Goal: Task Accomplishment & Management: Use online tool/utility

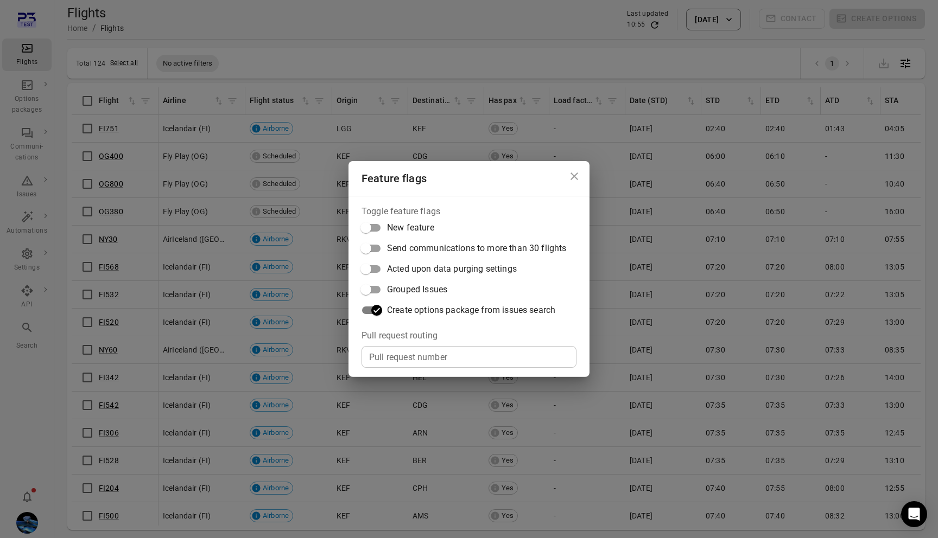
click at [271, 274] on div "Feature flags Toggle feature flags New feature Send communications to more than…" at bounding box center [469, 269] width 938 height 538
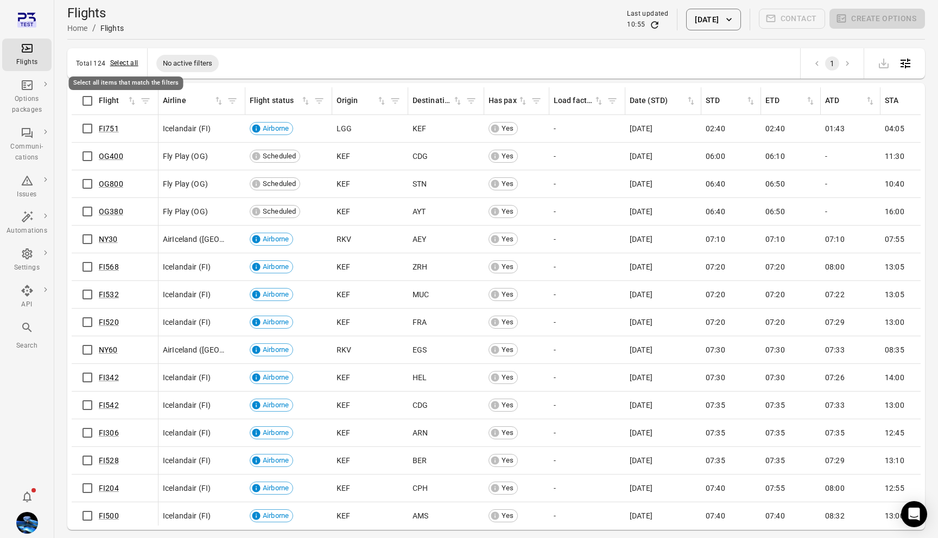
click at [119, 64] on button "Select all" at bounding box center [124, 63] width 28 height 11
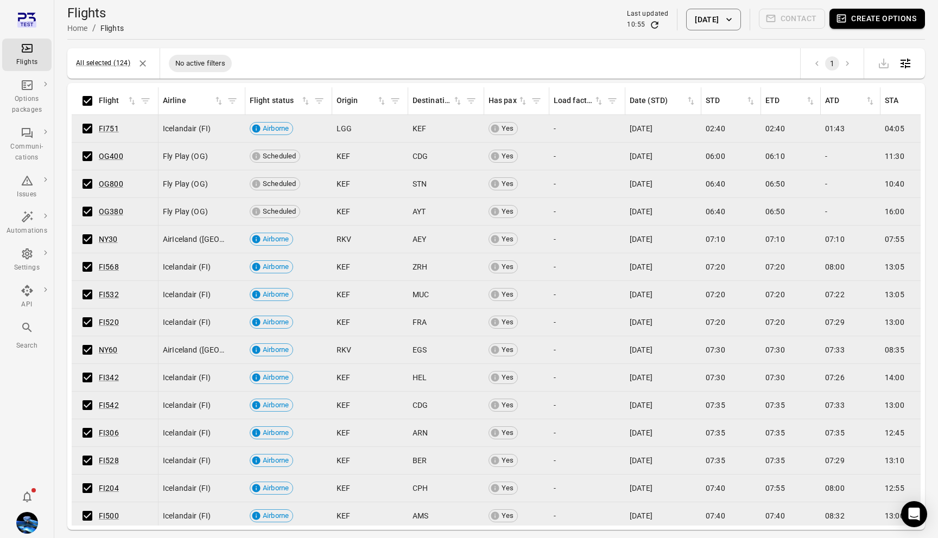
click at [856, 24] on button "Create options" at bounding box center [877, 19] width 96 height 20
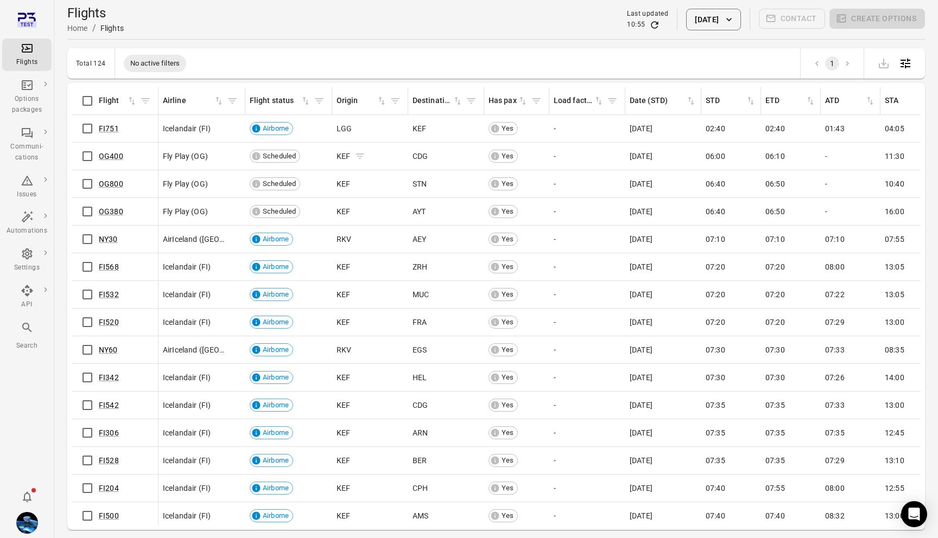
click at [358, 155] on icon "Flights information" at bounding box center [359, 156] width 11 height 11
click at [438, 157] on icon "Flights information" at bounding box center [436, 156] width 11 height 11
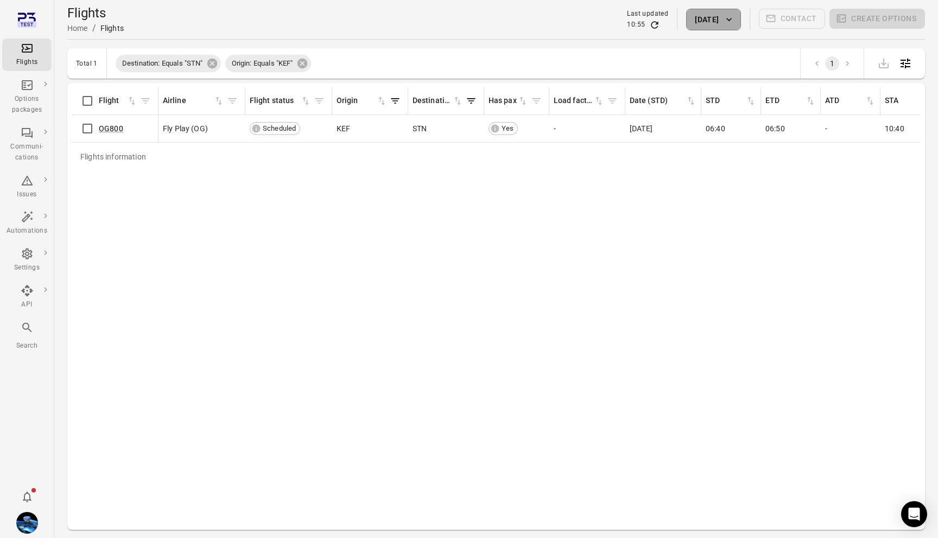
click at [726, 24] on icon "button" at bounding box center [728, 19] width 11 height 11
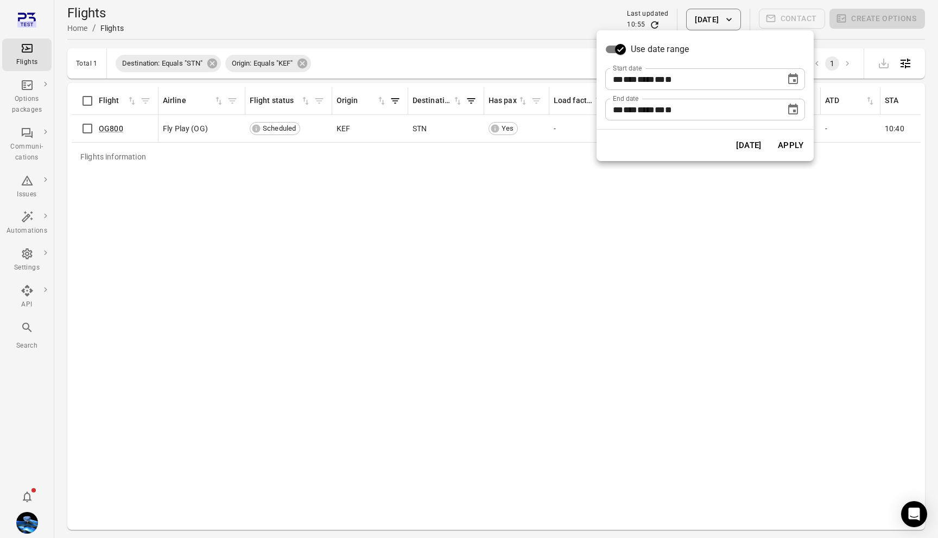
click at [792, 113] on icon "Choose date, selected date is Oct 7, 2025" at bounding box center [793, 109] width 10 height 11
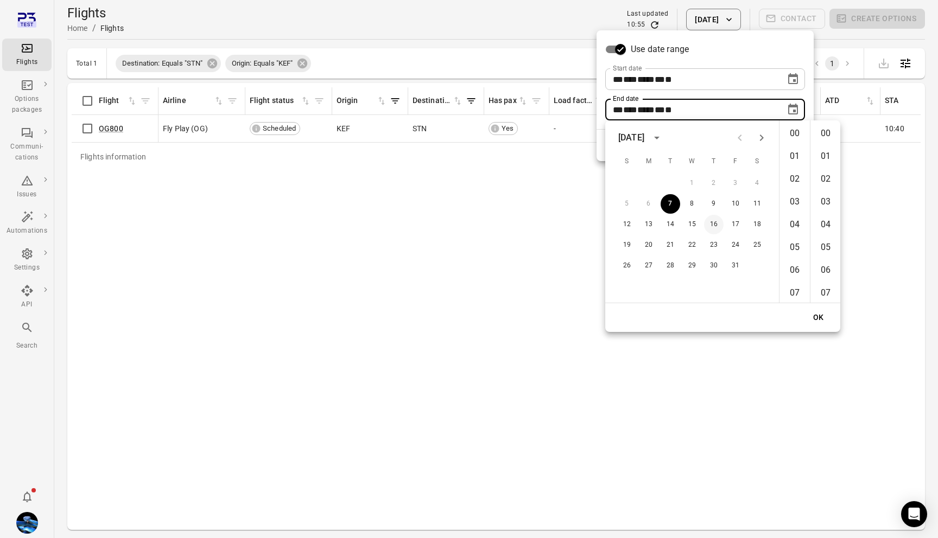
scroll to position [1188, 0]
click at [734, 266] on button "31" at bounding box center [736, 266] width 20 height 20
type input "**********"
click at [825, 326] on button "OK" at bounding box center [818, 318] width 35 height 20
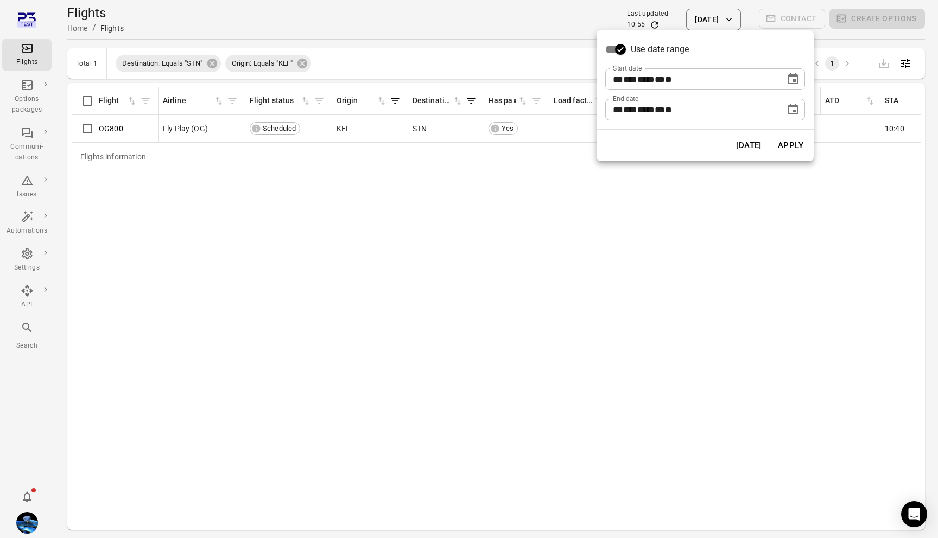
click at [792, 147] on button "Apply" at bounding box center [790, 145] width 37 height 23
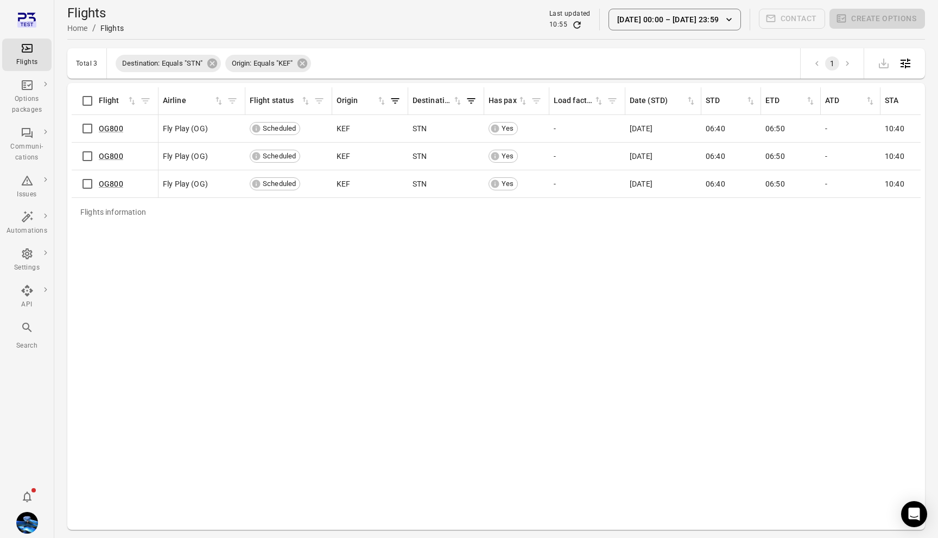
click at [212, 248] on div "Flights information Flight Airline Flight status Origin Destination Has pax Loa…" at bounding box center [496, 306] width 849 height 439
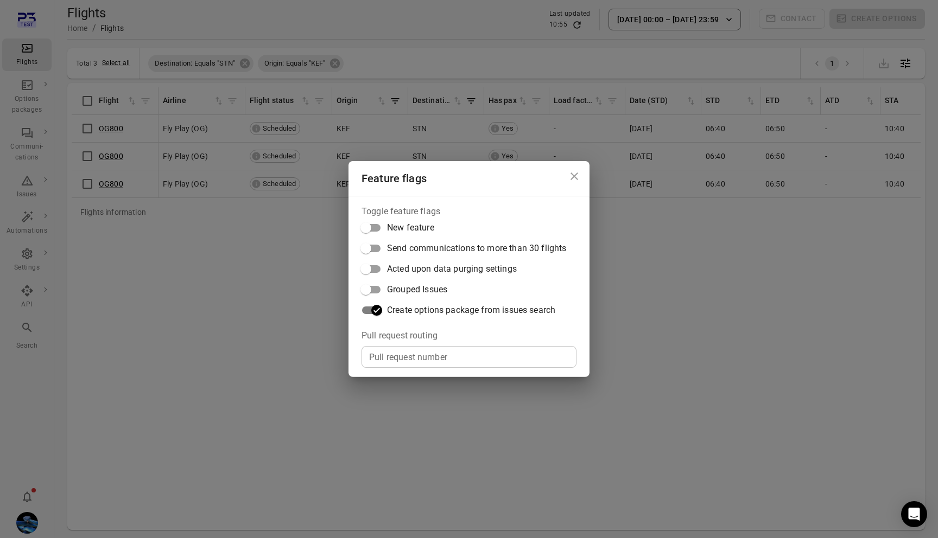
click at [253, 313] on div "Feature flags Toggle feature flags New feature Send communications to more than…" at bounding box center [469, 269] width 938 height 538
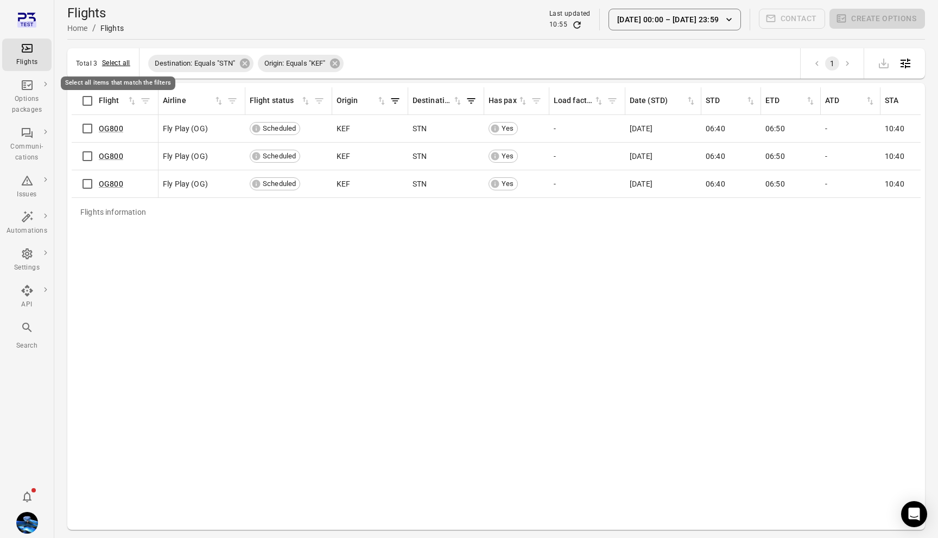
click at [115, 66] on button "Select all" at bounding box center [116, 63] width 28 height 11
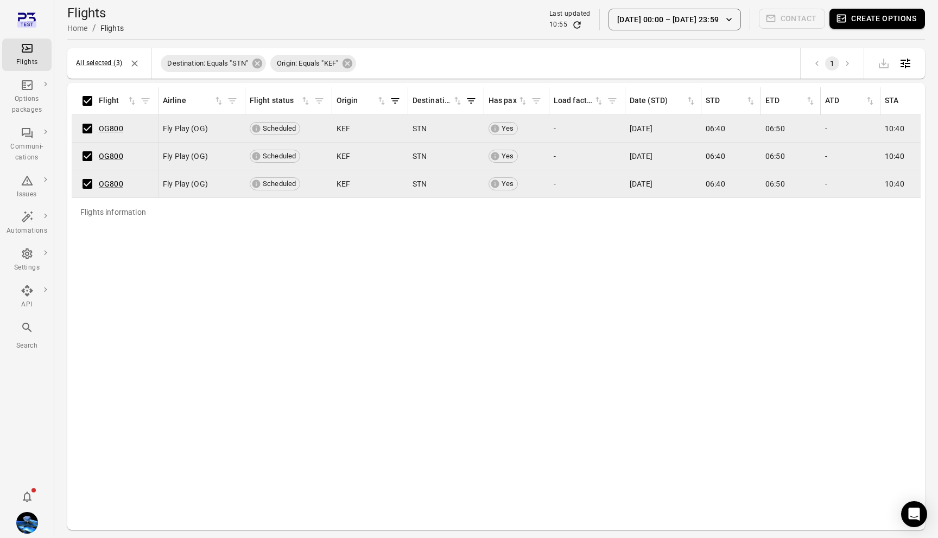
click at [879, 20] on button "Create options" at bounding box center [877, 19] width 96 height 20
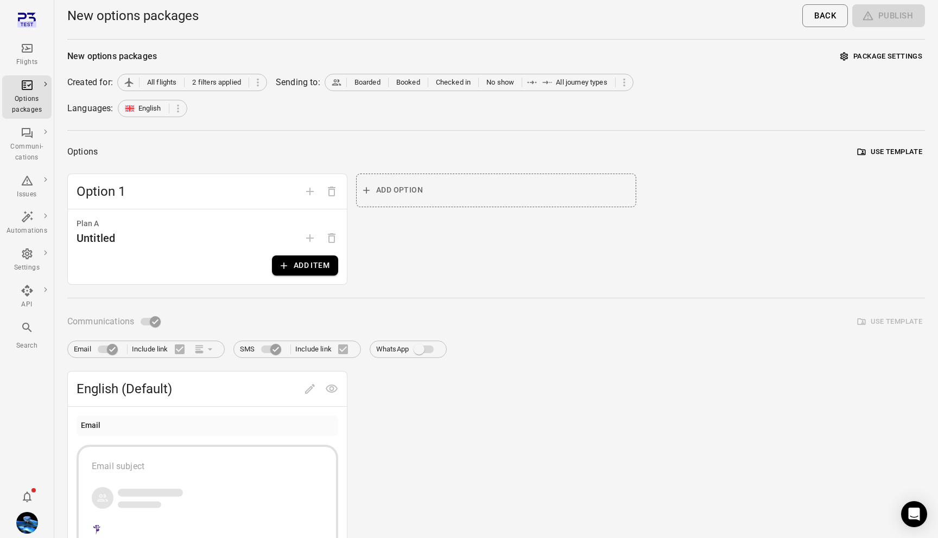
click at [297, 277] on div "Plan A Untitled Add item" at bounding box center [207, 246] width 279 height 75
click at [297, 275] on button "Add item" at bounding box center [305, 266] width 66 height 20
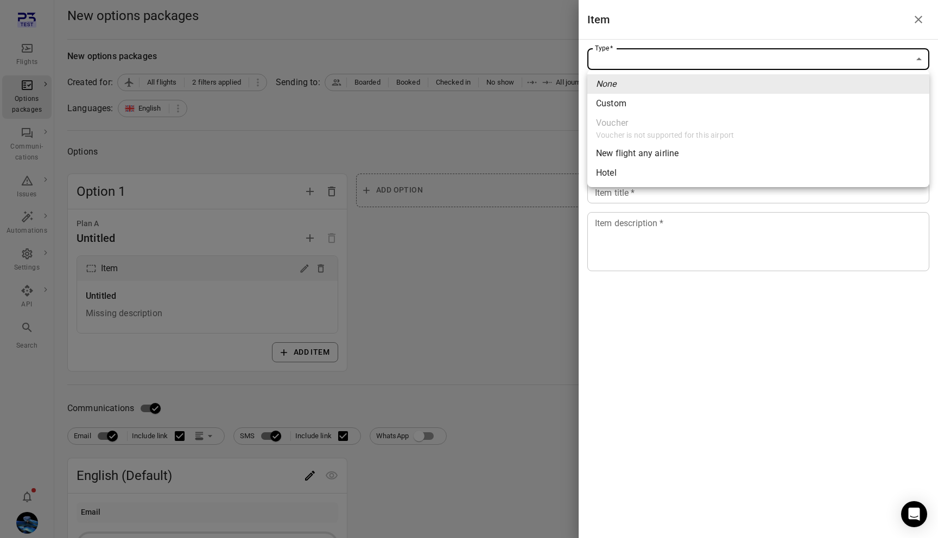
click at [627, 58] on body "Flights Options packages Communi-cations Issues Automations Settings API Search…" at bounding box center [469, 464] width 938 height 929
click at [631, 103] on li "Custom" at bounding box center [758, 104] width 342 height 20
type input "******"
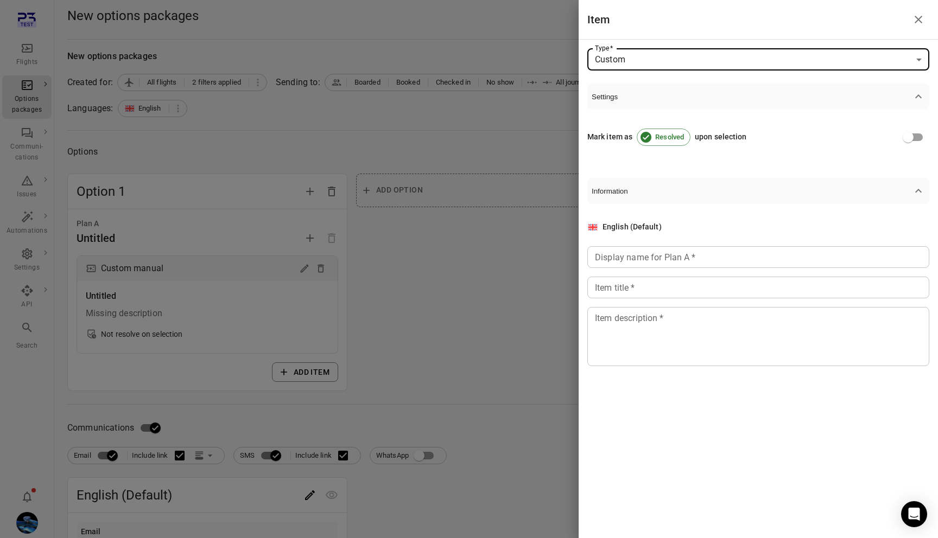
click at [638, 246] on div "Display name for Plan A   * Display name for Plan A   *" at bounding box center [758, 257] width 342 height 22
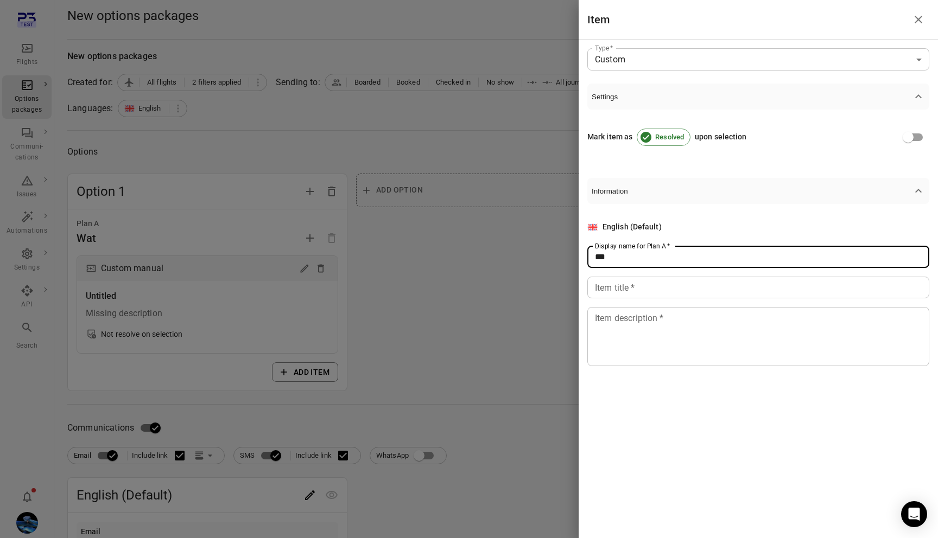
type input "***"
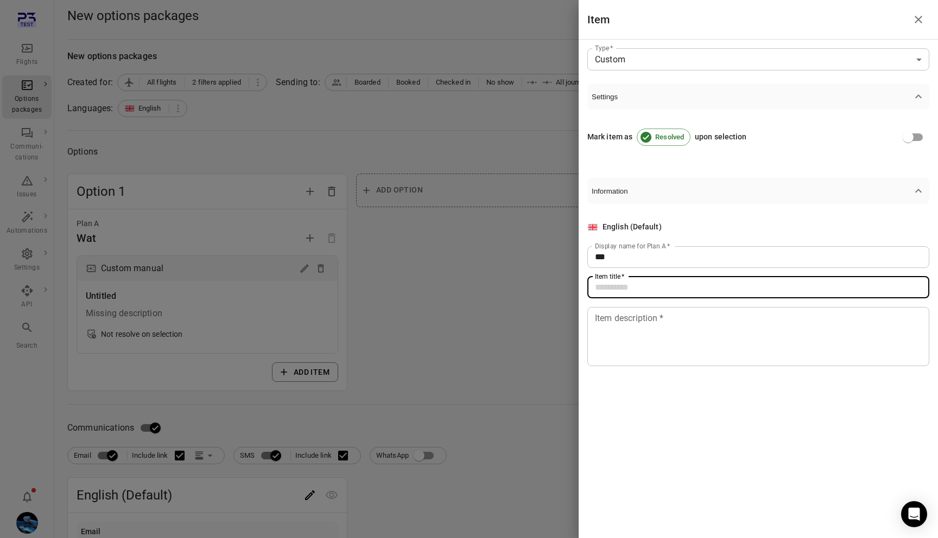
paste input "***"
type input "***"
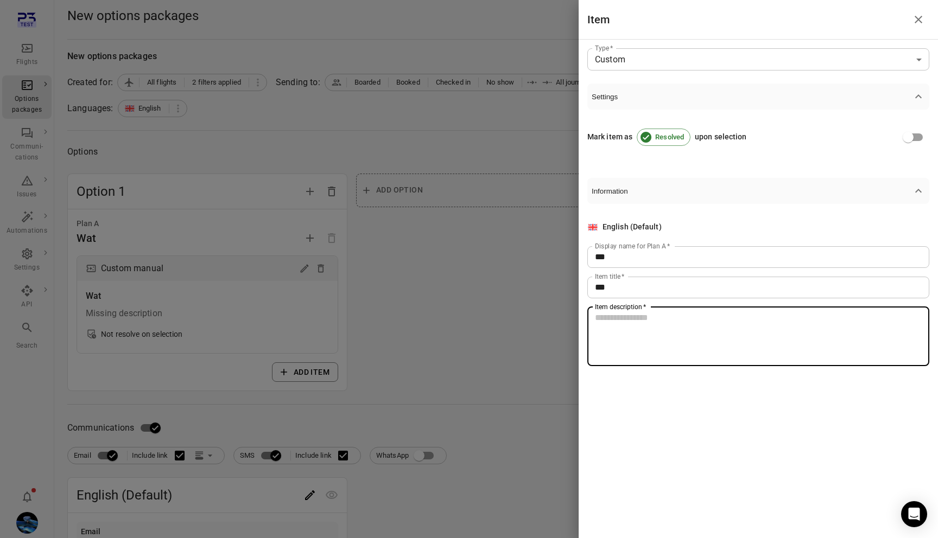
paste textarea "***"
type textarea "***"
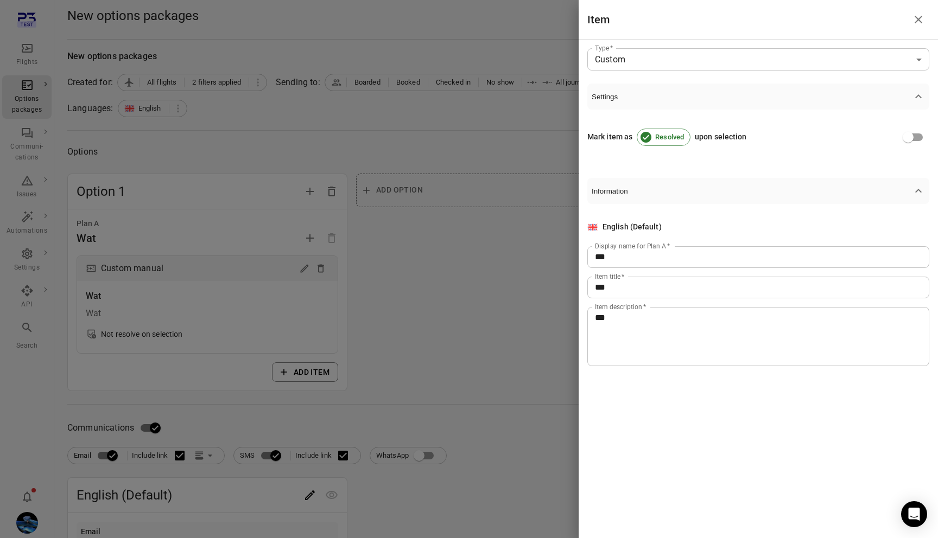
click at [461, 321] on div at bounding box center [469, 269] width 938 height 538
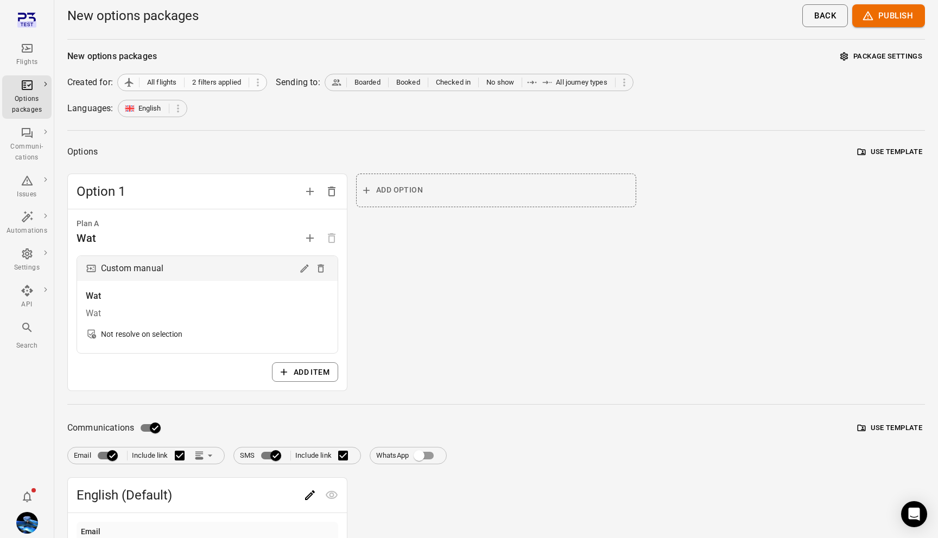
click at [207, 83] on span "2 filters applied" at bounding box center [216, 82] width 49 height 11
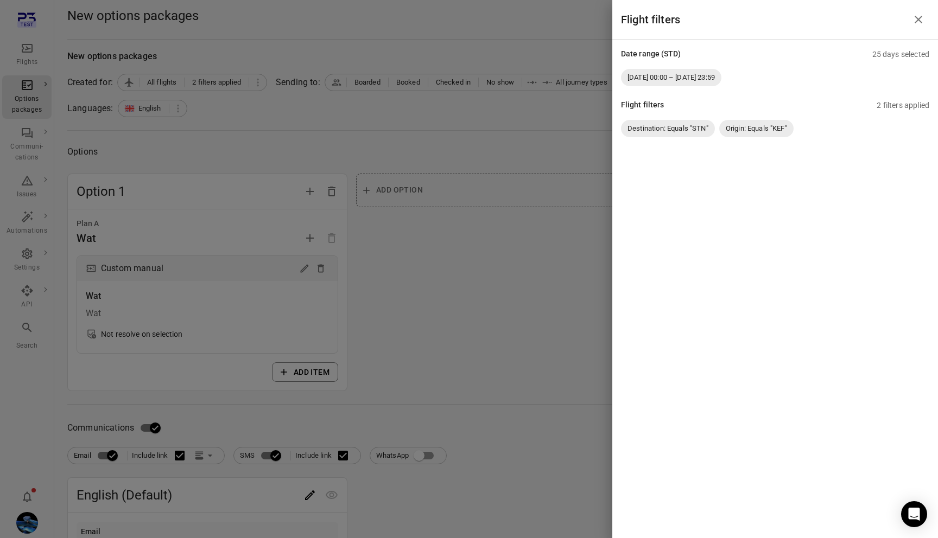
click at [224, 31] on div at bounding box center [469, 269] width 938 height 538
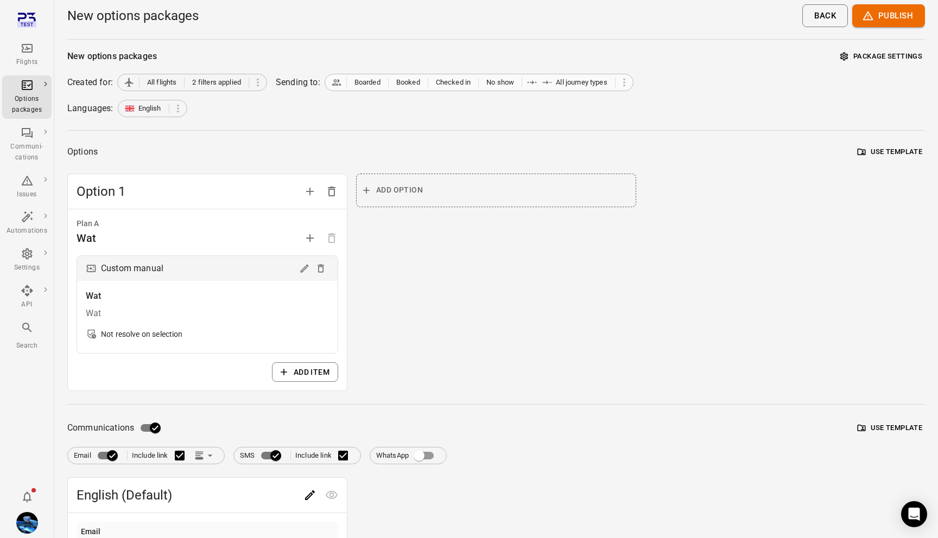
click at [407, 79] on span "Booked" at bounding box center [408, 82] width 24 height 11
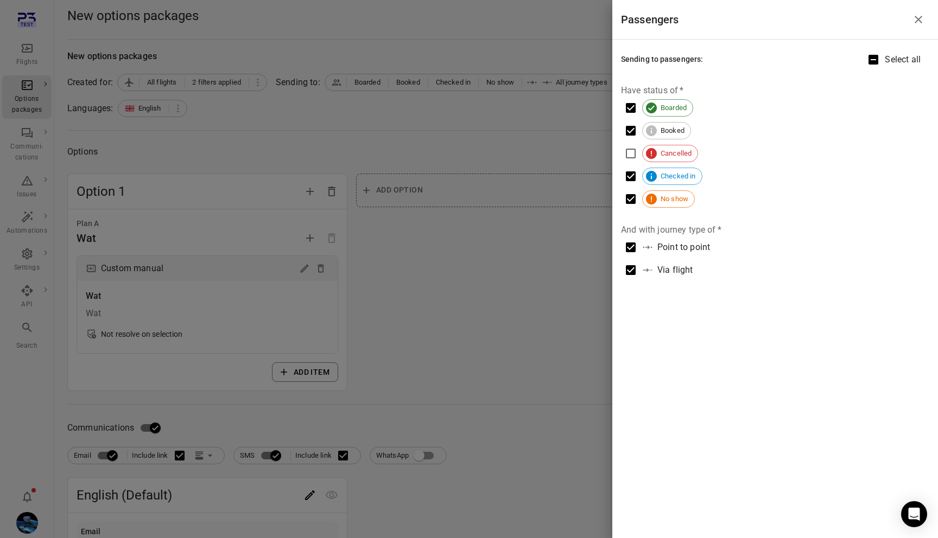
click at [283, 69] on div at bounding box center [469, 269] width 938 height 538
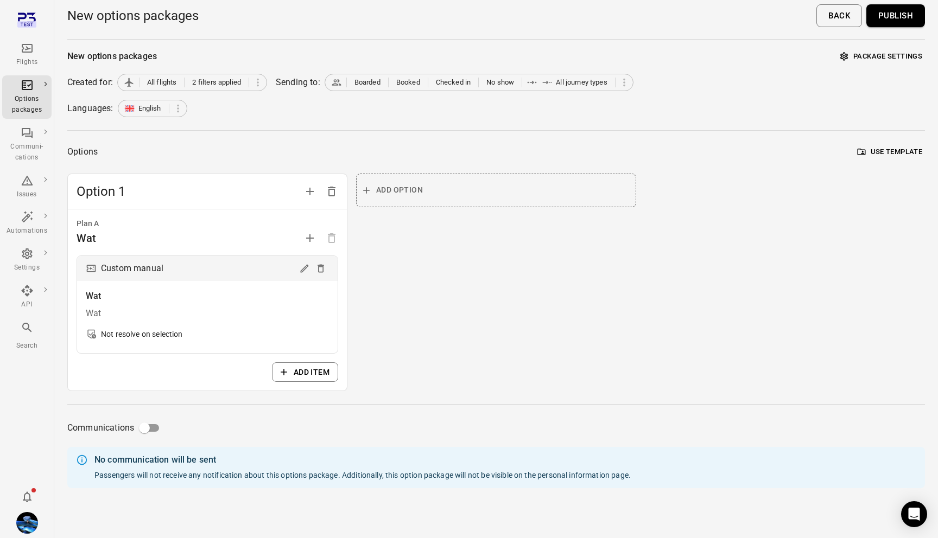
click at [909, 7] on button "Publish" at bounding box center [895, 15] width 59 height 23
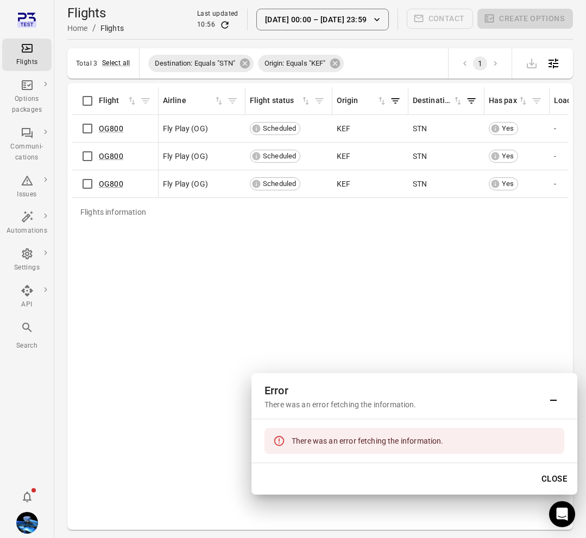
click at [483, 238] on div "Flights information Flight Airline Flight status Origin Destination Has pax Loa…" at bounding box center [320, 306] width 497 height 439
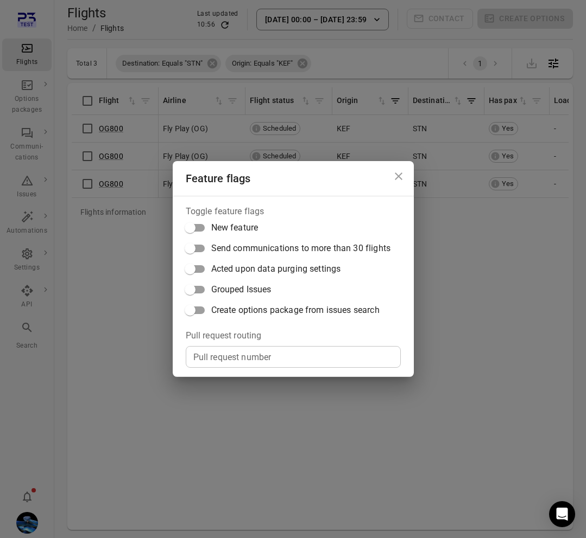
click at [260, 307] on span "Create options package from issues search" at bounding box center [295, 310] width 168 height 13
click at [109, 251] on div "Feature flags Toggle feature flags New feature Send communications to more than…" at bounding box center [293, 269] width 586 height 538
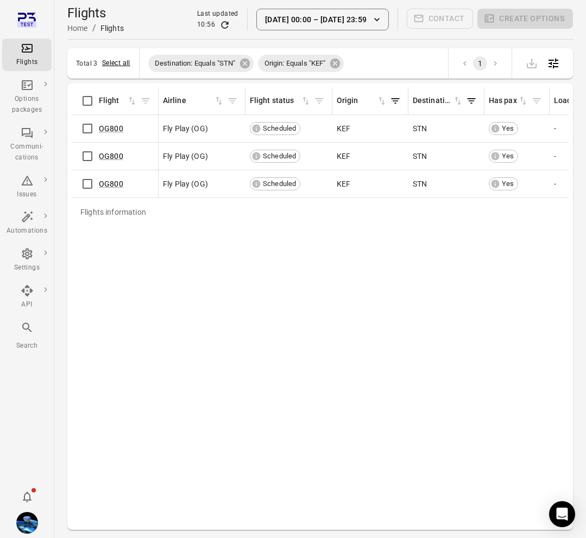
click at [122, 59] on button "Select all" at bounding box center [116, 63] width 28 height 11
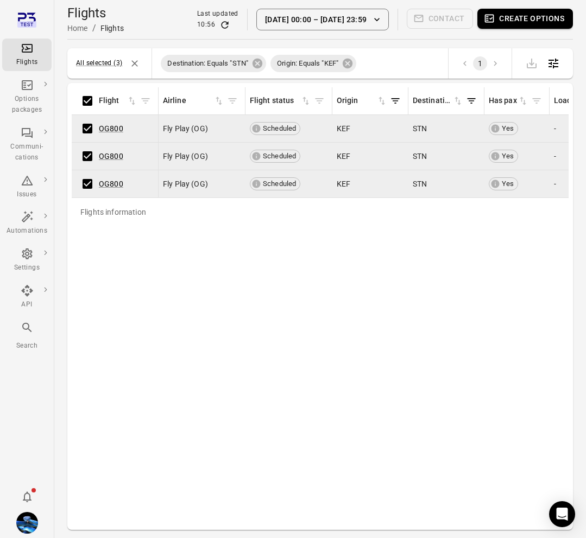
click at [513, 18] on button "Create options" at bounding box center [525, 19] width 96 height 20
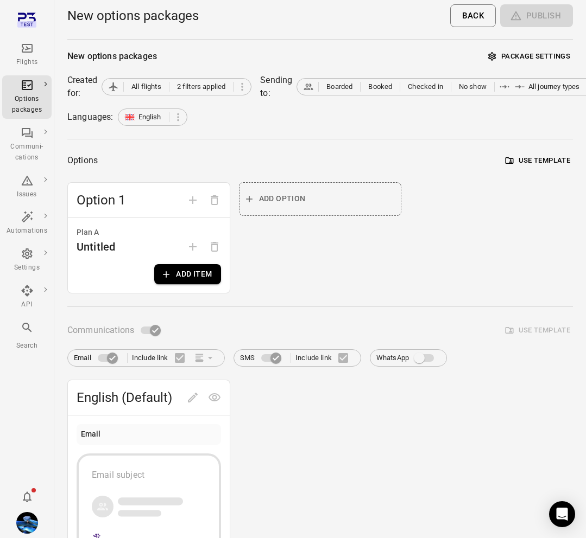
click at [199, 272] on button "Add item" at bounding box center [187, 274] width 66 height 20
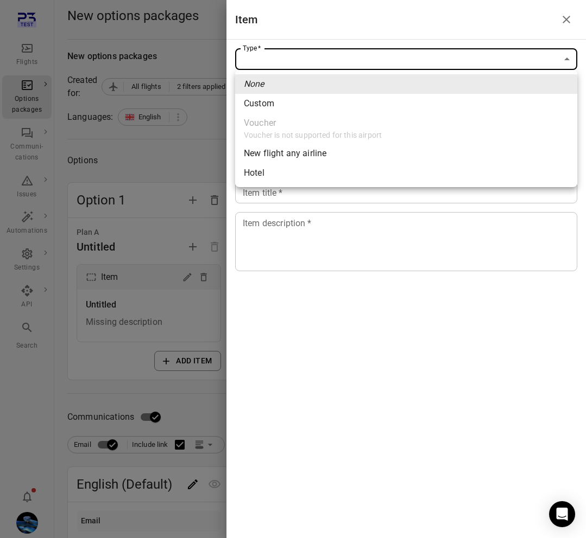
click at [403, 55] on body "Flights Options packages Communi-cations Issues Automations Settings API Search…" at bounding box center [293, 475] width 586 height 950
click at [341, 168] on li "Hotel" at bounding box center [406, 173] width 342 height 20
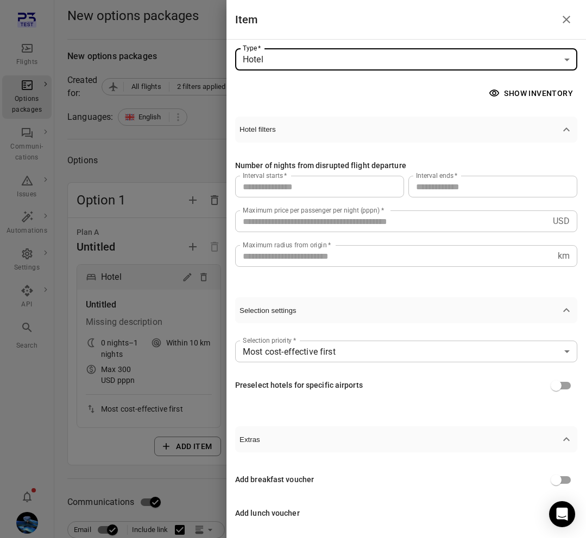
click at [334, 61] on body "Flights Options packages Communi-cations Issues Automations Settings API Search…" at bounding box center [293, 518] width 586 height 1036
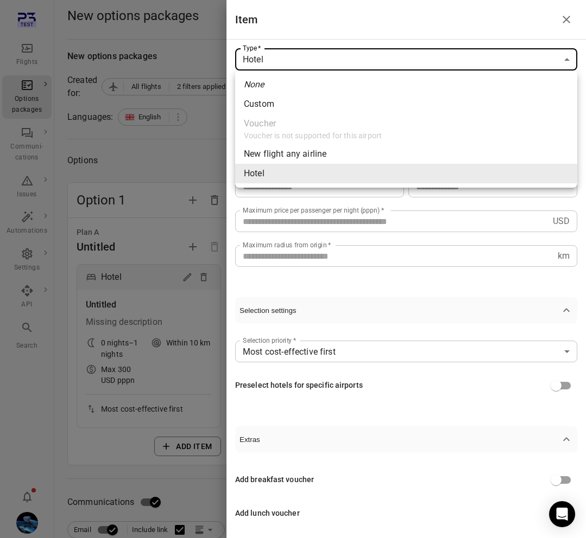
click at [326, 105] on li "Custom" at bounding box center [406, 104] width 342 height 20
type input "******"
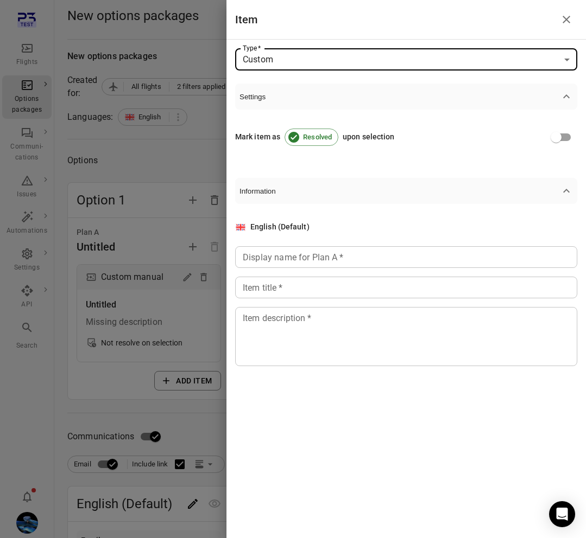
drag, startPoint x: 289, startPoint y: 220, endPoint x: 289, endPoint y: 230, distance: 9.8
click at [289, 223] on div "English (Default) Display name for Plan A   * Display name for Plan A   * Item …" at bounding box center [406, 294] width 342 height 180
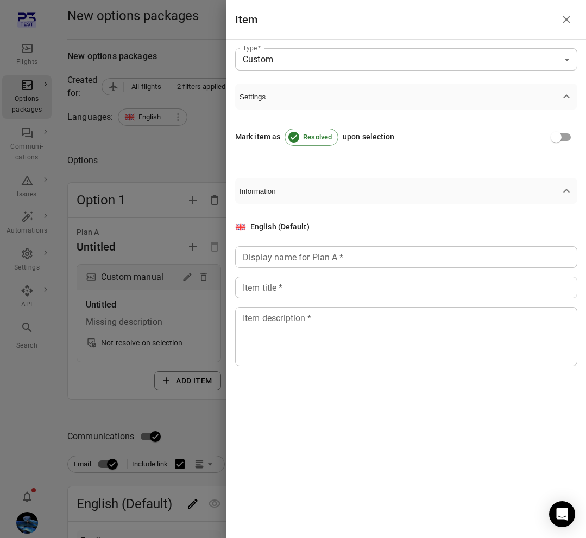
click at [289, 245] on div "English (Default) Display name for Plan A   * Display name for Plan A   * Item …" at bounding box center [406, 293] width 342 height 145
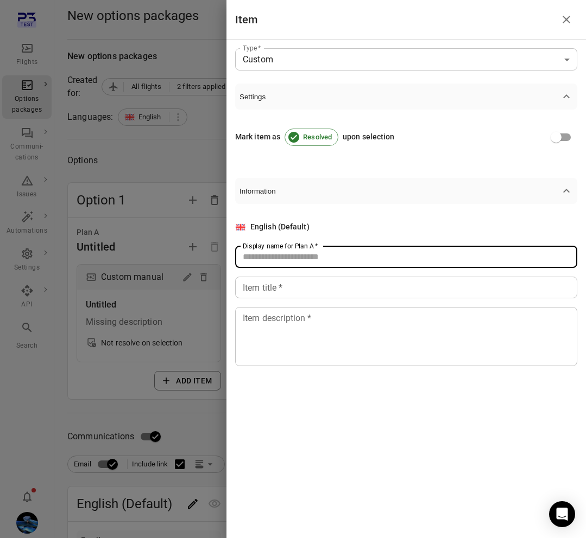
click at [284, 257] on input "Display name for Plan A   *" at bounding box center [406, 257] width 342 height 22
type input "***"
click at [284, 303] on div "English (Default) Display name for Plan A   * *** Display name for Plan A   * I…" at bounding box center [406, 293] width 342 height 145
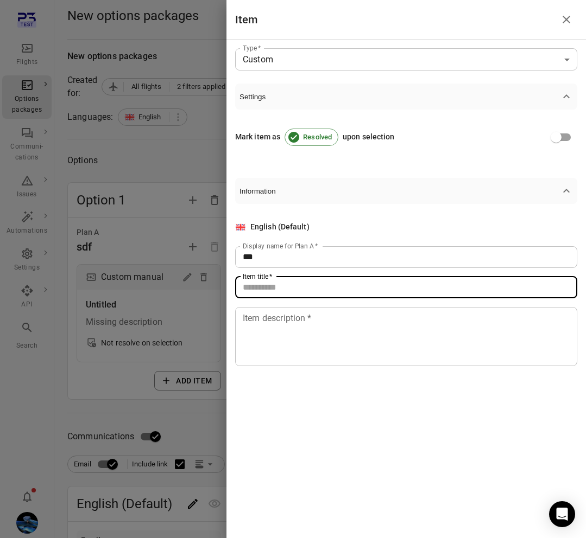
click at [284, 294] on input "Item title   *" at bounding box center [406, 288] width 342 height 22
type input "**"
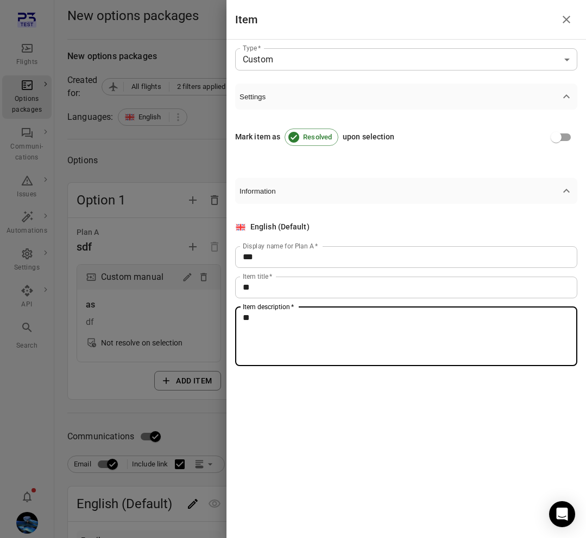
click at [284, 328] on textarea "**" at bounding box center [406, 337] width 327 height 50
type textarea "******"
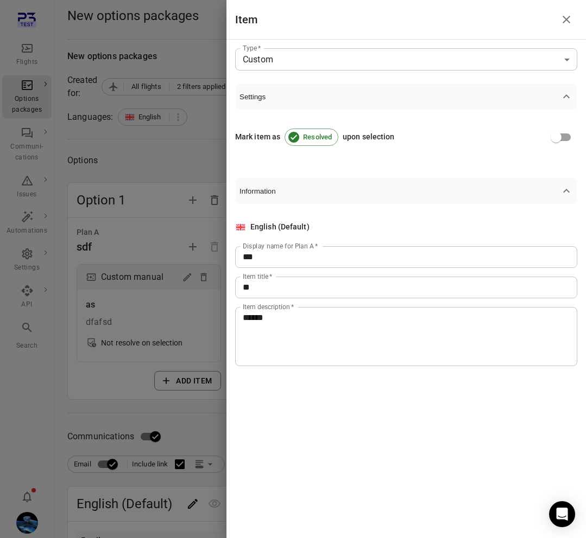
click at [161, 420] on div at bounding box center [293, 269] width 586 height 538
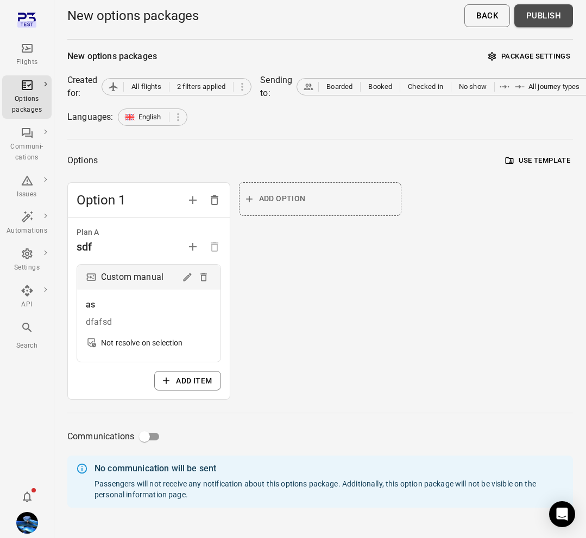
click at [549, 13] on button "Publish" at bounding box center [543, 15] width 59 height 23
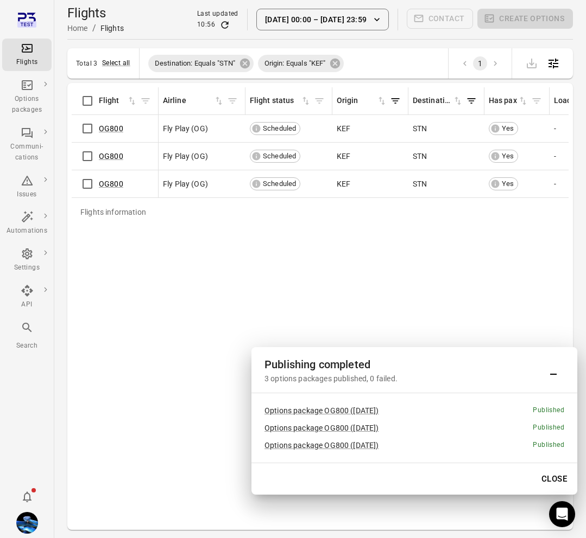
click at [465, 253] on div "Flights information Flight Airline Flight status Origin Destination Has pax Loa…" at bounding box center [320, 306] width 497 height 439
click at [554, 472] on button "Close" at bounding box center [553, 479] width 37 height 23
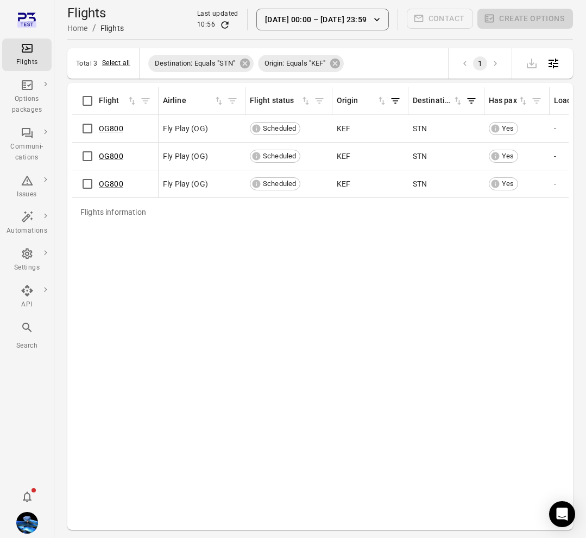
click at [119, 62] on button "Select all" at bounding box center [116, 63] width 28 height 11
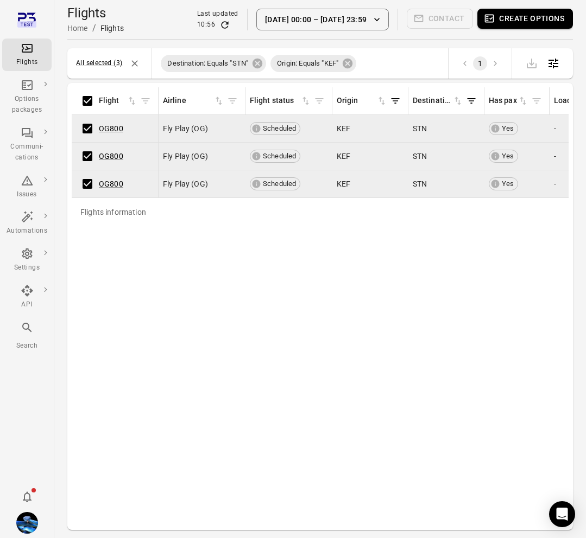
click at [513, 2] on div "Flights Home / Flights Last updated 10:56 7 Oct 00:00 – 31 Oct 23:59 Contact Cr…" at bounding box center [319, 19] width 505 height 39
click at [510, 20] on button "Create options" at bounding box center [525, 19] width 96 height 20
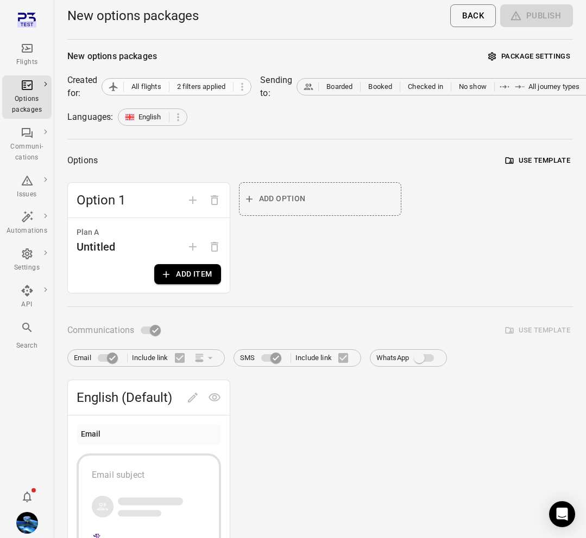
click at [183, 89] on span "2 filters applied" at bounding box center [201, 86] width 49 height 11
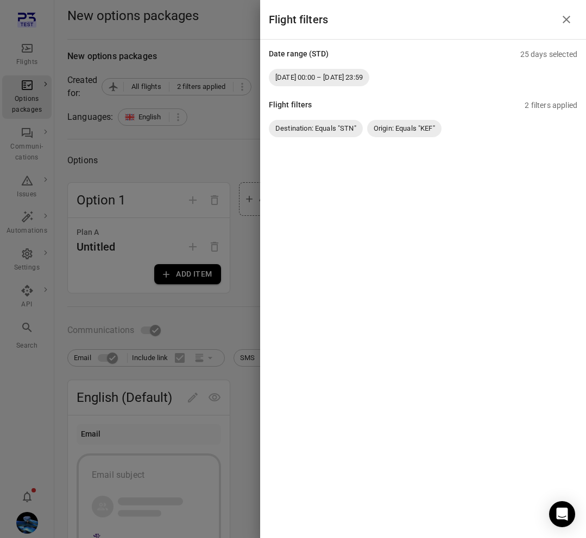
click at [173, 54] on div at bounding box center [293, 269] width 586 height 538
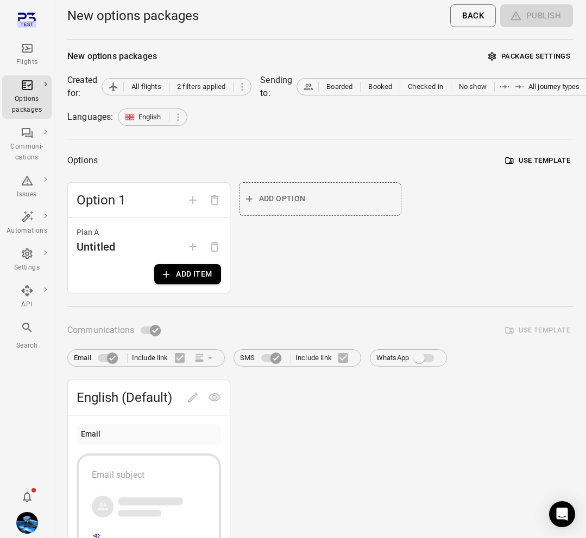
click at [189, 269] on button "Add item" at bounding box center [187, 274] width 66 height 20
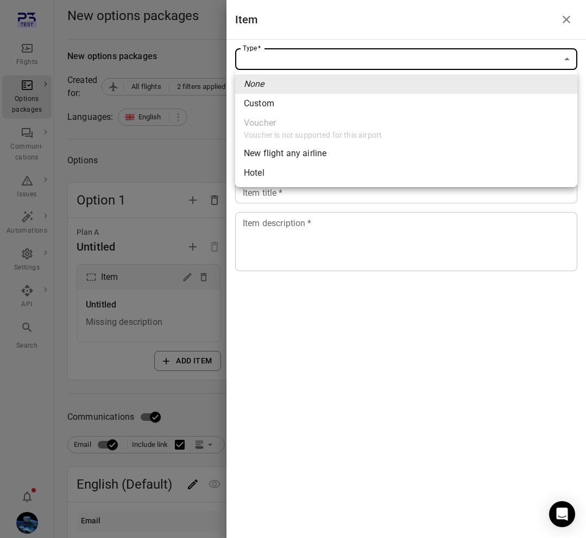
click at [373, 61] on body "Flights Options packages Communi-cations Issues Automations Settings API Search…" at bounding box center [293, 475] width 586 height 950
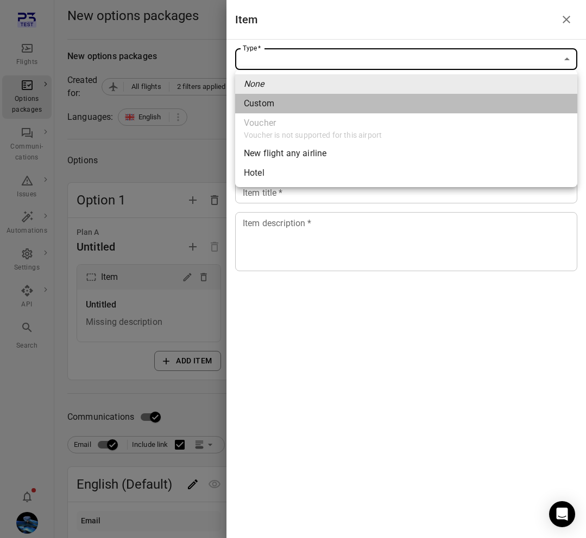
click at [299, 104] on li "Custom" at bounding box center [406, 104] width 342 height 20
type input "******"
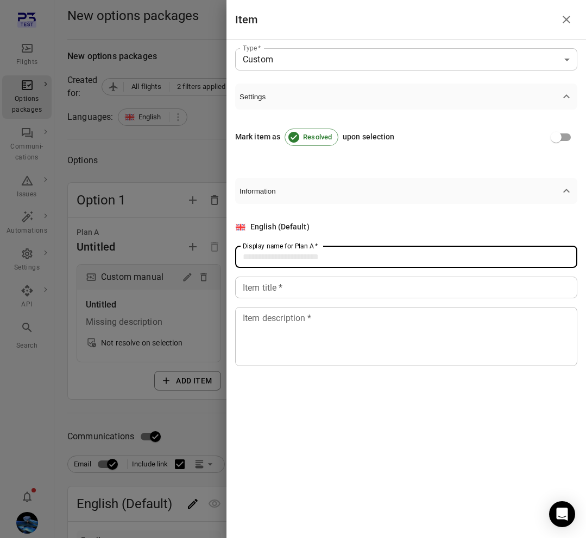
click at [299, 251] on div "Display name for Plan A   * Display name for Plan A   *" at bounding box center [406, 257] width 342 height 22
type input "***"
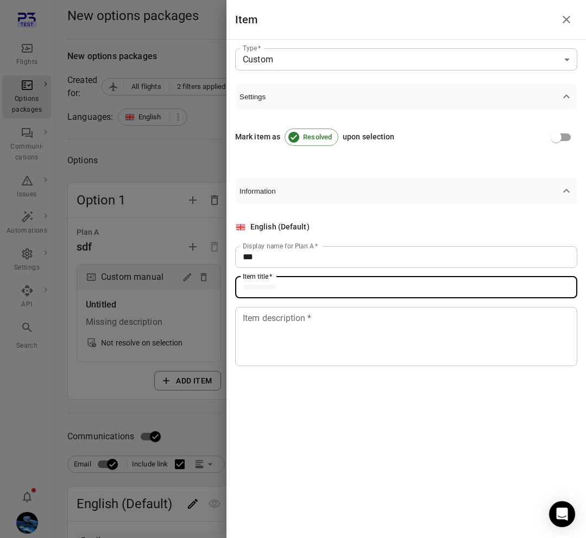
click at [288, 293] on input "Item title   *" at bounding box center [406, 288] width 342 height 22
type input "****"
click at [288, 343] on textarea "Item description   *" at bounding box center [406, 337] width 327 height 50
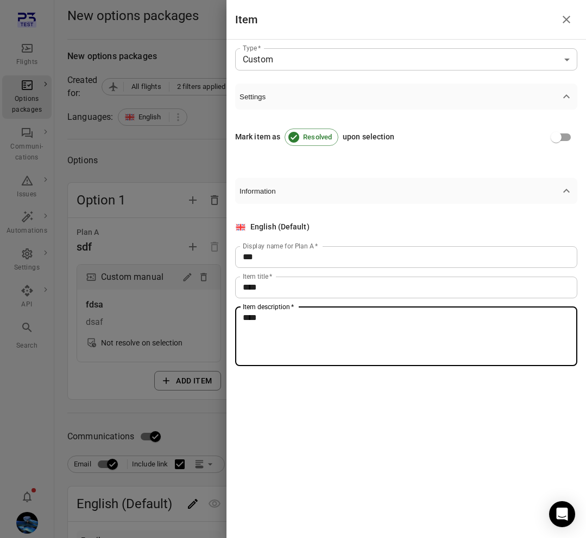
type textarea "****"
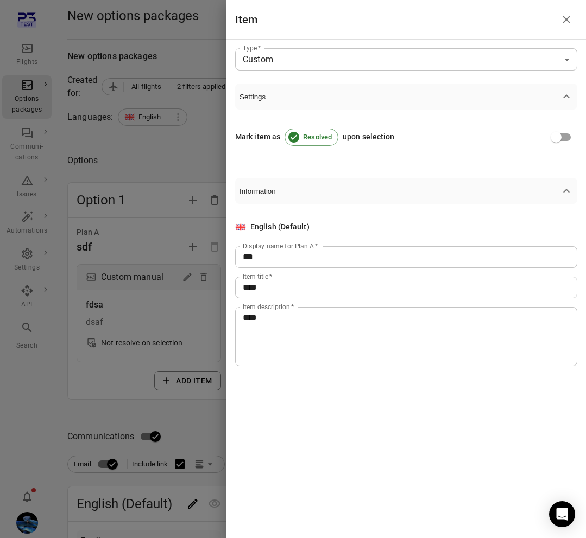
click at [153, 362] on div at bounding box center [293, 269] width 586 height 538
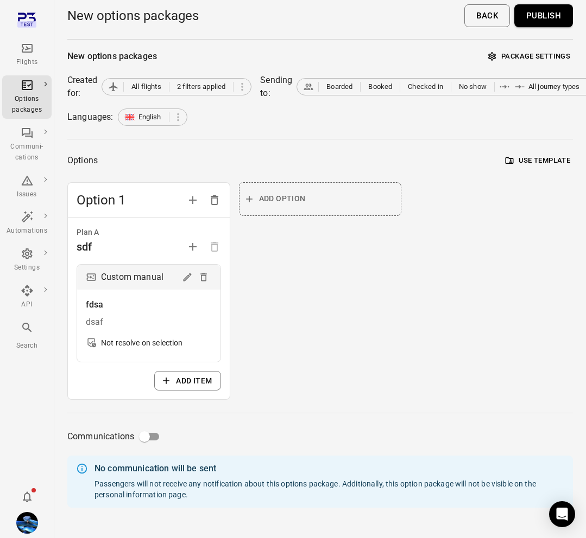
click at [539, 22] on button "Publish" at bounding box center [543, 15] width 59 height 23
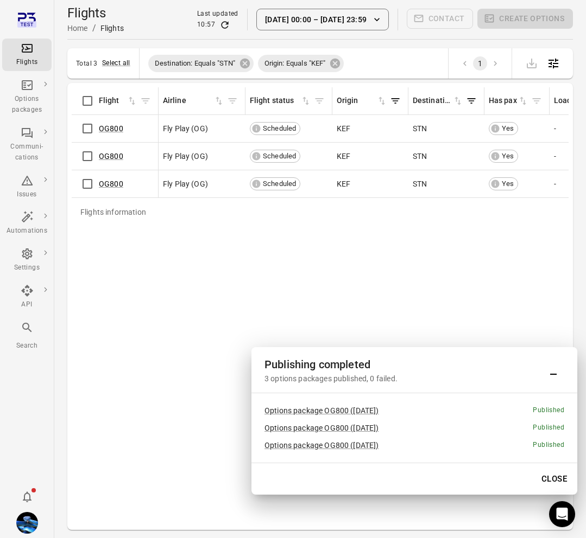
click at [279, 271] on div "Flights information Flight Airline Flight status Origin Destination Has pax Loa…" at bounding box center [320, 306] width 497 height 439
click at [29, 183] on icon "Main navigation" at bounding box center [27, 180] width 13 height 13
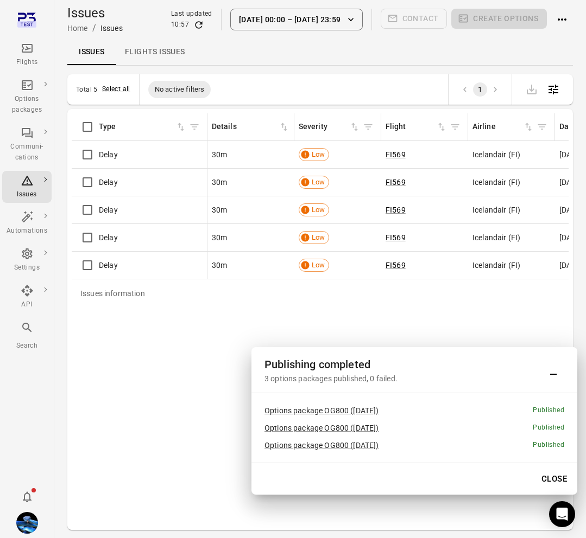
click at [553, 478] on button "Close" at bounding box center [553, 479] width 37 height 23
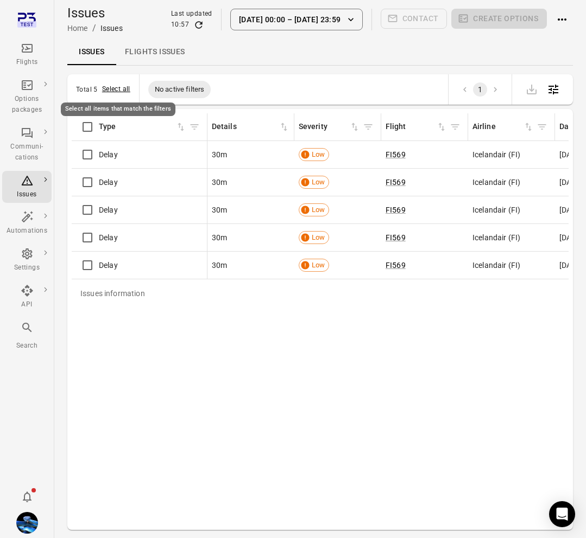
click at [118, 86] on button "Select all" at bounding box center [116, 89] width 28 height 11
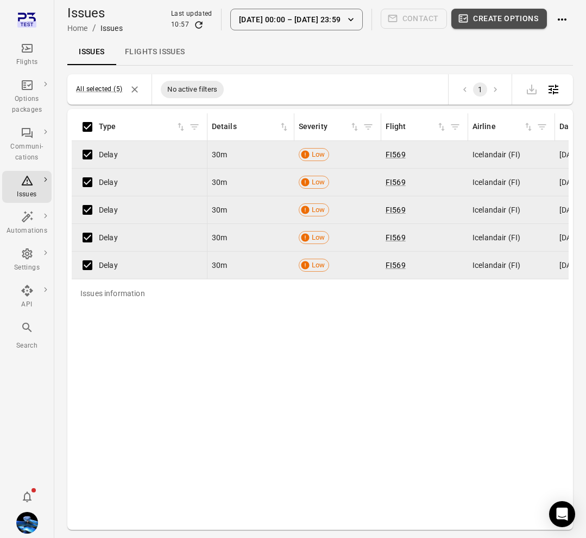
click at [497, 21] on button "Create options" at bounding box center [499, 19] width 96 height 20
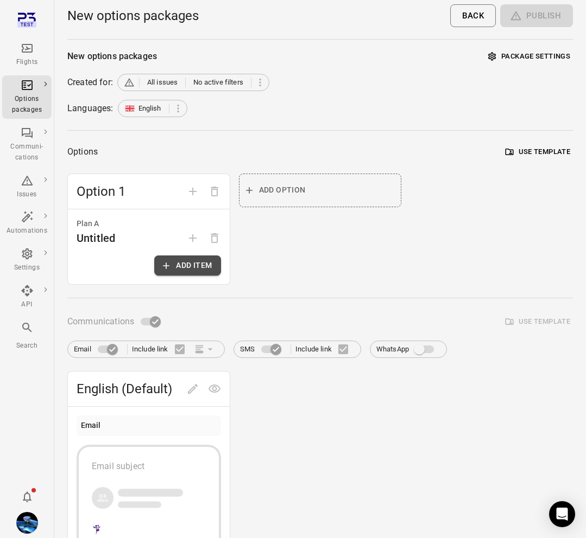
click at [200, 263] on button "Add item" at bounding box center [187, 266] width 66 height 20
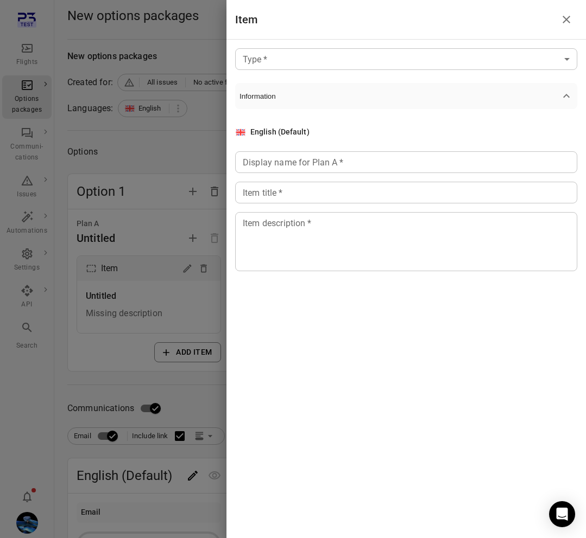
click at [325, 63] on body "Flights Options packages Communi-cations Issues Automations Settings API Search…" at bounding box center [293, 471] width 586 height 942
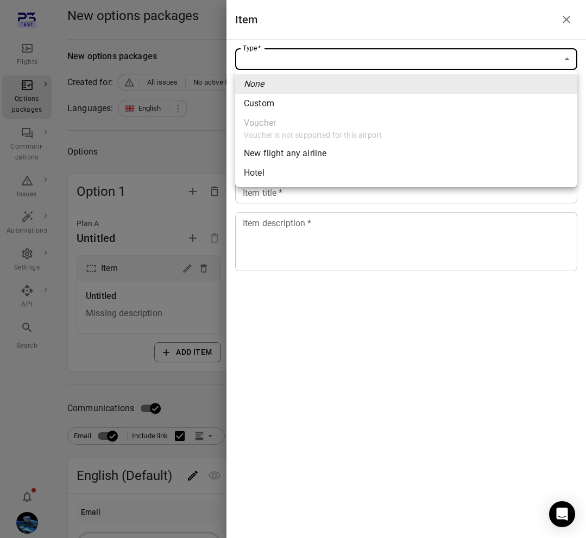
click at [297, 105] on li "Custom" at bounding box center [406, 104] width 342 height 20
type input "******"
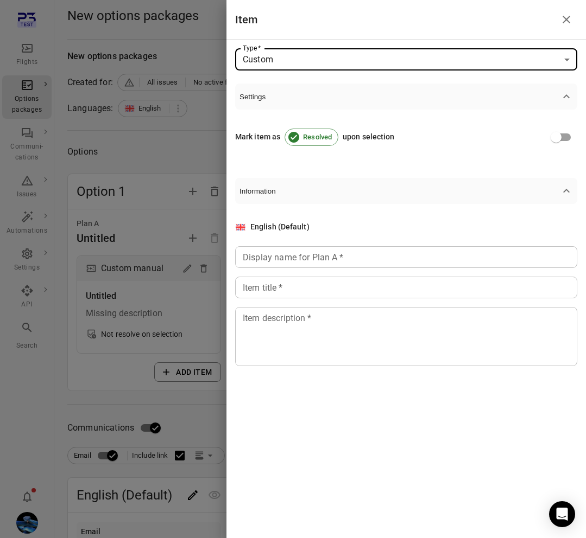
click at [309, 252] on div "Display name for Plan A   * Display name for Plan A   *" at bounding box center [406, 257] width 342 height 22
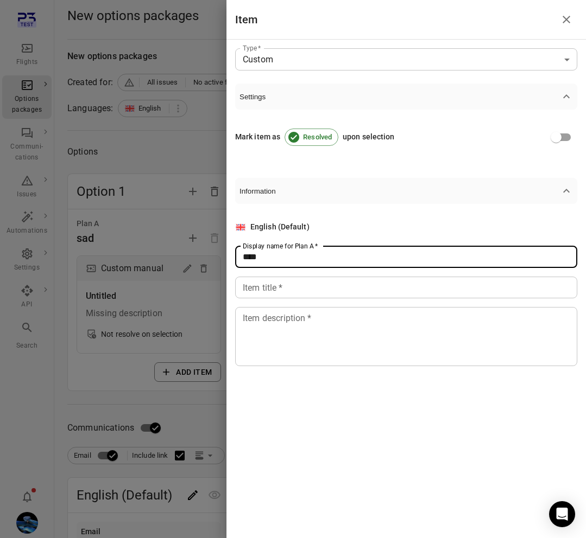
type input "****"
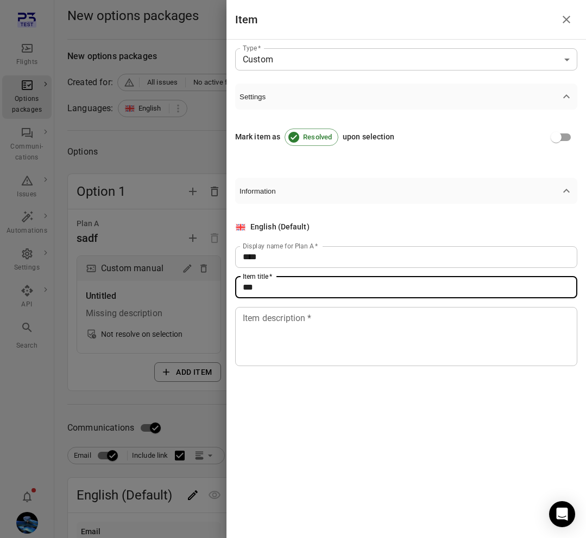
click at [298, 294] on input "***" at bounding box center [406, 288] width 342 height 22
type input "****"
click at [296, 338] on textarea "Item description   *" at bounding box center [406, 337] width 327 height 50
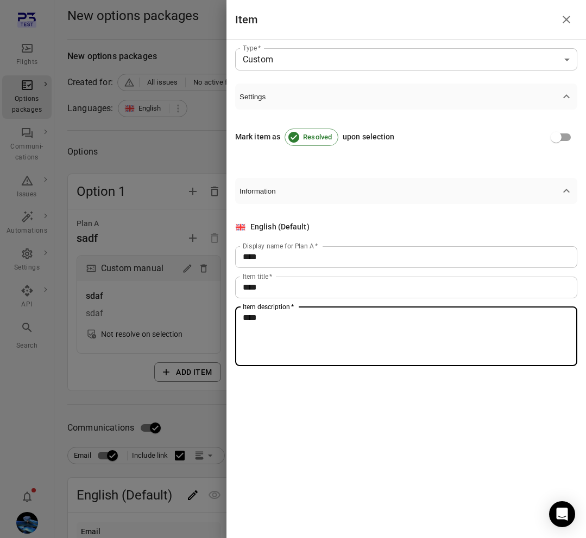
type textarea "****"
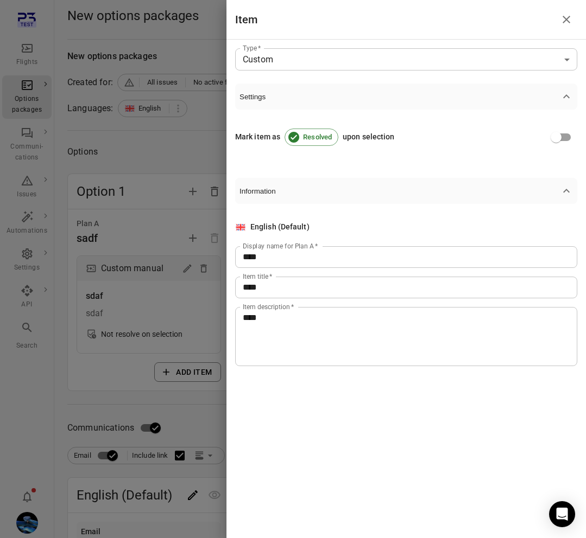
click at [151, 342] on div at bounding box center [293, 269] width 586 height 538
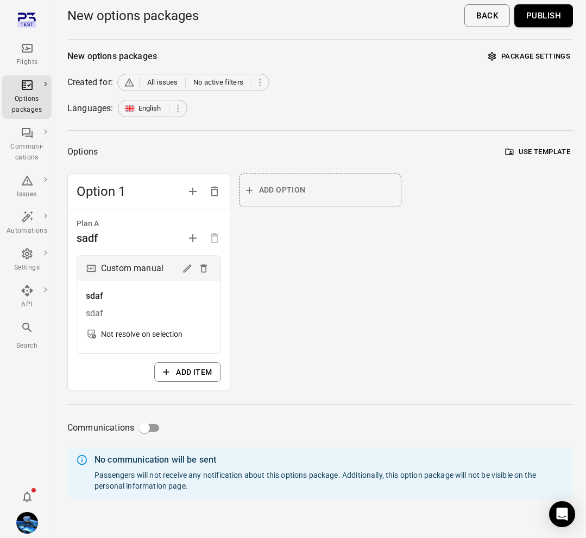
click at [551, 14] on button "Publish" at bounding box center [543, 15] width 59 height 23
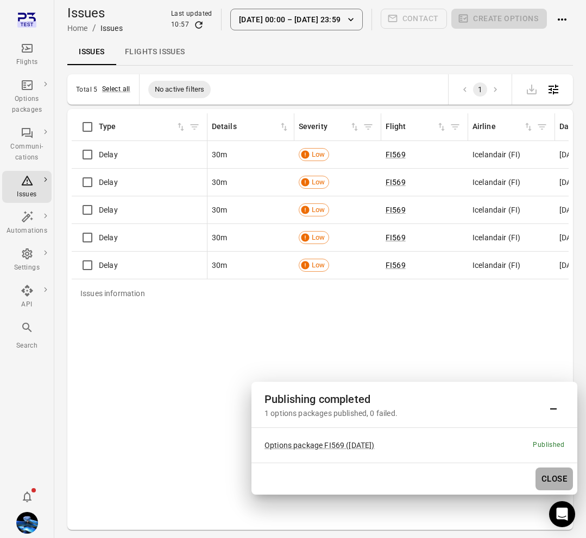
click at [553, 474] on button "Close" at bounding box center [553, 479] width 37 height 23
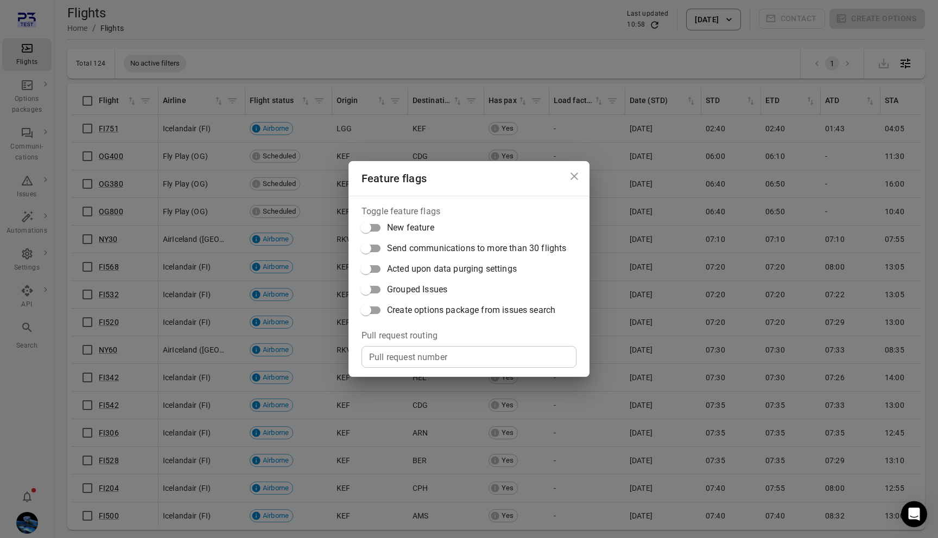
click at [416, 306] on span "Create options package from issues search" at bounding box center [471, 310] width 168 height 13
copy span "Create options package from issues search"
click at [230, 157] on div "Feature flags Toggle feature flags New feature Send communications to more than…" at bounding box center [469, 269] width 938 height 538
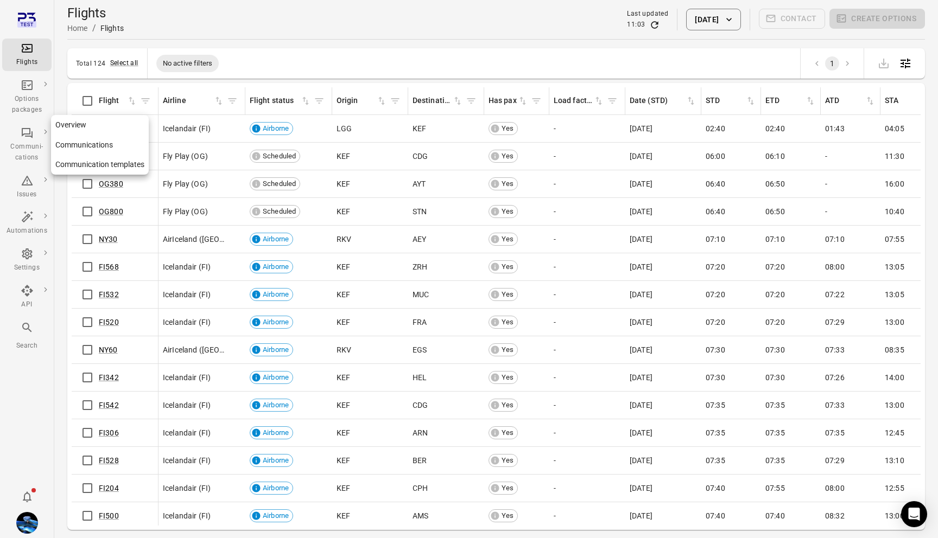
click at [29, 180] on icon "Main navigation" at bounding box center [27, 180] width 13 height 13
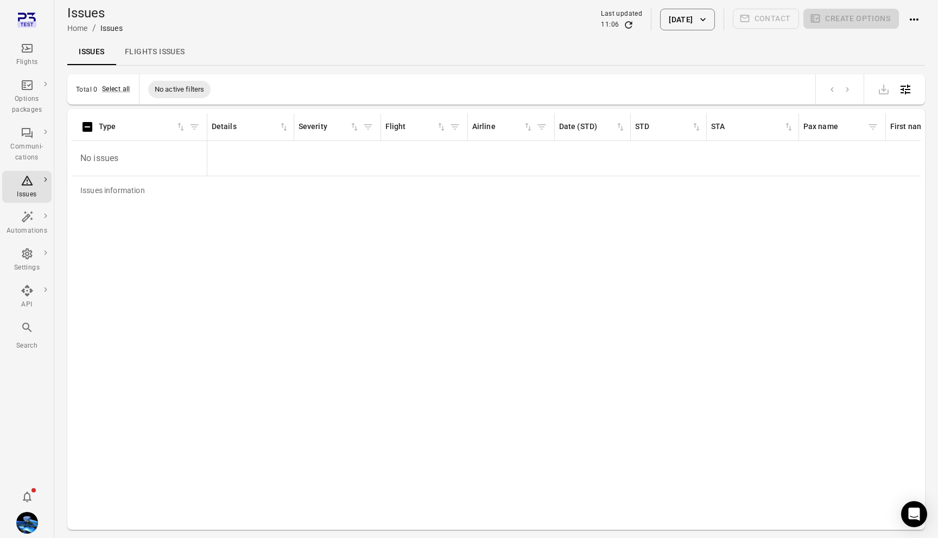
click at [88, 155] on p "No issues" at bounding box center [139, 158] width 126 height 30
click at [689, 22] on button "[DATE]" at bounding box center [687, 20] width 54 height 22
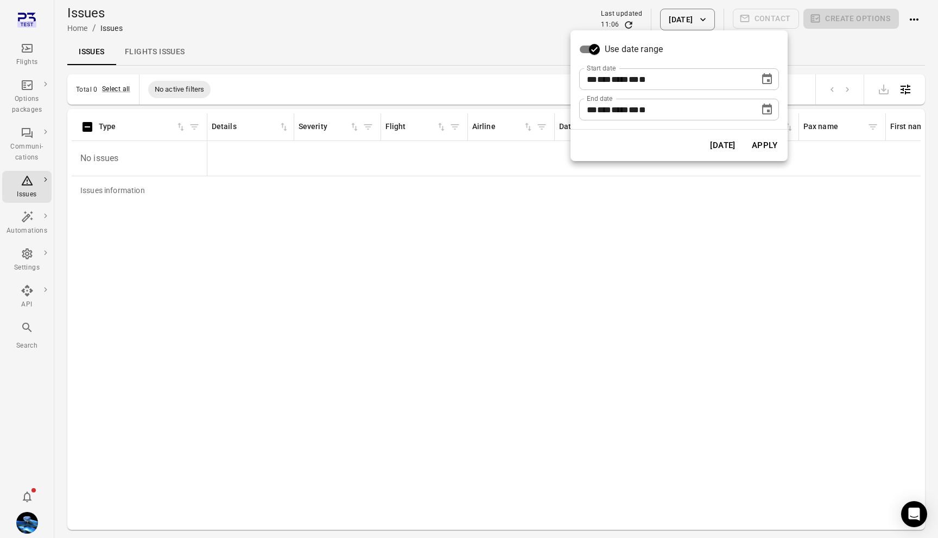
click at [770, 77] on icon "Choose date, selected date is Oct 7, 2025" at bounding box center [767, 78] width 10 height 11
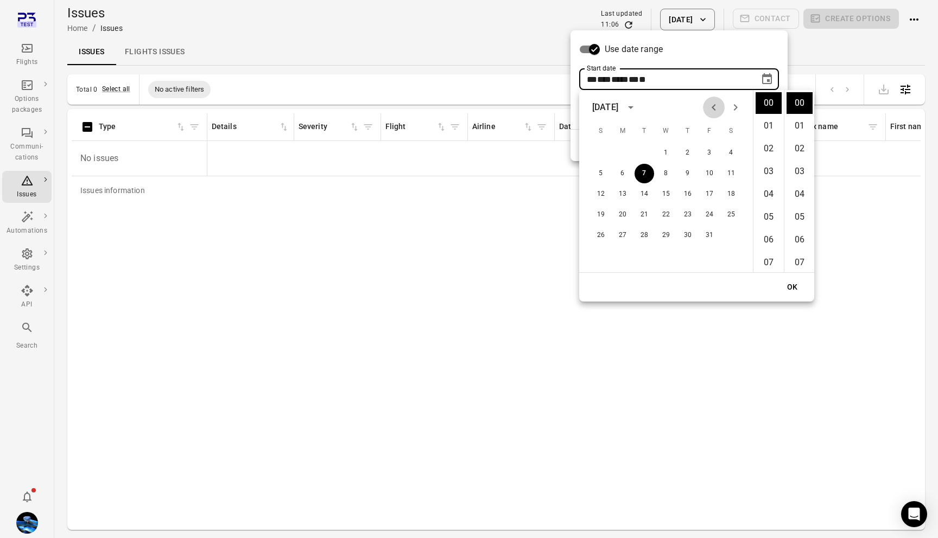
click at [712, 111] on icon "Previous month" at bounding box center [713, 107] width 13 height 13
click at [712, 154] on button "1" at bounding box center [710, 153] width 20 height 20
type input "**********"
click at [798, 287] on button "OK" at bounding box center [792, 287] width 35 height 20
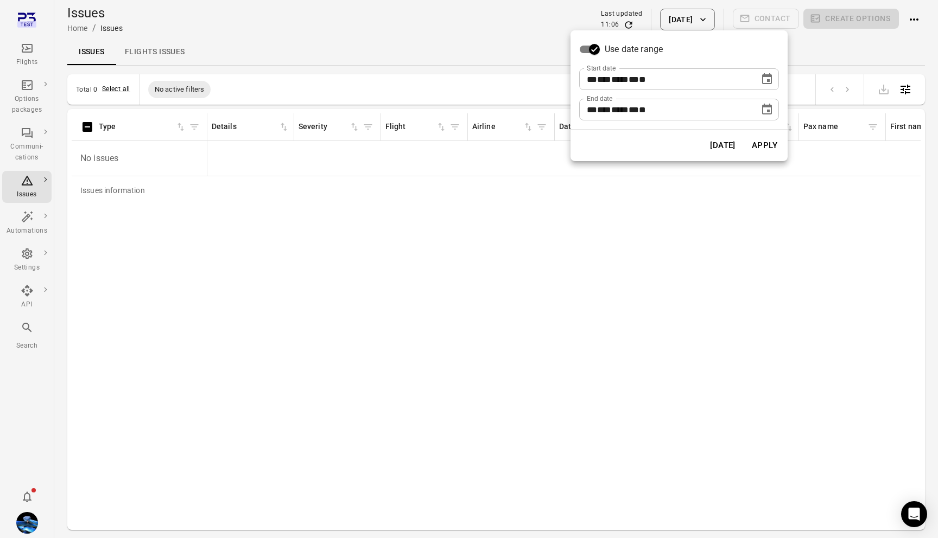
click at [764, 143] on button "Apply" at bounding box center [764, 145] width 37 height 23
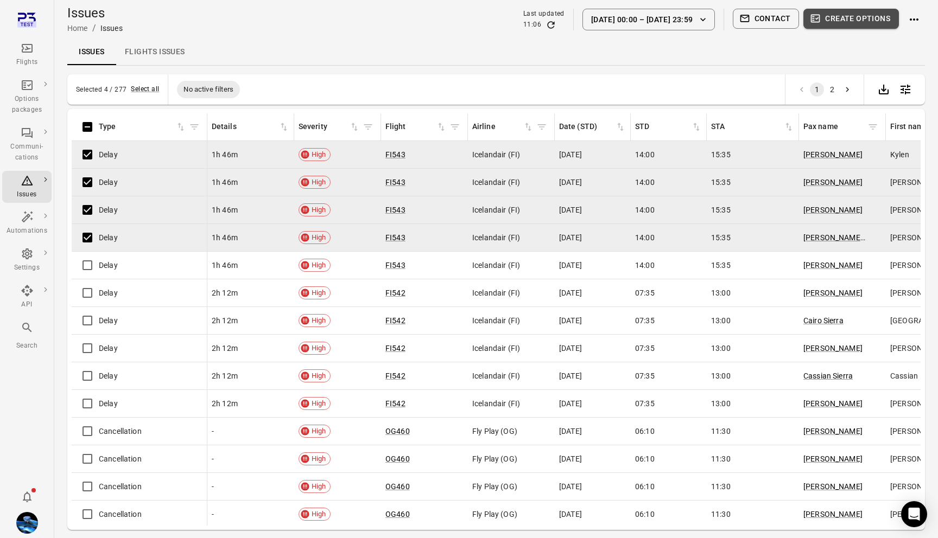
click at [862, 18] on button "Create options" at bounding box center [851, 19] width 96 height 20
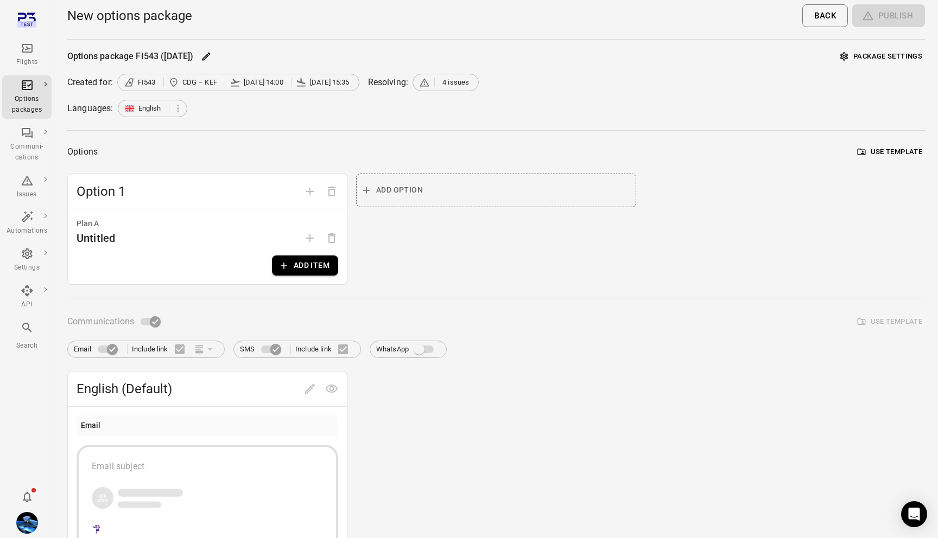
click at [452, 82] on span "4 issues" at bounding box center [455, 82] width 27 height 11
click at [19, 181] on div "Issues" at bounding box center [27, 187] width 41 height 26
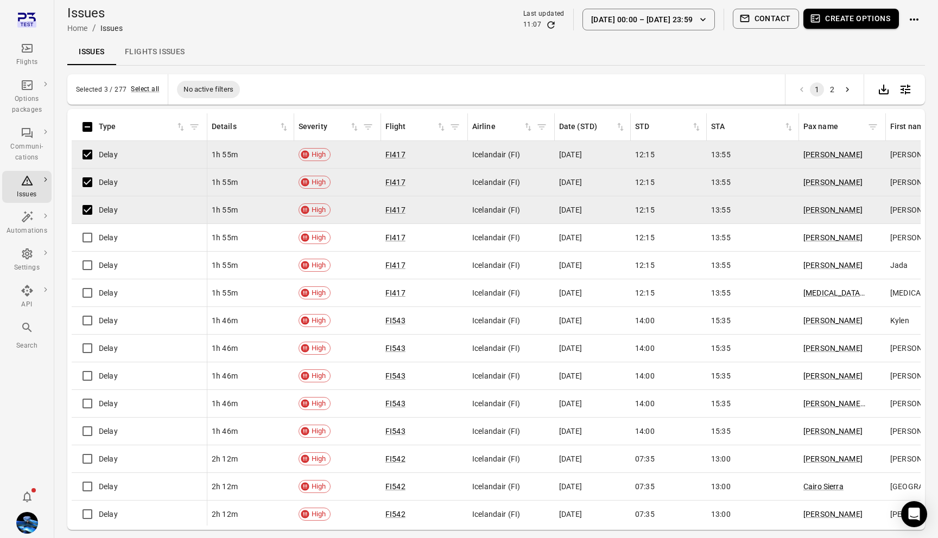
click at [853, 18] on button "Create options" at bounding box center [851, 19] width 96 height 20
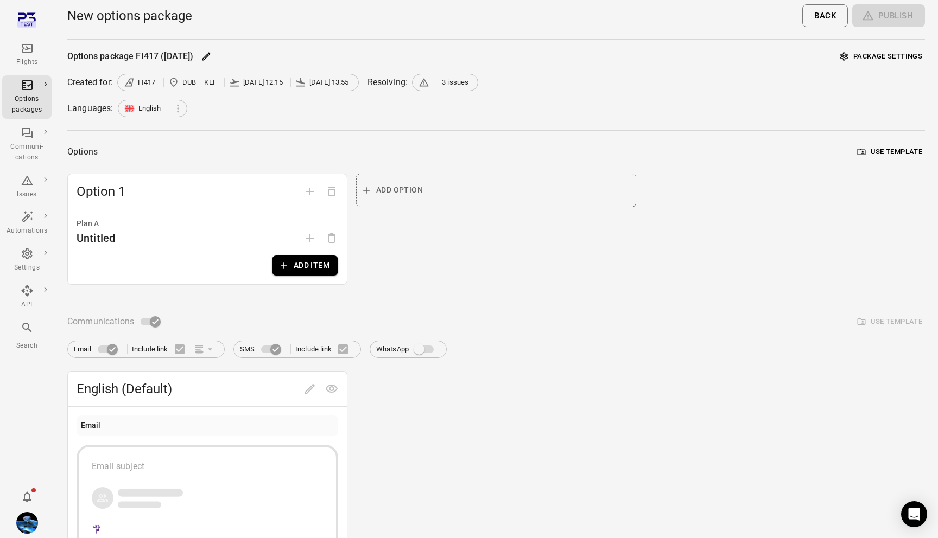
drag, startPoint x: 129, startPoint y: 80, endPoint x: 278, endPoint y: 87, distance: 149.4
click at [278, 87] on span "FI417 DUB – KEF 3 Oct 12:15 3 Oct 13:55" at bounding box center [238, 82] width 228 height 11
click at [305, 80] on span "3 Oct 13:55" at bounding box center [323, 82] width 57 height 11
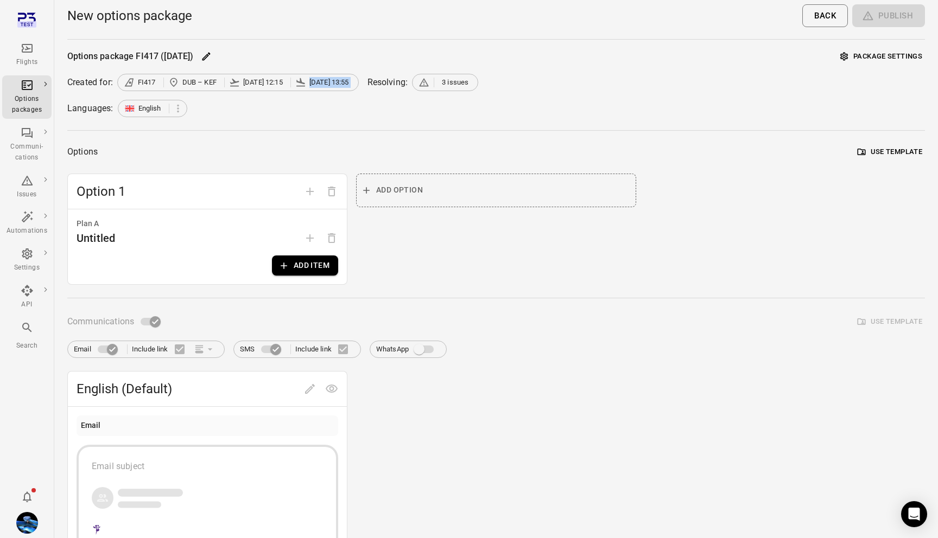
click at [305, 80] on span "3 Oct 13:55" at bounding box center [323, 82] width 57 height 11
click at [274, 116] on div "Languages: English" at bounding box center [496, 108] width 858 height 17
drag, startPoint x: 435, startPoint y: 78, endPoint x: 477, endPoint y: 78, distance: 41.3
click at [477, 78] on div "Created for: FI417 DUB – KEF 3 Oct 12:15 3 Oct 13:55 Resolving: 3 issues" at bounding box center [496, 82] width 858 height 17
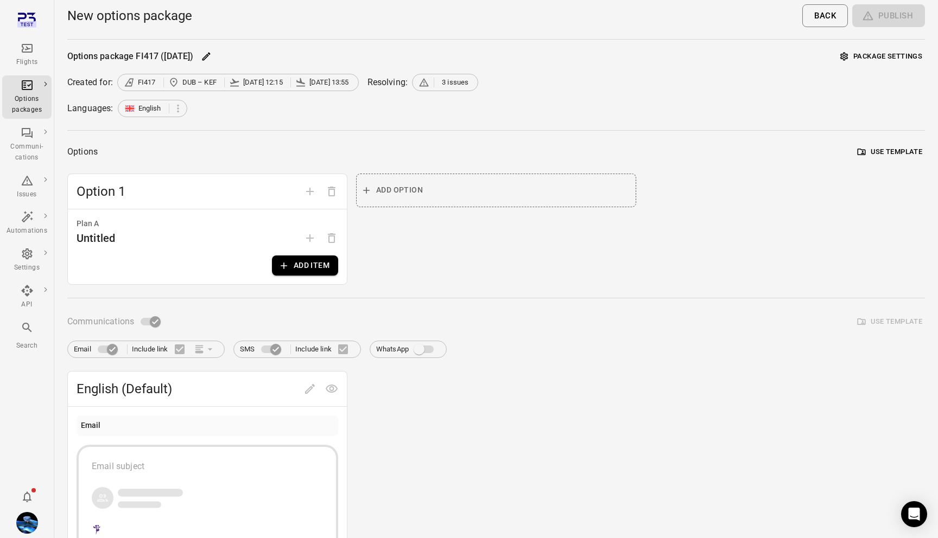
click at [442, 84] on span "3 issues" at bounding box center [455, 82] width 27 height 11
drag, startPoint x: 67, startPoint y: 83, endPoint x: 300, endPoint y: 81, distance: 232.8
click at [298, 81] on div "Created for: FI417 DUB – KEF 3 Oct 12:15 3 Oct 13:55 Resolving: 3 issues" at bounding box center [496, 82] width 858 height 17
click at [300, 81] on icon at bounding box center [300, 82] width 11 height 11
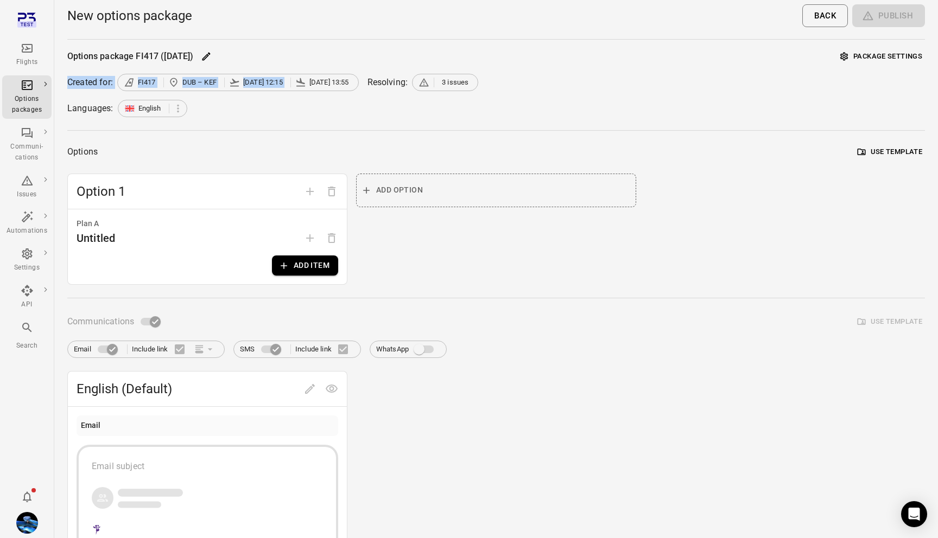
click at [134, 81] on icon at bounding box center [129, 82] width 11 height 11
drag, startPoint x: 433, startPoint y: 81, endPoint x: 478, endPoint y: 81, distance: 44.5
click at [478, 81] on div "Created for: FI417 DUB – KEF 3 Oct 12:15 3 Oct 13:55 Resolving: 3 issues" at bounding box center [496, 82] width 858 height 17
drag, startPoint x: 446, startPoint y: 82, endPoint x: 505, endPoint y: 82, distance: 59.7
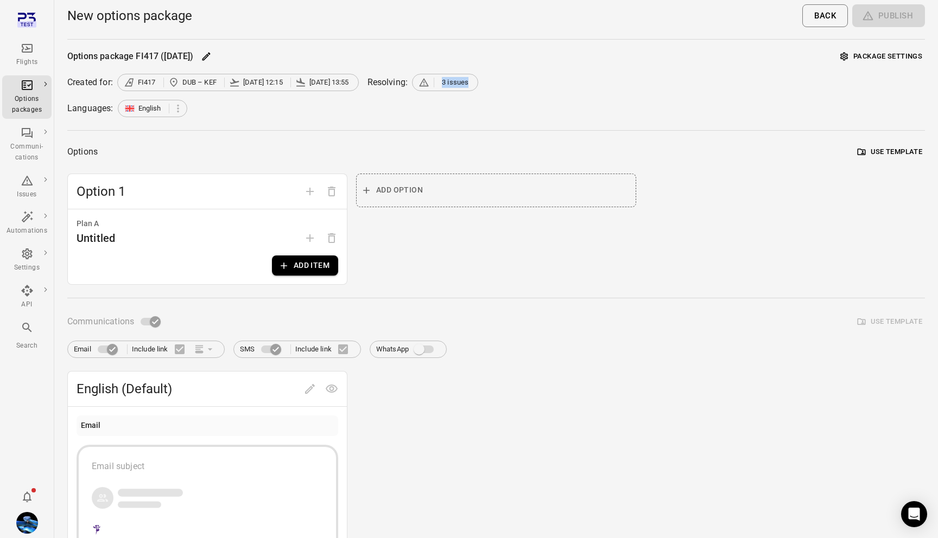
click at [505, 82] on div "Created for: FI417 DUB – KEF 3 Oct 12:15 3 Oct 13:55 Resolving: 3 issues" at bounding box center [496, 82] width 858 height 17
drag, startPoint x: 136, startPoint y: 81, endPoint x: 351, endPoint y: 80, distance: 214.9
click at [351, 80] on span "FI417 DUB – KEF 3 Oct 12:15 3 Oct 13:55" at bounding box center [238, 82] width 240 height 11
click at [327, 81] on span "3 Oct 13:55" at bounding box center [329, 82] width 40 height 11
drag, startPoint x: 135, startPoint y: 81, endPoint x: 228, endPoint y: 77, distance: 93.5
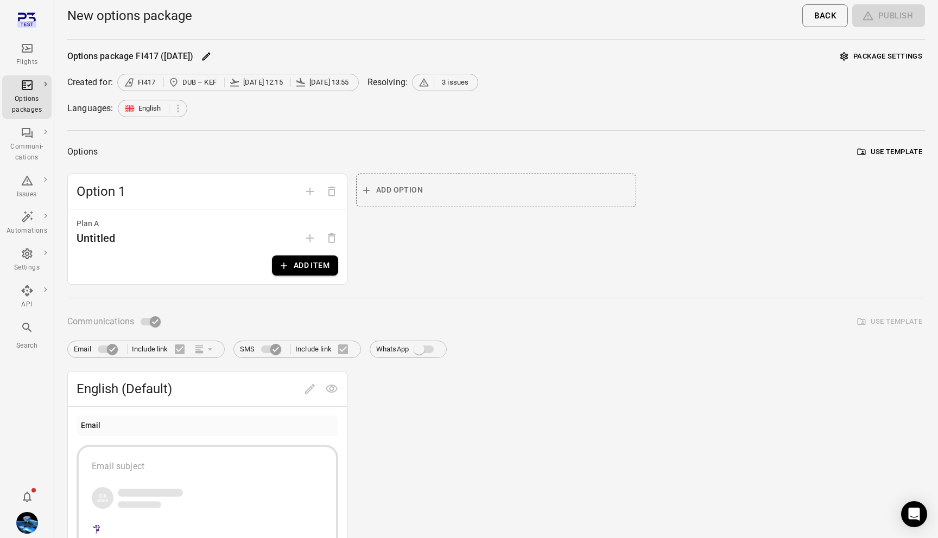
click at [228, 77] on span "FI417 DUB – KEF 3 Oct 12:15 3 Oct 13:55" at bounding box center [238, 82] width 228 height 11
click at [262, 80] on span "3 Oct 12:15" at bounding box center [263, 82] width 40 height 11
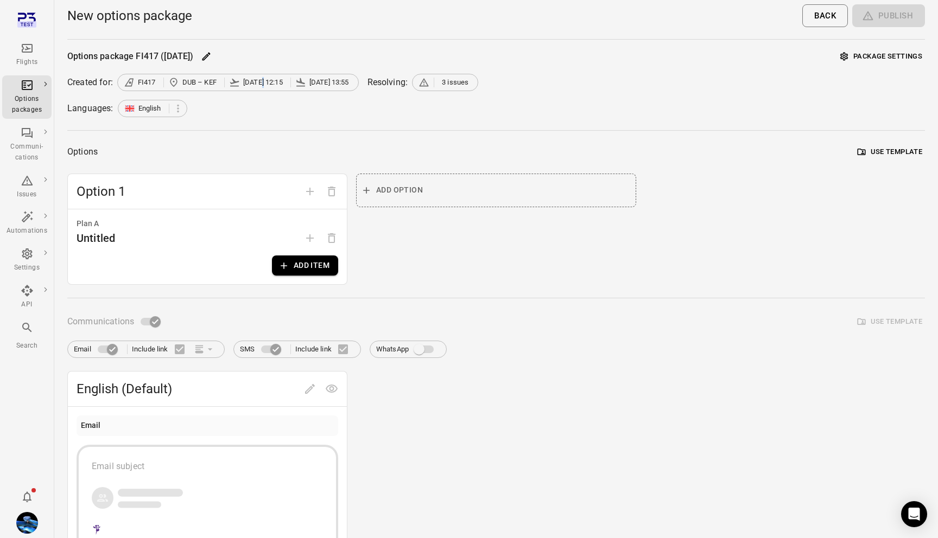
click at [262, 80] on span "3 Oct 12:15" at bounding box center [263, 82] width 40 height 11
click at [29, 187] on icon "Main navigation" at bounding box center [27, 180] width 13 height 13
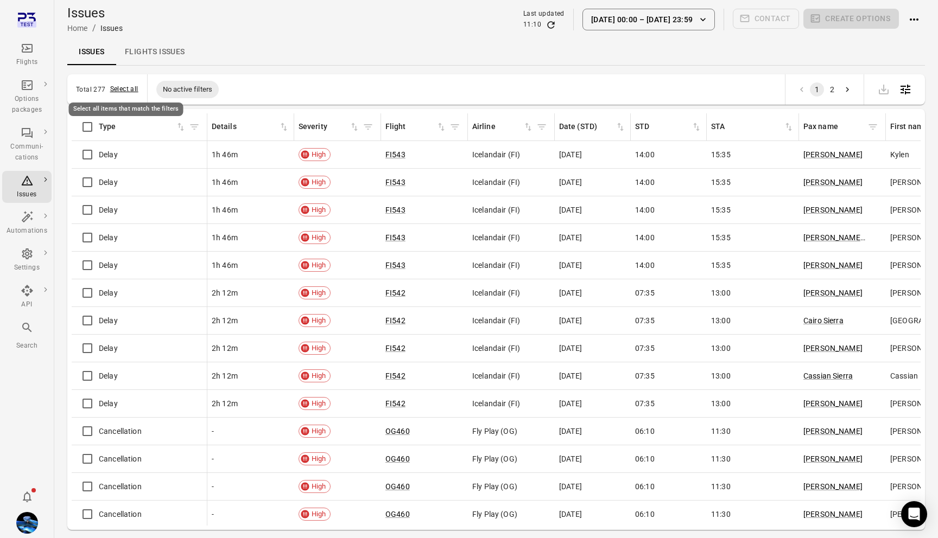
click at [113, 86] on button "Select all" at bounding box center [124, 89] width 28 height 11
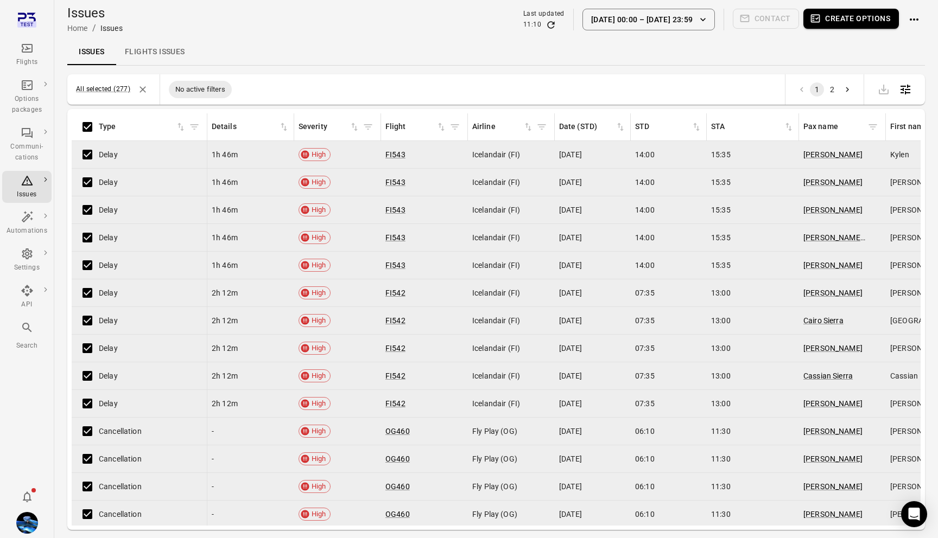
click at [849, 26] on button "Create options" at bounding box center [851, 19] width 96 height 20
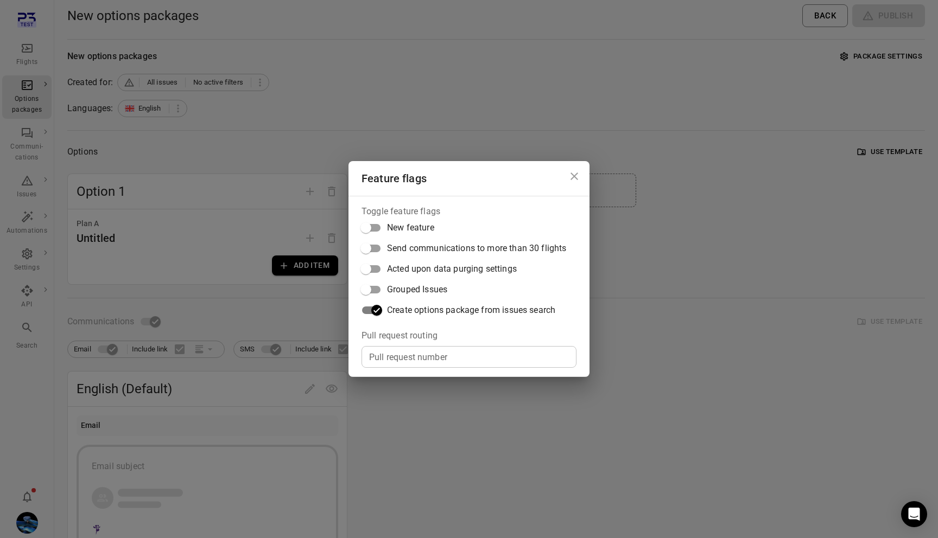
click at [622, 70] on div "Feature flags Toggle feature flags New feature Send communications to more than…" at bounding box center [469, 269] width 938 height 538
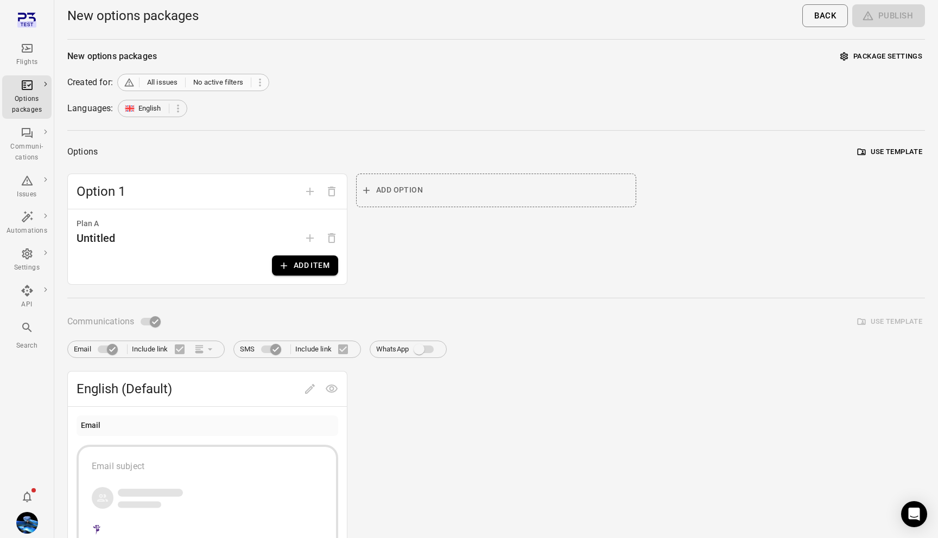
click at [150, 87] on span "All issues" at bounding box center [162, 82] width 31 height 11
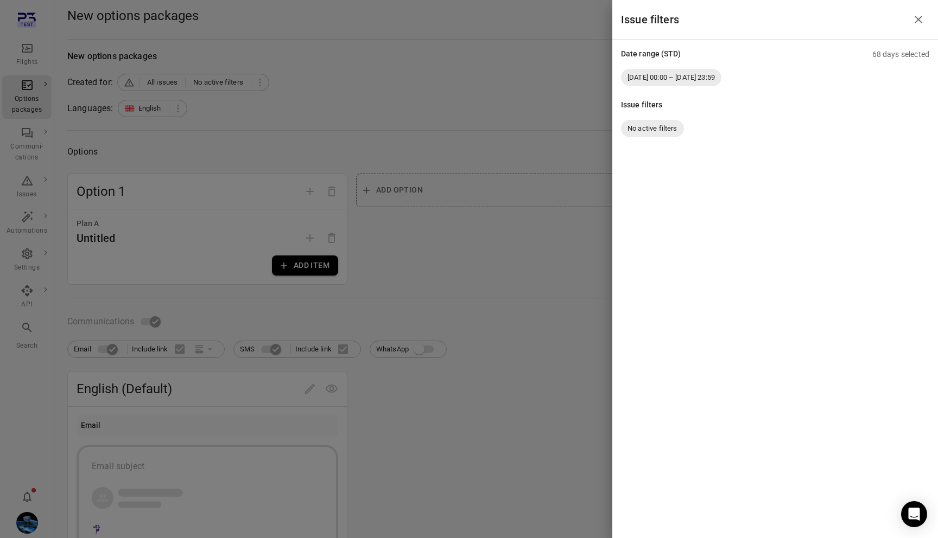
click at [77, 65] on div at bounding box center [469, 269] width 938 height 538
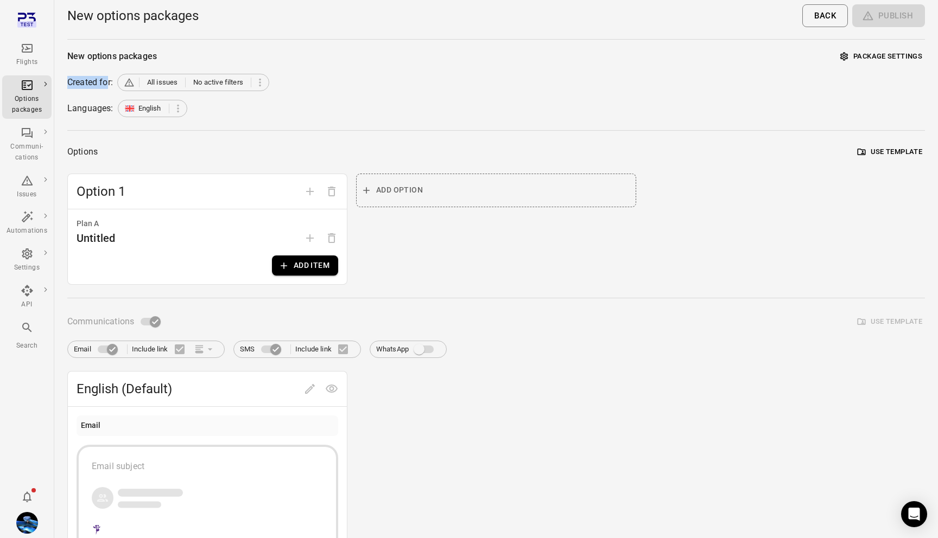
drag, startPoint x: 65, startPoint y: 83, endPoint x: 110, endPoint y: 84, distance: 45.1
click at [110, 84] on main "New options packages Back Publish New options packages Package settings Created…" at bounding box center [496, 421] width 884 height 842
click at [226, 79] on span "No active filters" at bounding box center [218, 82] width 50 height 11
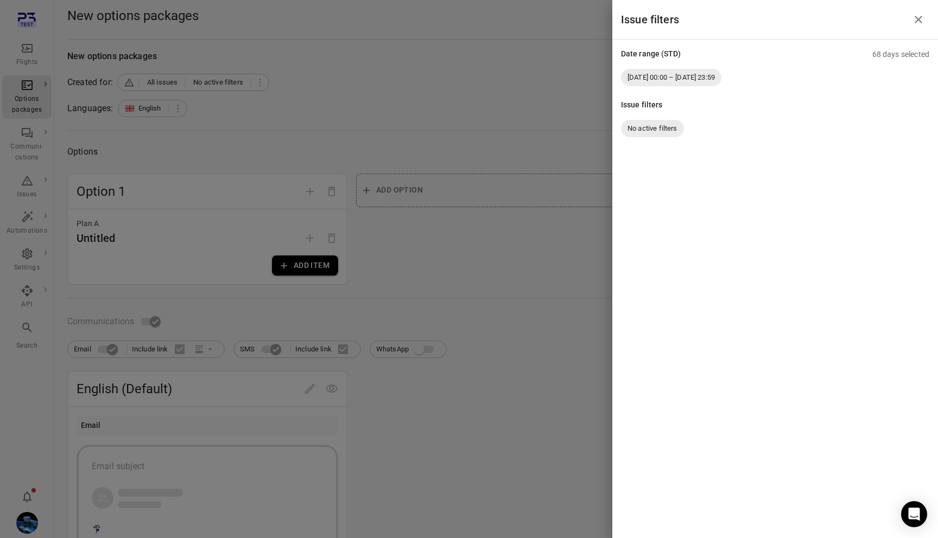
click at [226, 79] on div at bounding box center [469, 269] width 938 height 538
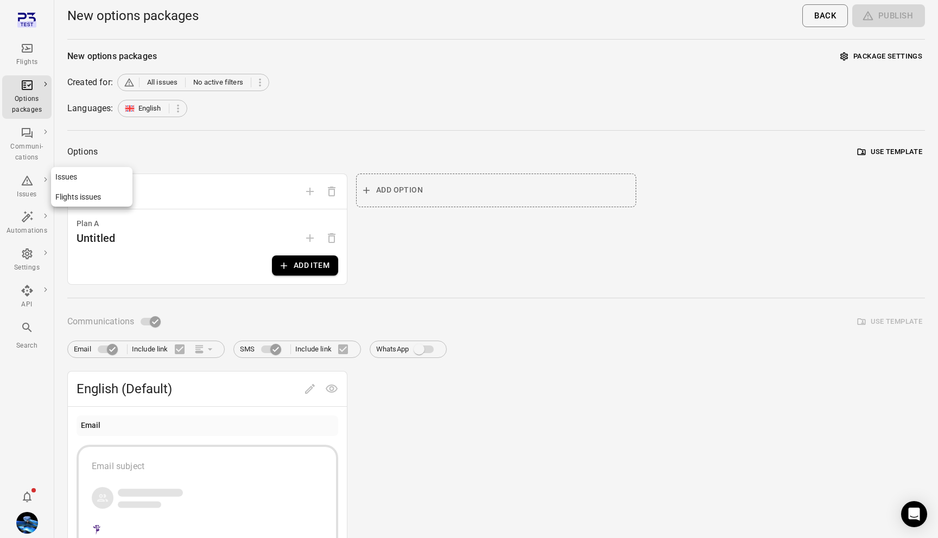
click at [19, 191] on div "Issues" at bounding box center [27, 194] width 41 height 11
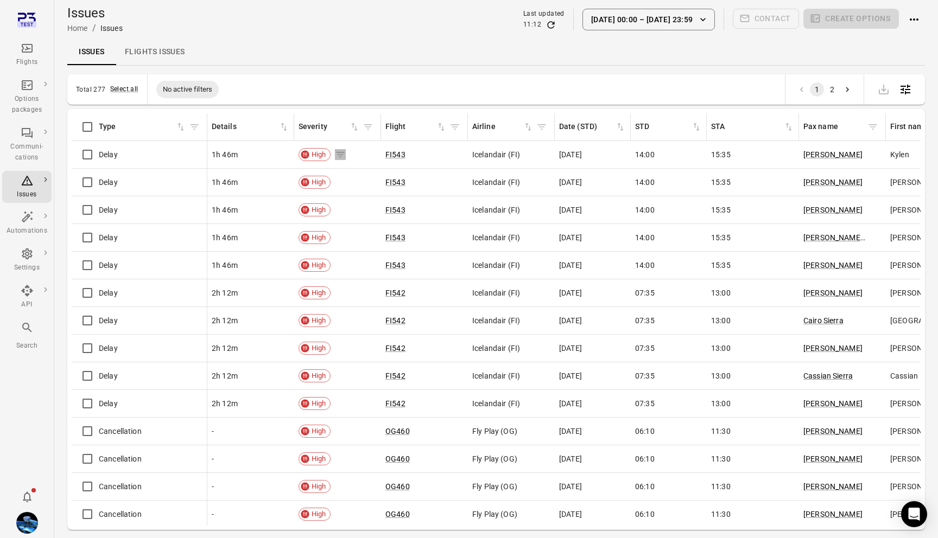
click at [339, 155] on icon "Issues information" at bounding box center [340, 154] width 11 height 11
click at [414, 155] on icon "Issues information" at bounding box center [415, 154] width 11 height 11
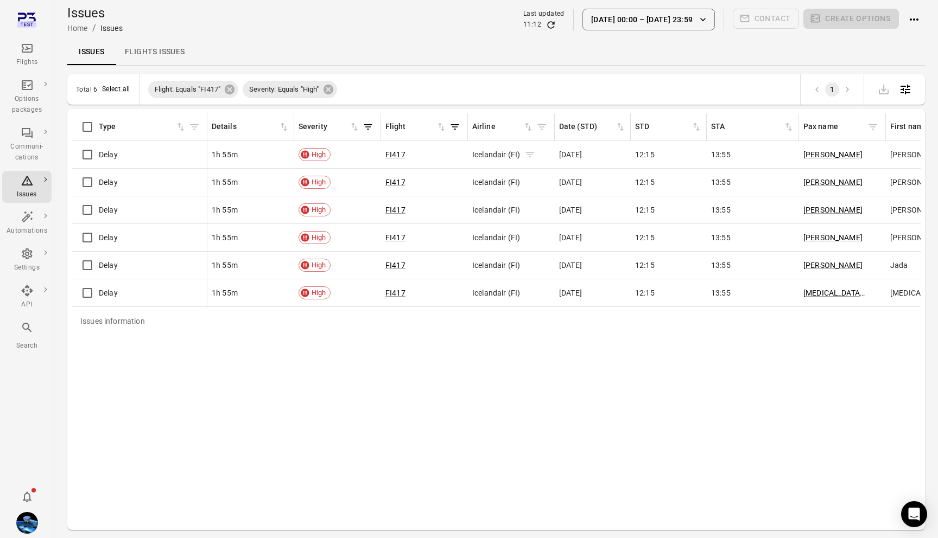
click at [531, 155] on icon "Issues information" at bounding box center [529, 154] width 11 height 11
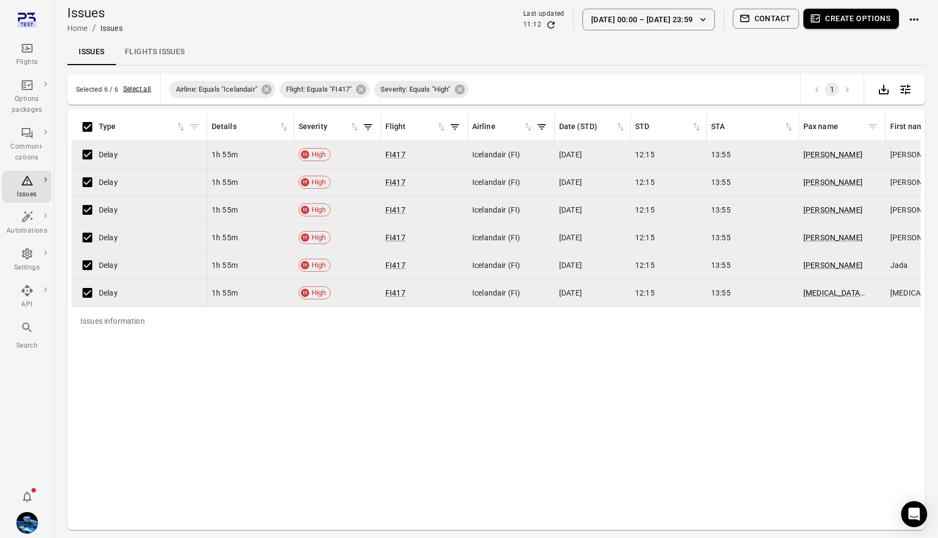
click at [135, 87] on button "Select all" at bounding box center [137, 89] width 28 height 11
click at [845, 11] on button "Create options" at bounding box center [851, 19] width 96 height 20
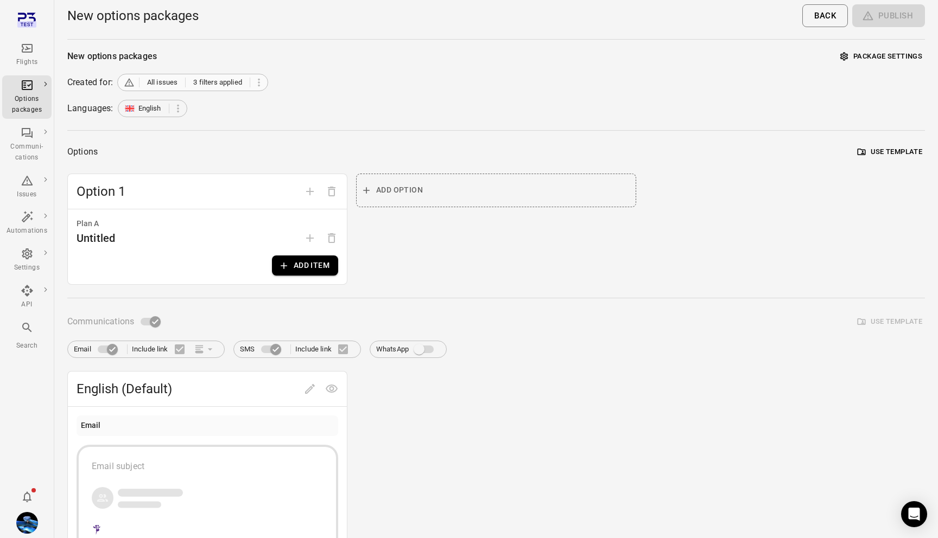
click at [229, 81] on span "3 filters applied" at bounding box center [217, 82] width 49 height 11
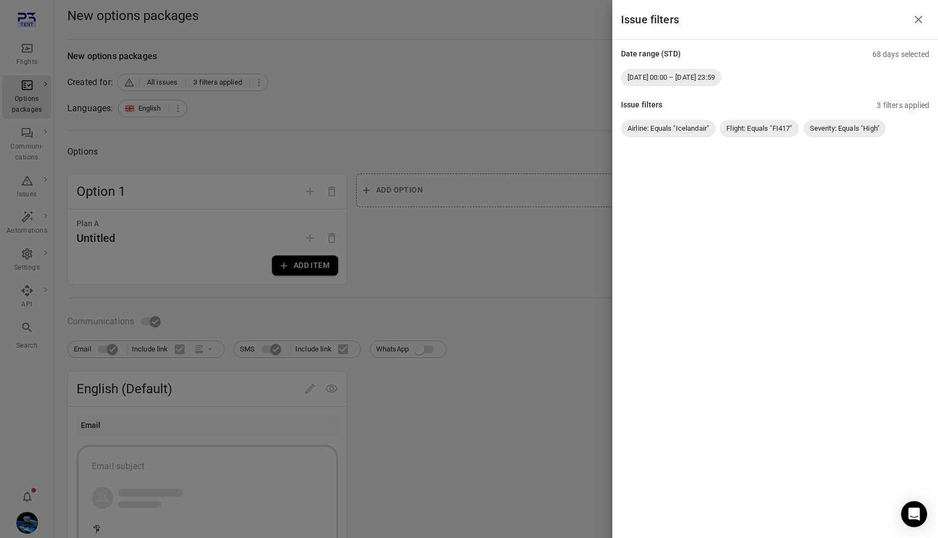
click at [42, 63] on div at bounding box center [469, 269] width 938 height 538
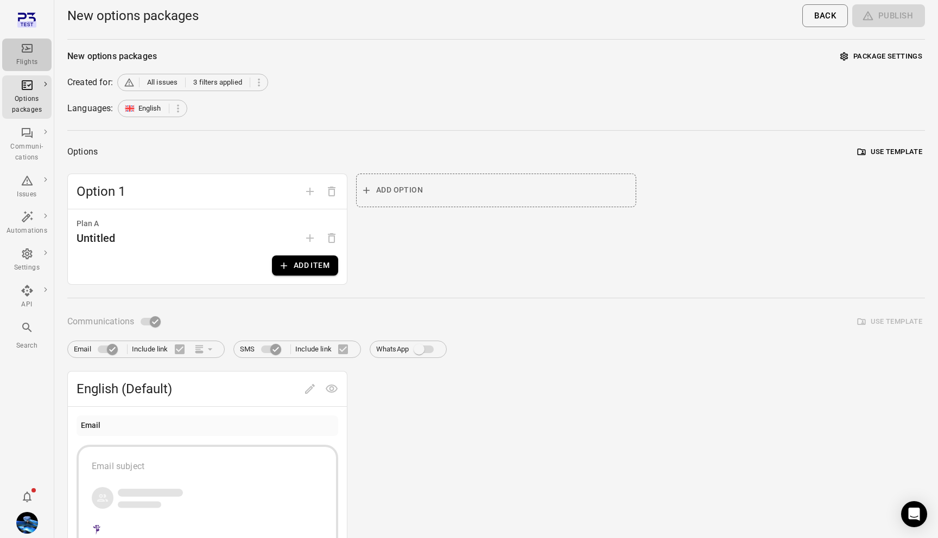
click at [29, 58] on div "Flights" at bounding box center [27, 62] width 41 height 11
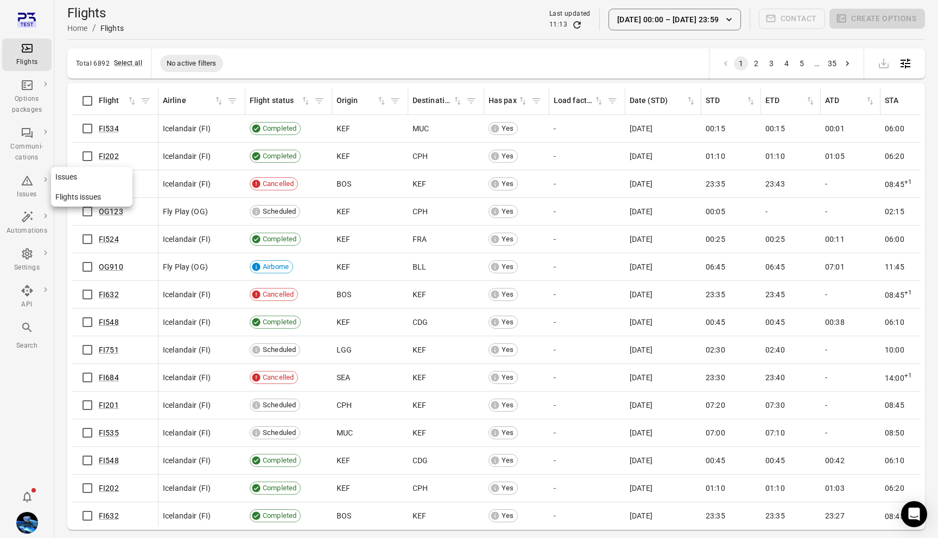
click at [27, 187] on div "Issues" at bounding box center [27, 187] width 41 height 26
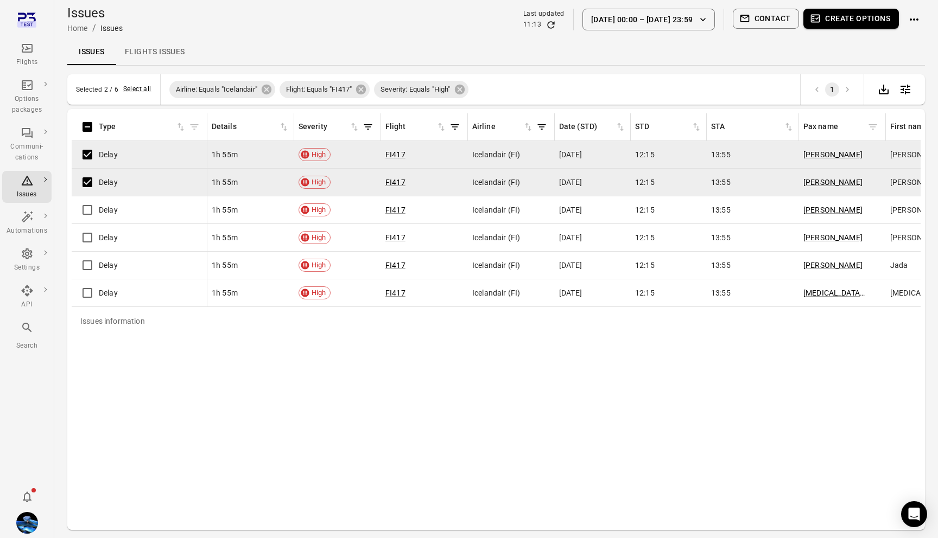
click at [834, 15] on button "Create options" at bounding box center [851, 19] width 96 height 20
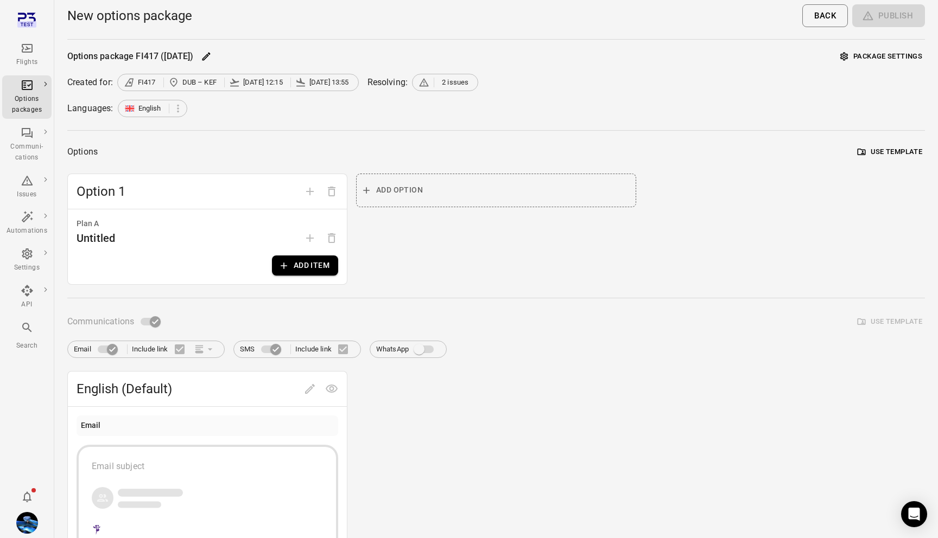
drag, startPoint x: 130, startPoint y: 81, endPoint x: 345, endPoint y: 84, distance: 214.9
click at [346, 84] on span "FI417 DUB – KEF 3 Oct 12:15 3 Oct 13:55" at bounding box center [238, 82] width 228 height 11
drag, startPoint x: 430, startPoint y: 81, endPoint x: 498, endPoint y: 81, distance: 67.3
click at [498, 81] on div "Created for: FI417 DUB – KEF 3 Oct 12:15 3 Oct 13:55 Resolving: 2 issues" at bounding box center [496, 82] width 858 height 17
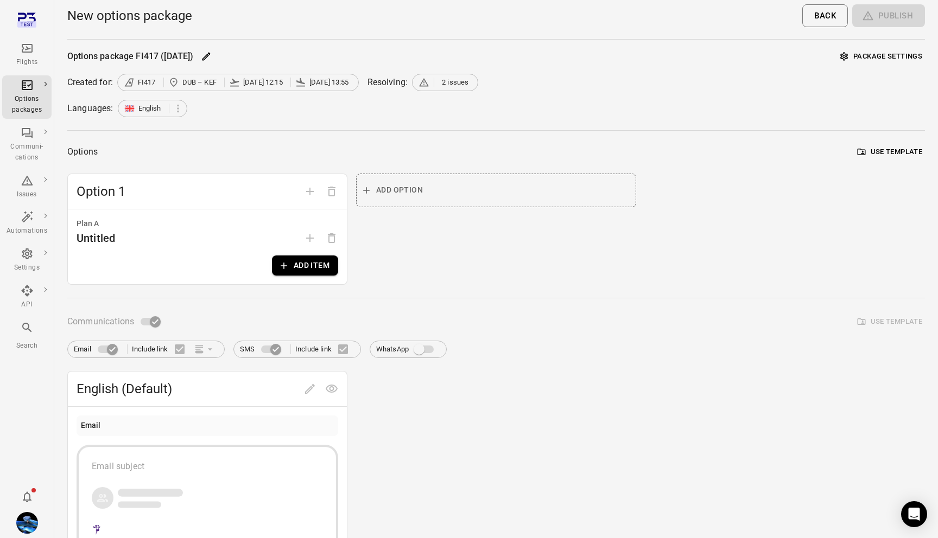
click at [36, 65] on div "Flights" at bounding box center [27, 62] width 41 height 11
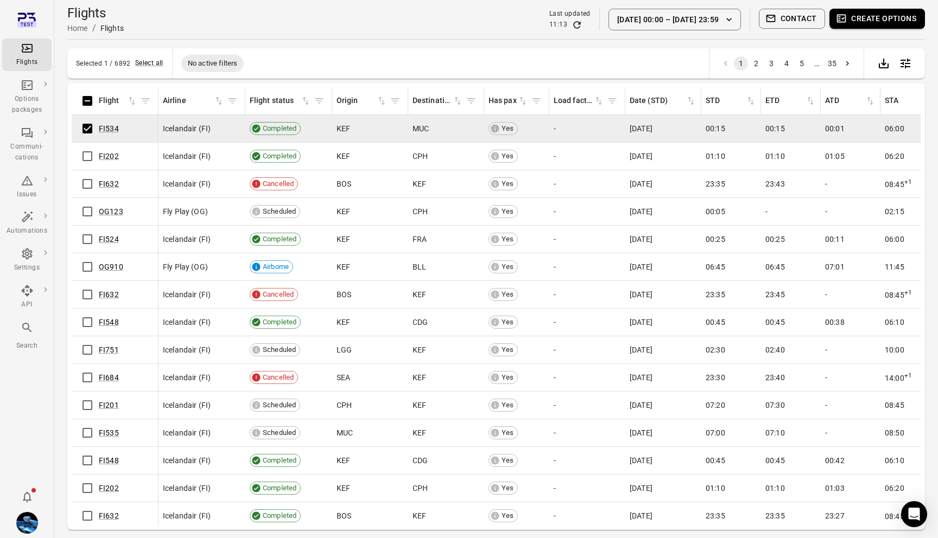
click at [861, 15] on button "Create options" at bounding box center [877, 19] width 96 height 20
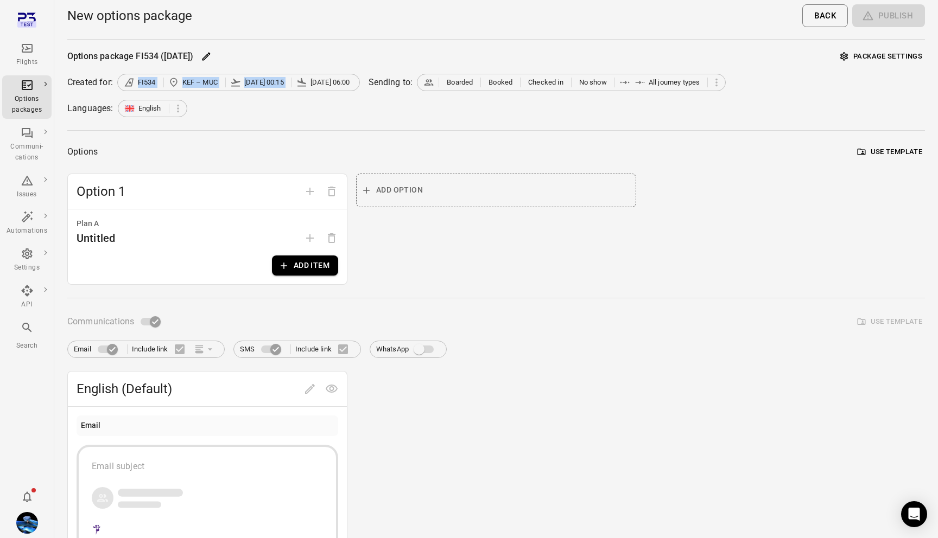
drag, startPoint x: 138, startPoint y: 74, endPoint x: 341, endPoint y: 72, distance: 203.0
click at [341, 72] on div "Options package FI534 (6 Aug) Package settings Created for: FI534 KEF – MUC 6 A…" at bounding box center [496, 423] width 858 height 750
click at [341, 79] on span "6 Aug 06:00" at bounding box center [330, 82] width 40 height 11
click at [27, 41] on link "Flights" at bounding box center [26, 55] width 49 height 33
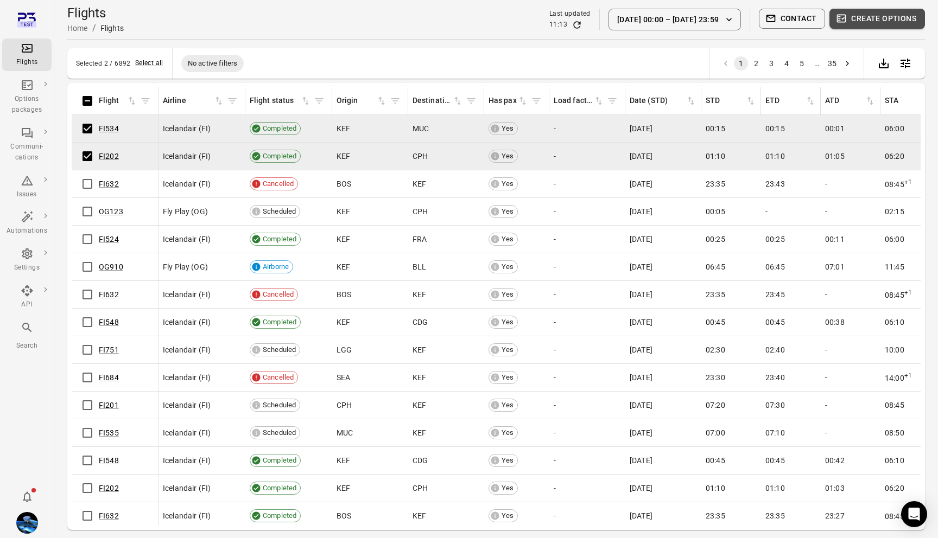
click at [876, 18] on button "Create options" at bounding box center [877, 19] width 96 height 20
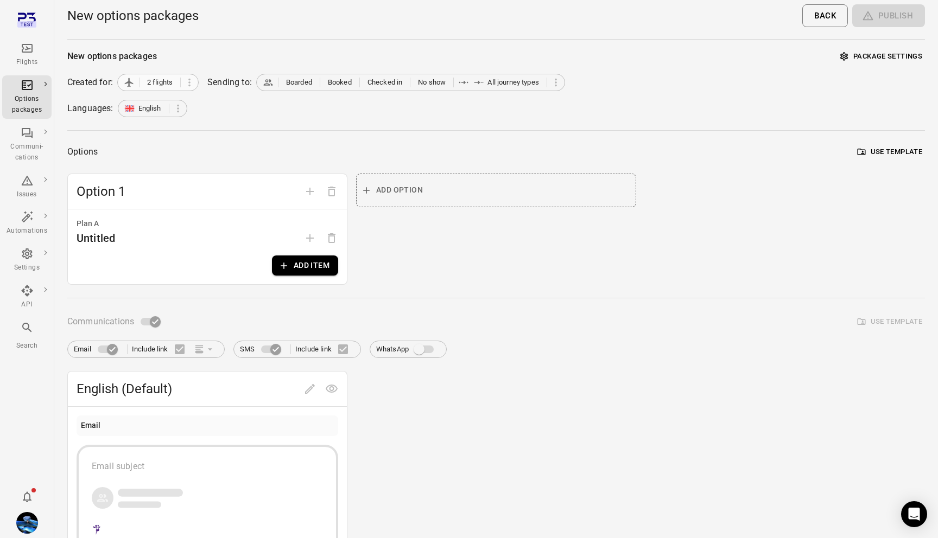
click at [157, 84] on span "2 flights" at bounding box center [160, 82] width 26 height 11
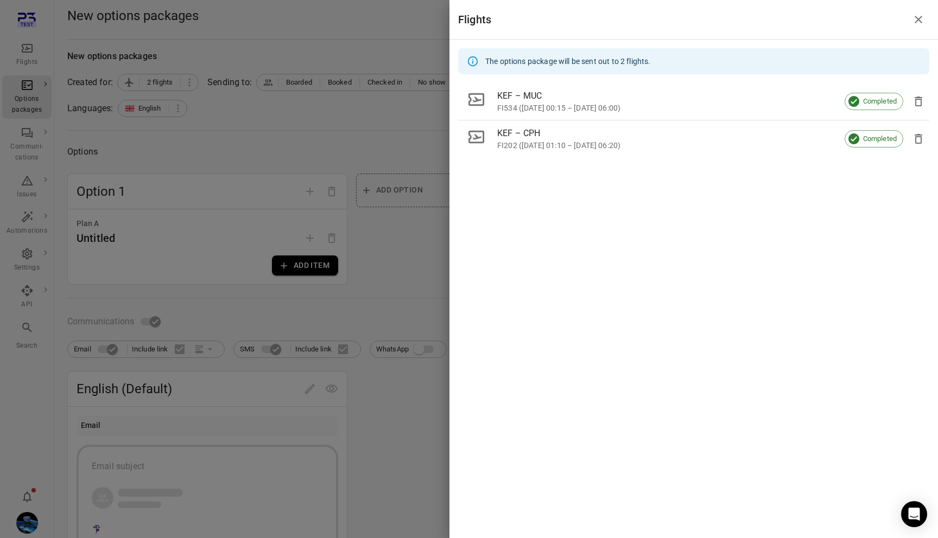
click at [246, 137] on div at bounding box center [469, 269] width 938 height 538
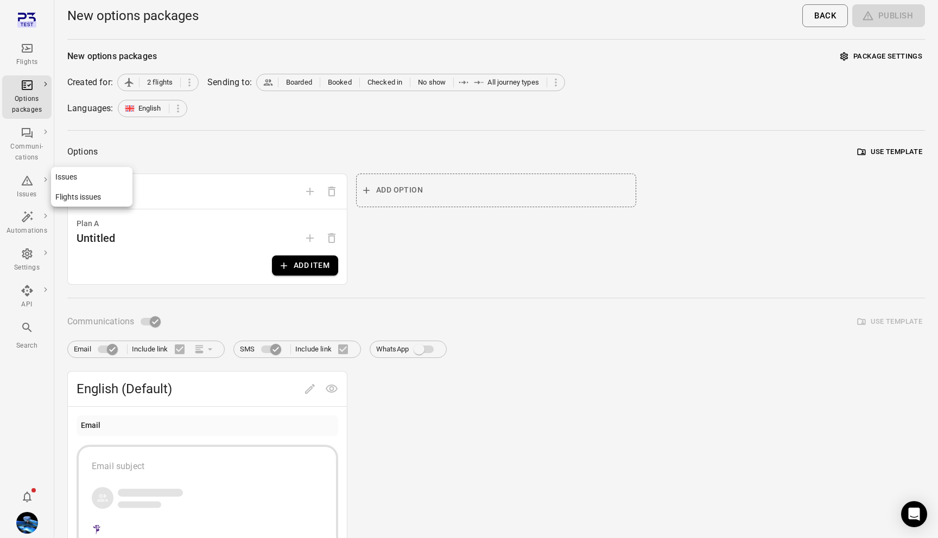
click at [32, 182] on icon "Main navigation" at bounding box center [27, 180] width 13 height 13
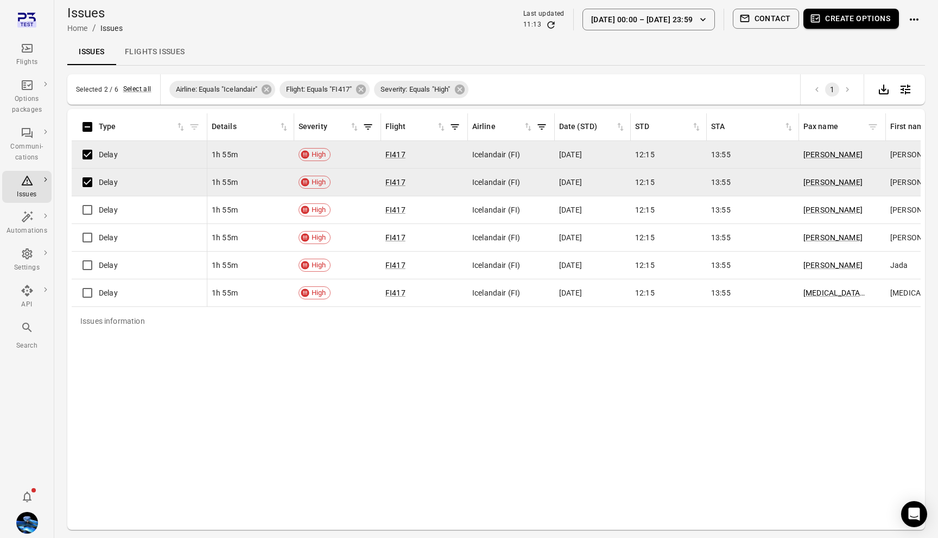
click at [851, 19] on button "Create options" at bounding box center [851, 19] width 96 height 20
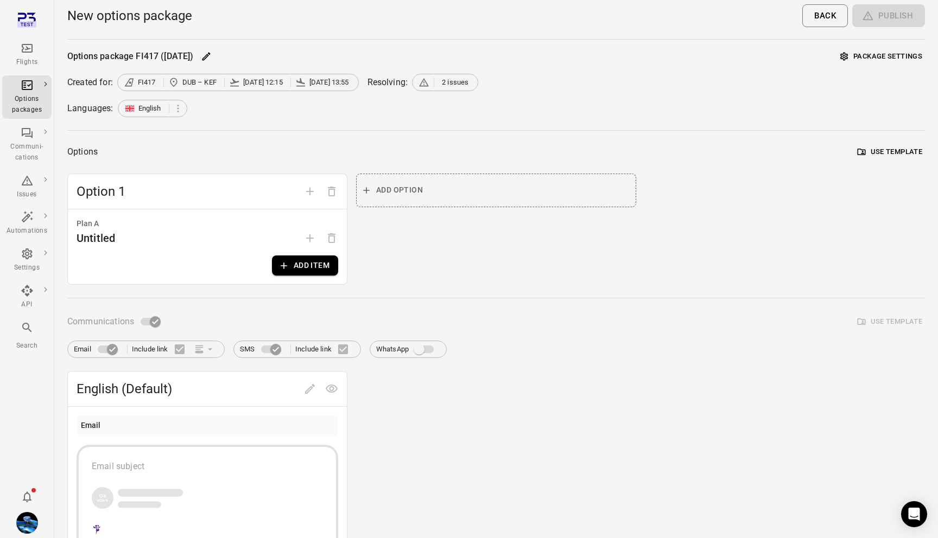
drag, startPoint x: 124, startPoint y: 85, endPoint x: 326, endPoint y: 84, distance: 201.4
click at [326, 84] on span "FI417 DUB – KEF 3 Oct 12:15 3 Oct 13:55" at bounding box center [238, 82] width 228 height 11
click at [34, 183] on div "Issues" at bounding box center [27, 187] width 41 height 26
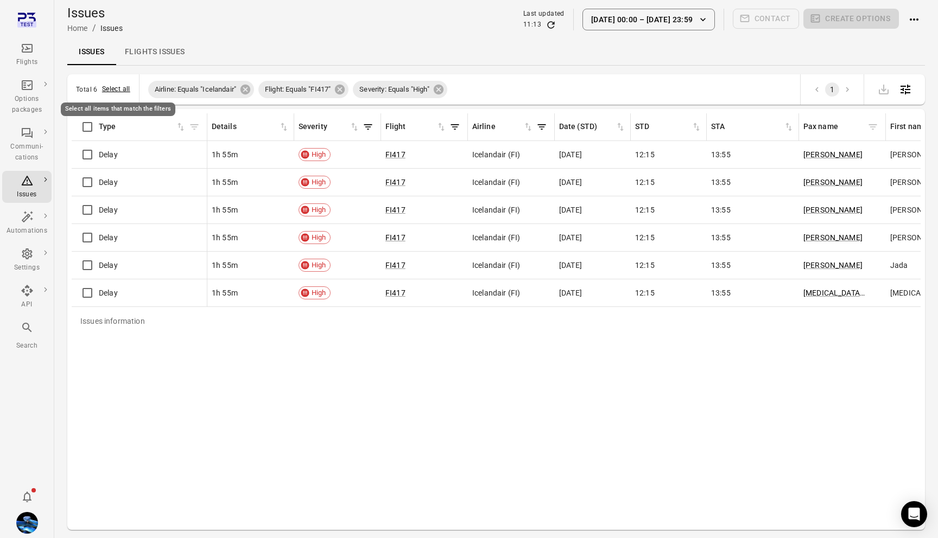
click at [124, 92] on button "Select all" at bounding box center [116, 89] width 28 height 11
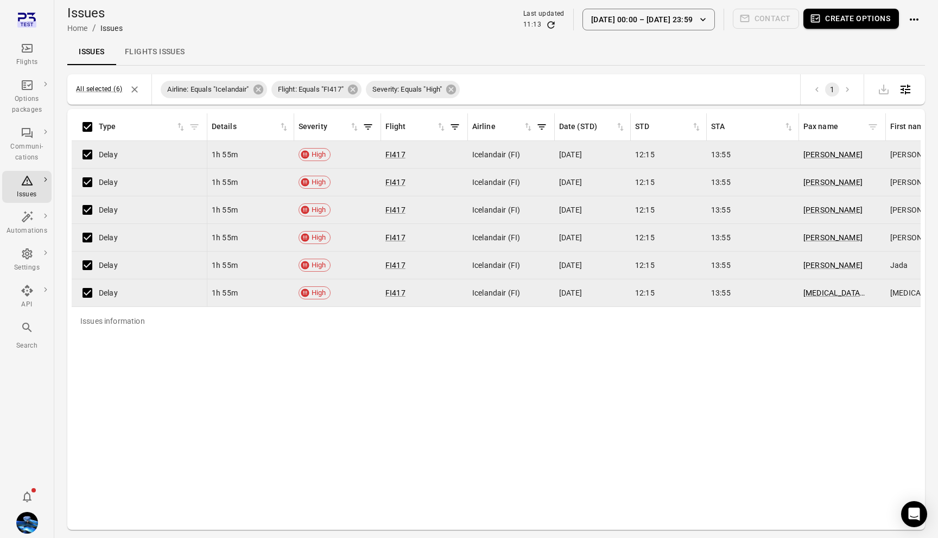
click at [875, 17] on button "Create options" at bounding box center [851, 19] width 96 height 20
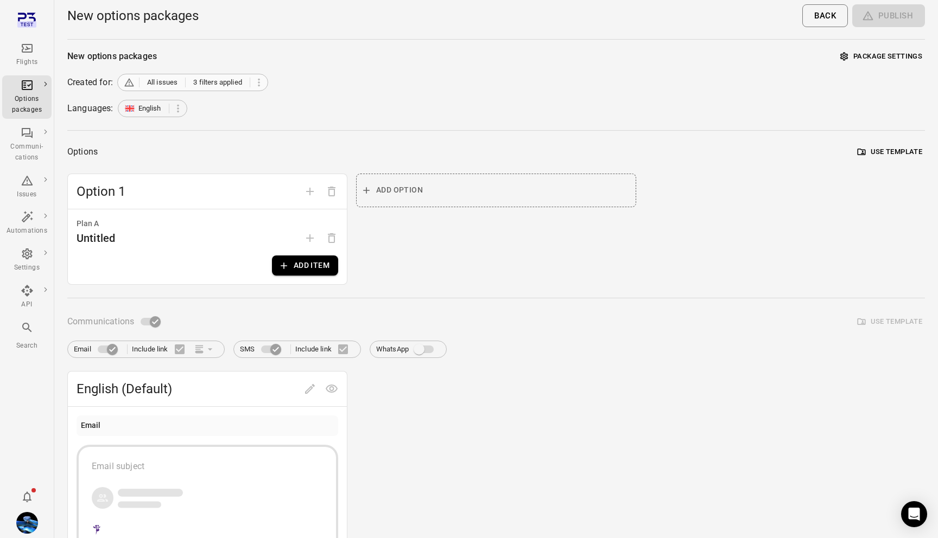
click at [232, 88] on div "All issues 3 filters applied" at bounding box center [192, 82] width 151 height 17
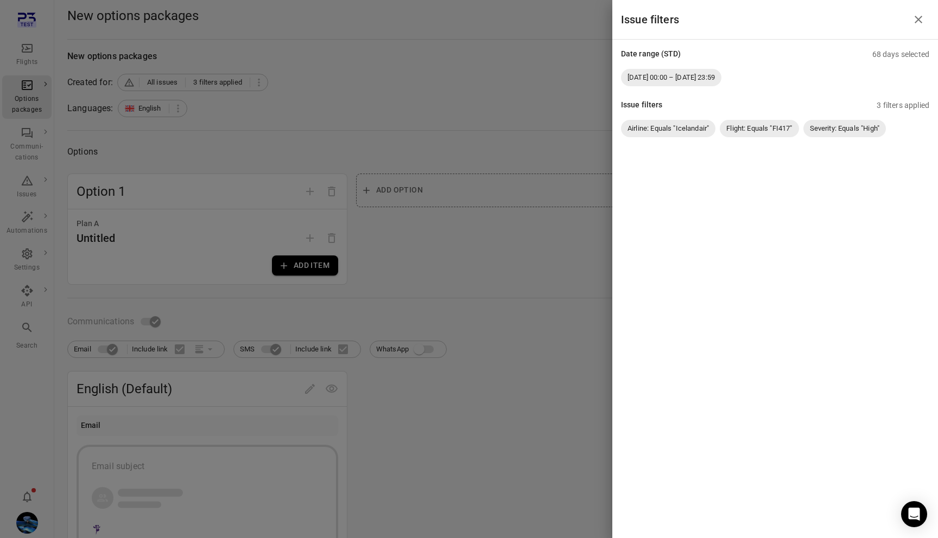
click at [187, 58] on div at bounding box center [469, 269] width 938 height 538
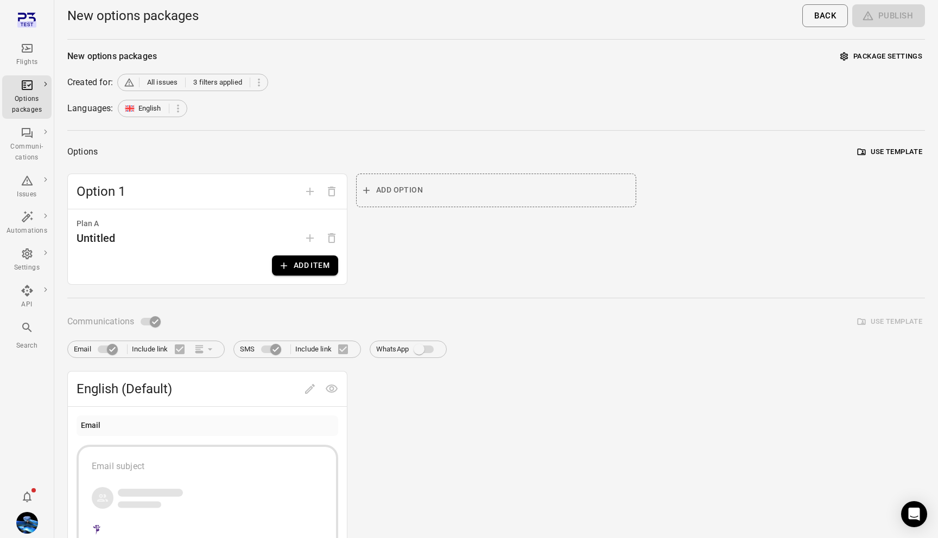
click at [23, 62] on div "Flights" at bounding box center [27, 62] width 41 height 11
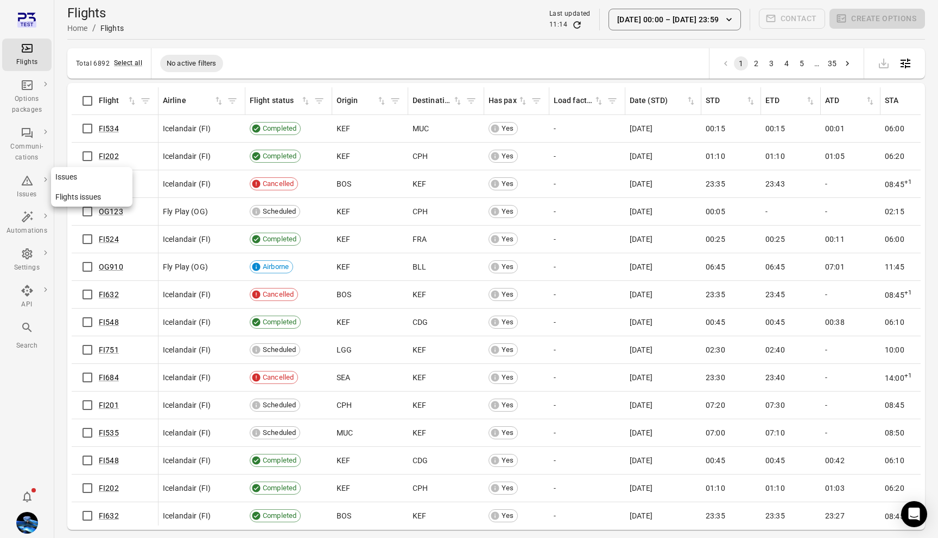
click at [28, 188] on div "Issues" at bounding box center [27, 187] width 41 height 26
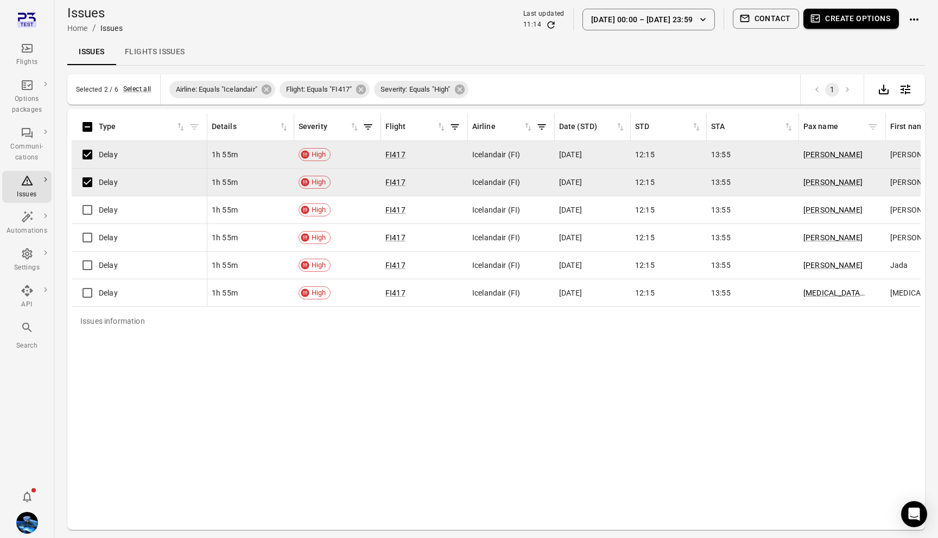
click at [860, 21] on button "Create options" at bounding box center [851, 19] width 96 height 20
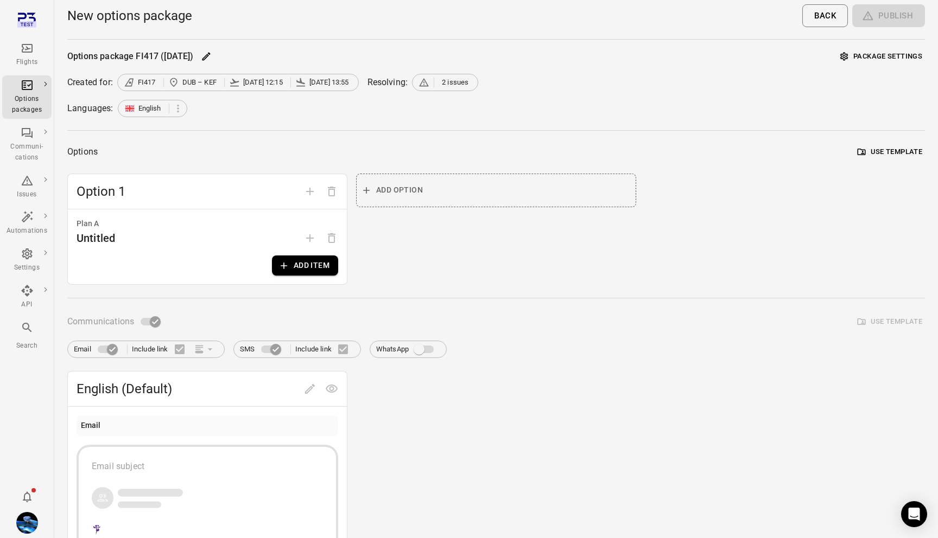
click at [447, 83] on span "2 issues" at bounding box center [455, 82] width 27 height 11
click at [439, 54] on div "Options package FI417 (3 Oct) Package settings" at bounding box center [496, 56] width 858 height 17
click at [27, 187] on icon "Main navigation" at bounding box center [27, 180] width 13 height 13
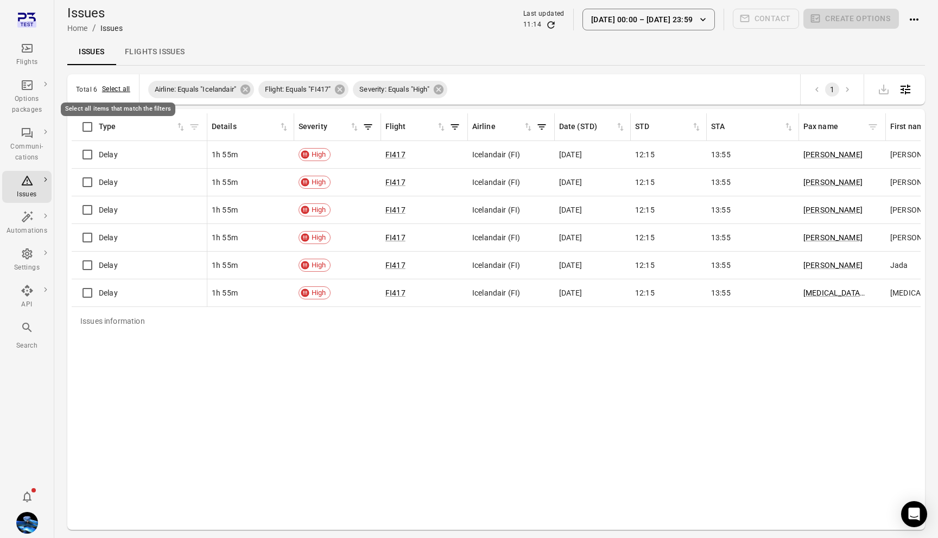
click at [121, 87] on button "Select all" at bounding box center [116, 89] width 28 height 11
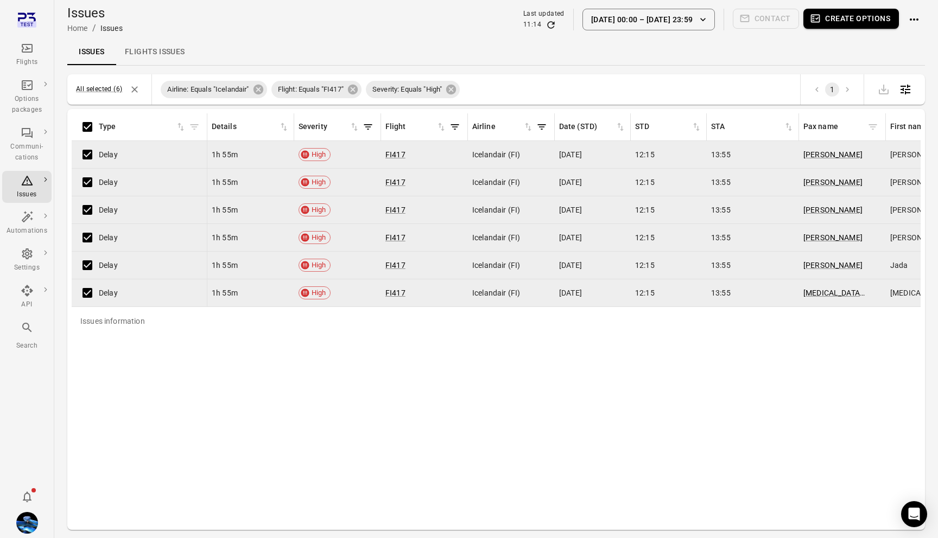
click at [823, 23] on button "Create options" at bounding box center [851, 19] width 96 height 20
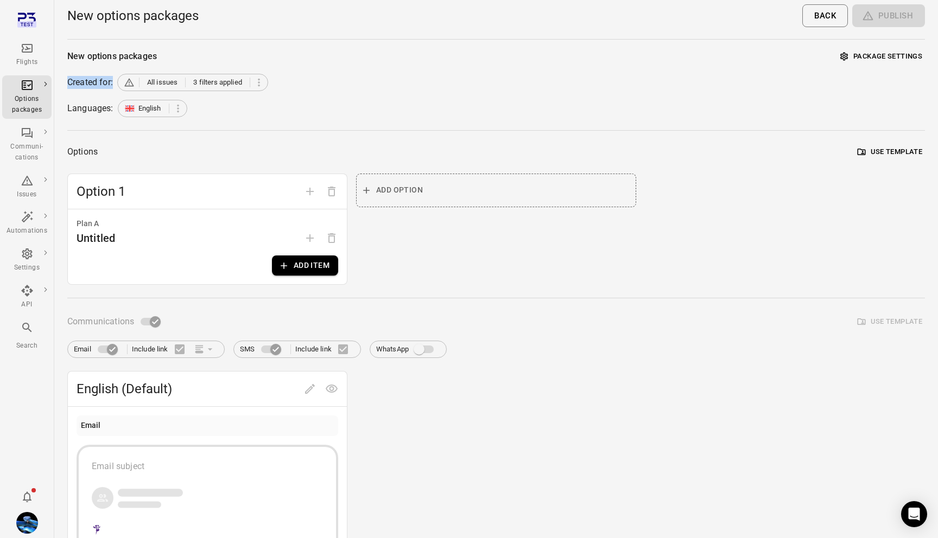
drag, startPoint x: 65, startPoint y: 84, endPoint x: 115, endPoint y: 83, distance: 49.9
click at [115, 83] on main "New options packages Back Publish New options packages Package settings Created…" at bounding box center [496, 421] width 884 height 842
click at [115, 83] on div "Created for: All issues 3 filters applied" at bounding box center [496, 82] width 858 height 17
drag, startPoint x: 68, startPoint y: 82, endPoint x: 106, endPoint y: 82, distance: 37.4
click at [106, 82] on div "Created for:" at bounding box center [90, 82] width 46 height 13
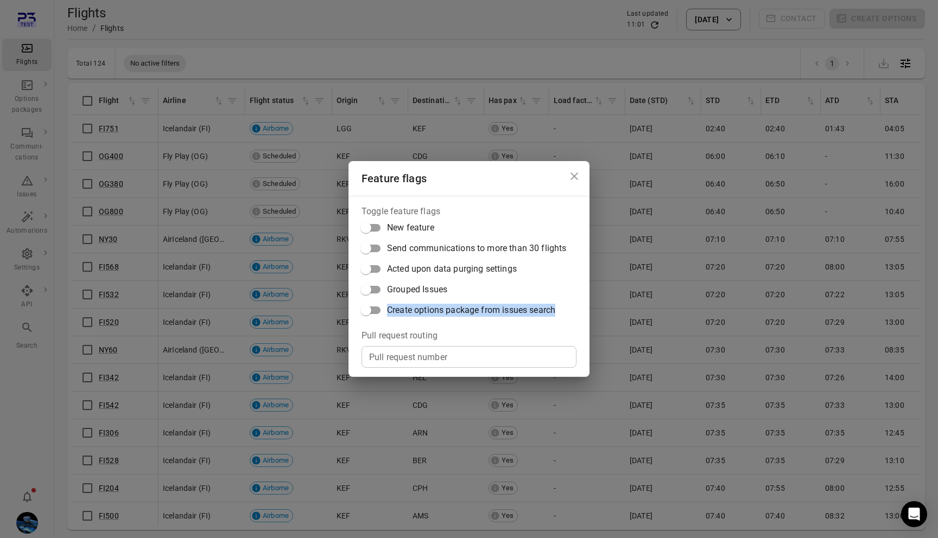
click at [385, 320] on label "Create options package from issues search" at bounding box center [460, 310] width 211 height 21
click at [496, 311] on span "Create options package from issues search" at bounding box center [471, 310] width 168 height 13
click at [515, 313] on span "Create options package from issues search" at bounding box center [471, 310] width 168 height 13
click at [576, 180] on icon "Close dialog" at bounding box center [574, 176] width 13 height 13
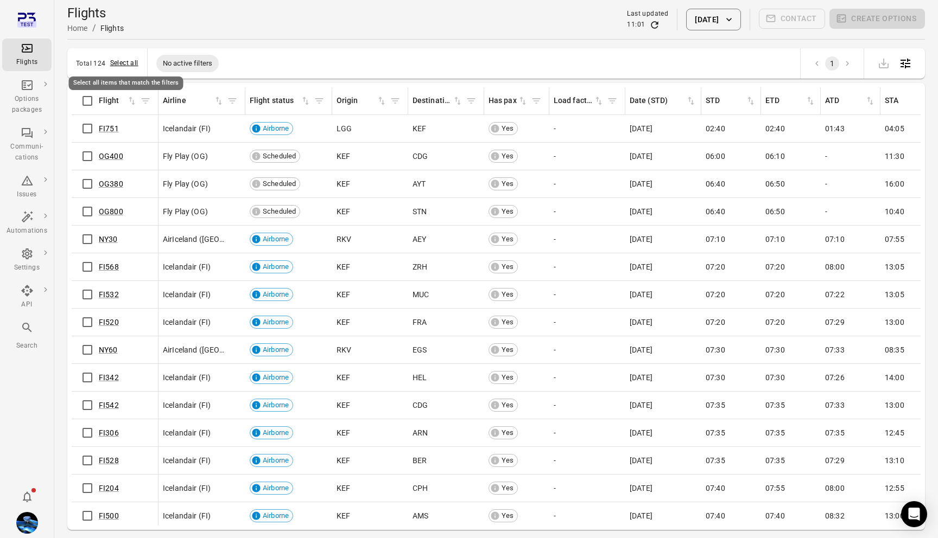
click at [122, 62] on button "Select all" at bounding box center [124, 63] width 28 height 11
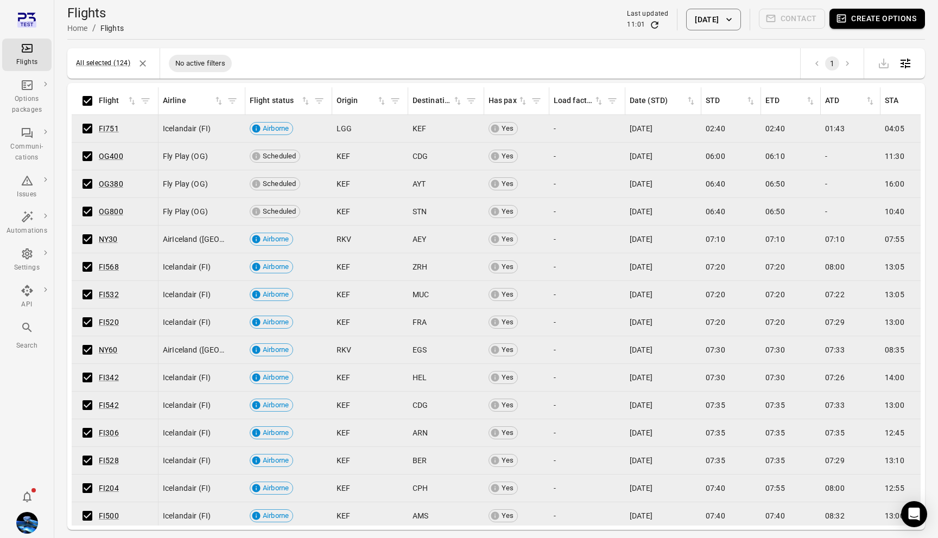
click at [141, 63] on icon "Deselect all items" at bounding box center [142, 63] width 11 height 11
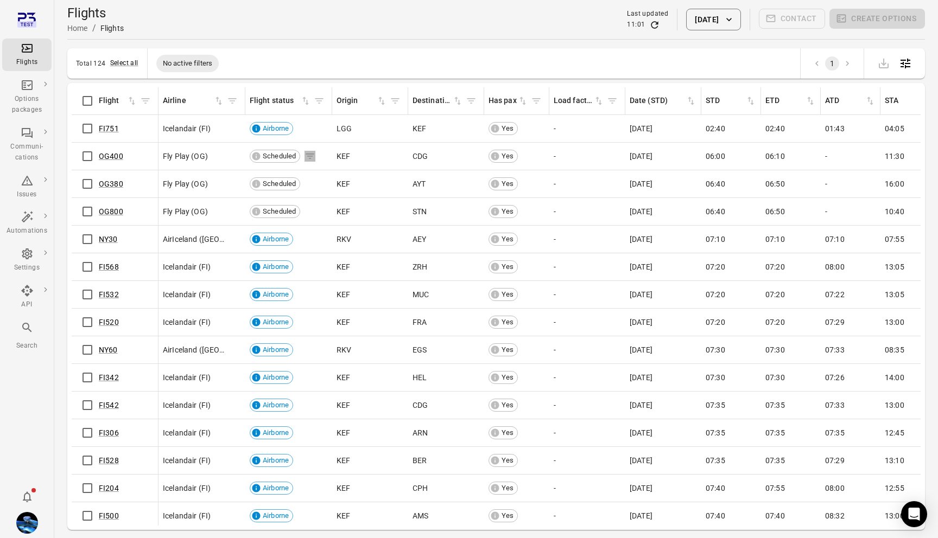
click at [315, 154] on icon "Flights information" at bounding box center [309, 156] width 11 height 11
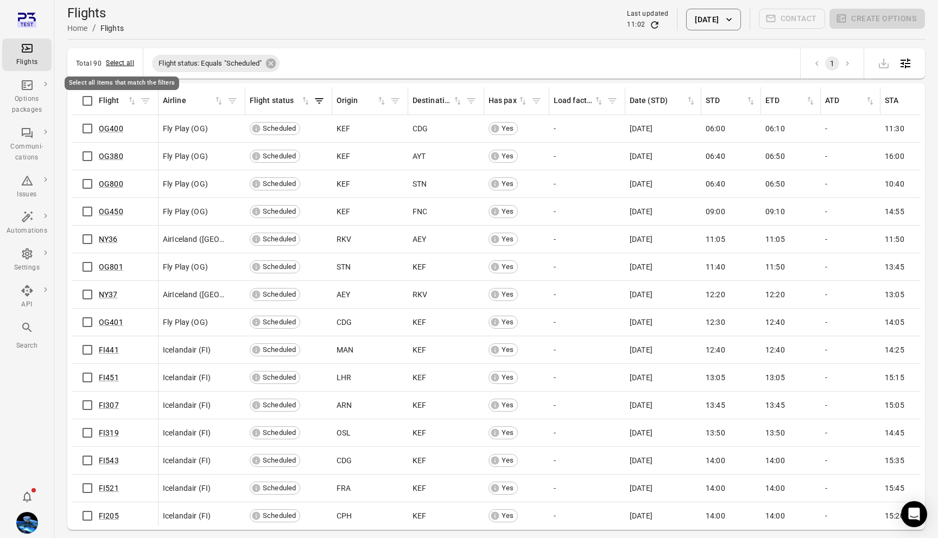
click at [121, 63] on button "Select all" at bounding box center [120, 63] width 28 height 11
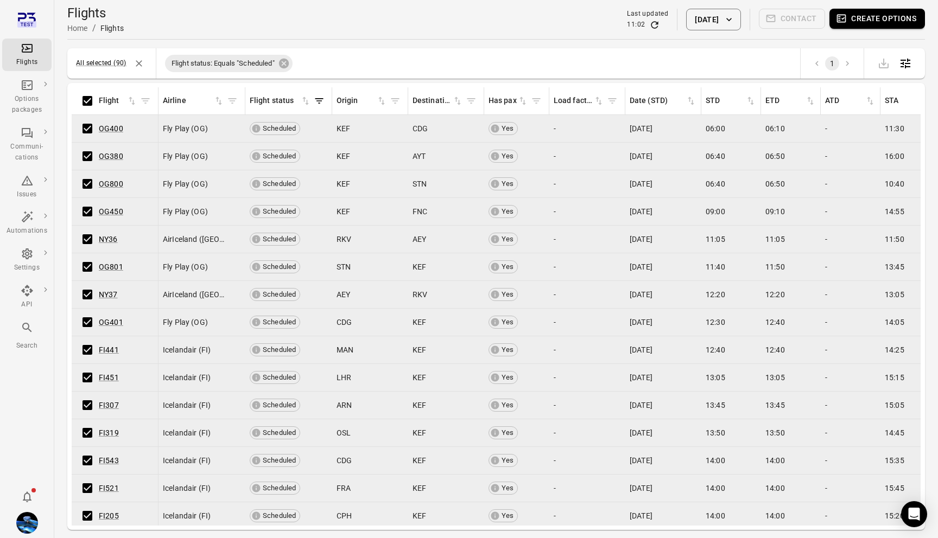
click at [880, 16] on button "Create options" at bounding box center [877, 19] width 96 height 20
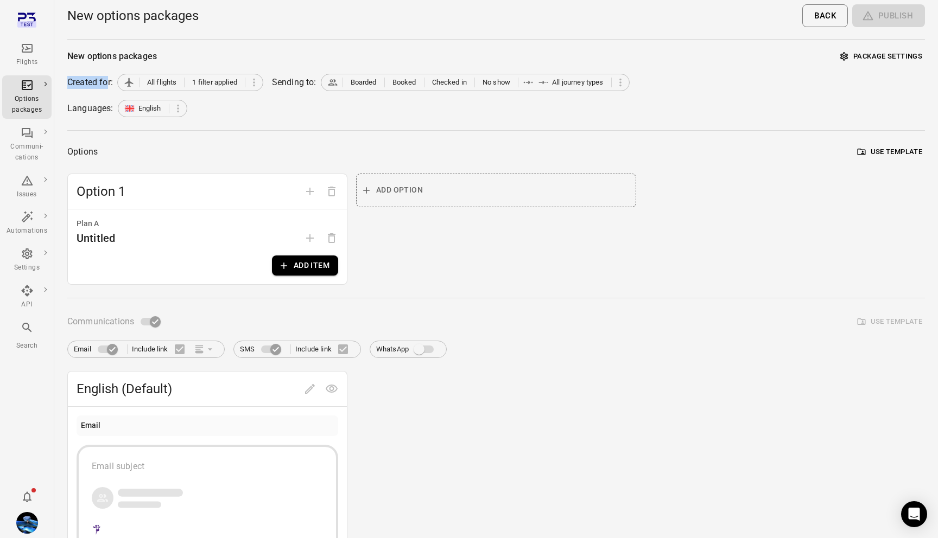
drag, startPoint x: 67, startPoint y: 83, endPoint x: 110, endPoint y: 83, distance: 42.3
click at [110, 83] on main "New options packages Back Publish New options packages Package settings Created…" at bounding box center [496, 421] width 884 height 842
click at [219, 86] on span "1 filter applied" at bounding box center [214, 82] width 45 height 11
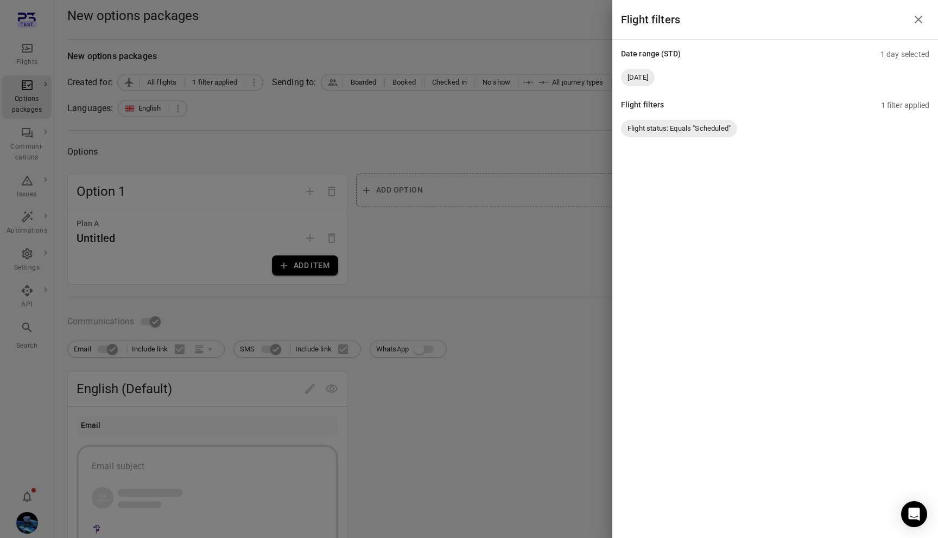
click at [716, 127] on span "Flight status: Equals "Scheduled"" at bounding box center [679, 128] width 116 height 11
click at [639, 77] on span "[DATE]" at bounding box center [638, 77] width 34 height 11
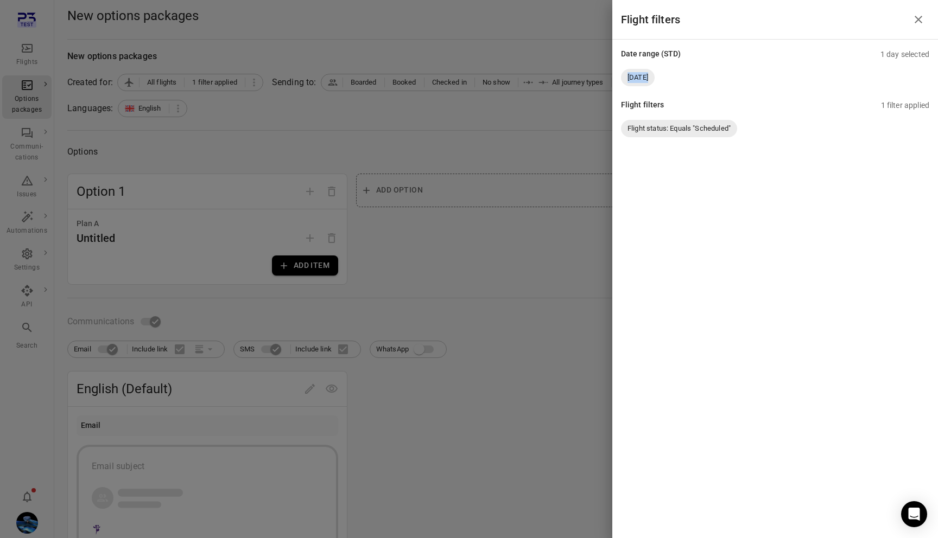
click at [639, 77] on span "[DATE]" at bounding box center [638, 77] width 34 height 11
click at [650, 80] on span "[DATE]" at bounding box center [638, 77] width 34 height 11
click at [525, 151] on div at bounding box center [469, 269] width 938 height 538
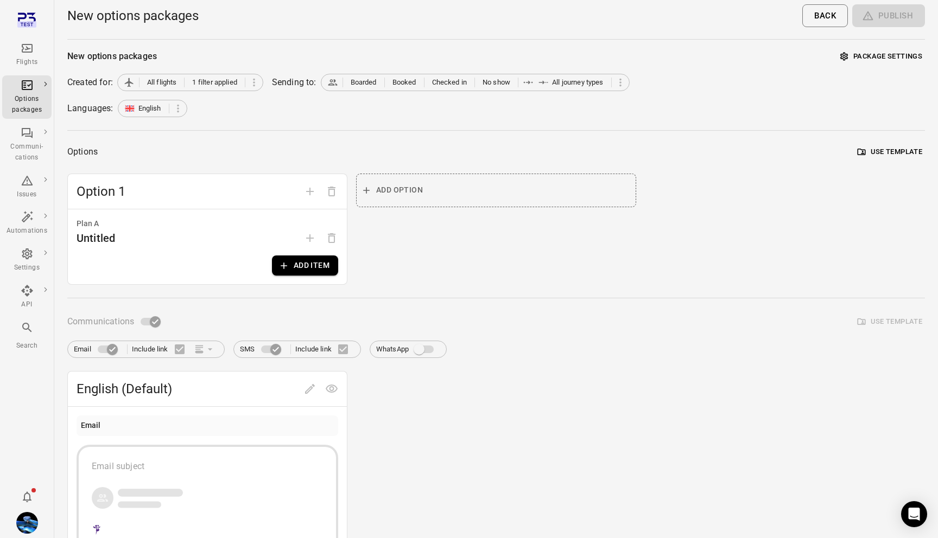
click at [442, 73] on div "New options packages Package settings Created for: All flights 1 filter applied…" at bounding box center [496, 423] width 858 height 750
click at [440, 84] on span "Checked in" at bounding box center [449, 82] width 35 height 11
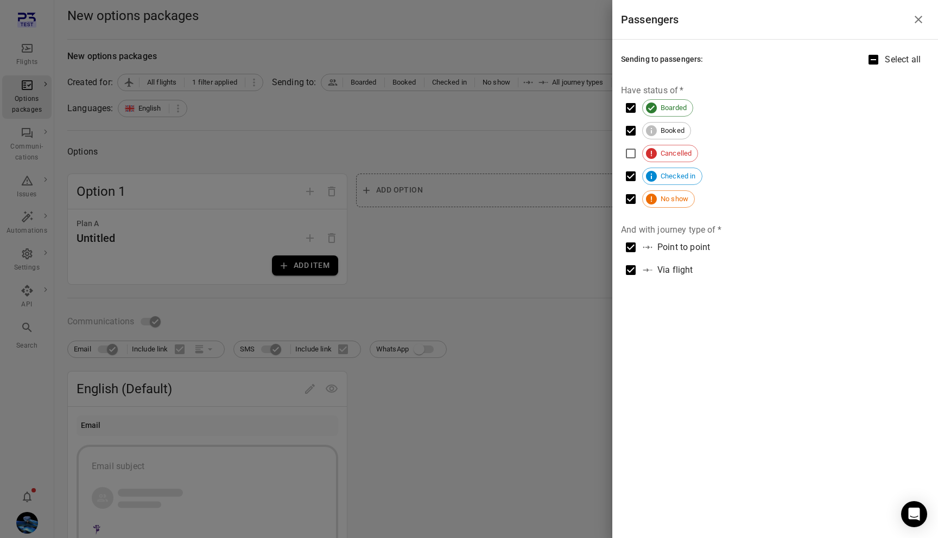
click at [524, 125] on div at bounding box center [469, 269] width 938 height 538
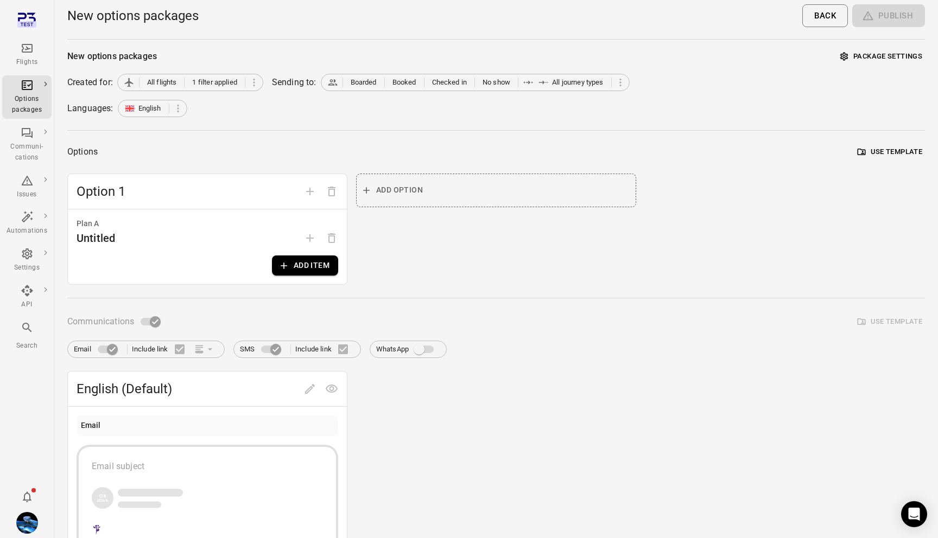
click at [23, 54] on icon "Main navigation" at bounding box center [27, 48] width 13 height 13
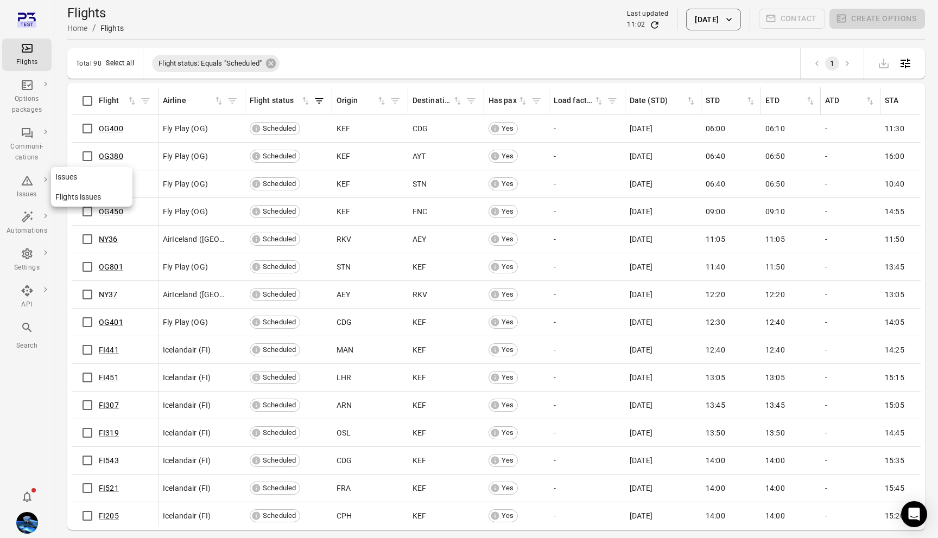
click at [30, 186] on icon "Main navigation" at bounding box center [27, 180] width 13 height 13
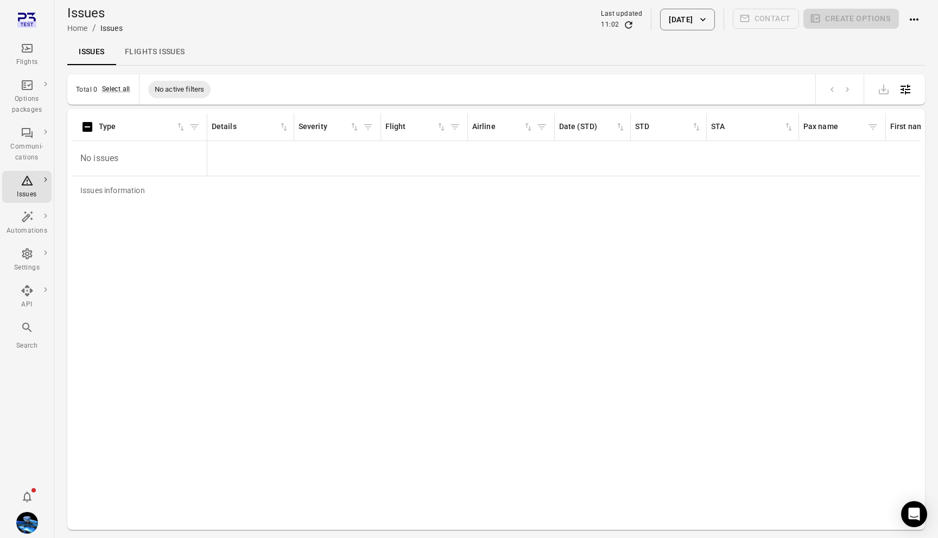
click at [690, 29] on button "[DATE]" at bounding box center [687, 20] width 54 height 22
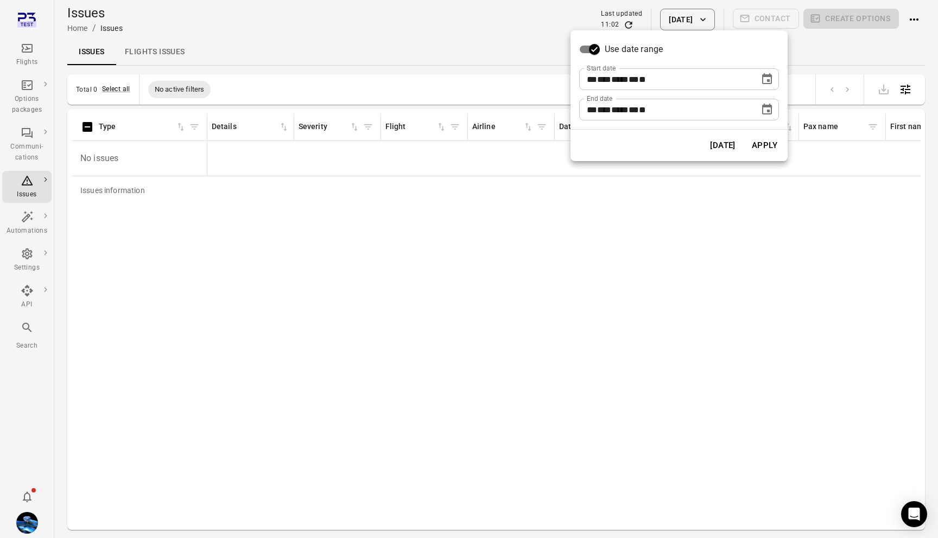
click at [767, 78] on icon "Choose date, selected date is Oct 7, 2025" at bounding box center [766, 79] width 13 height 13
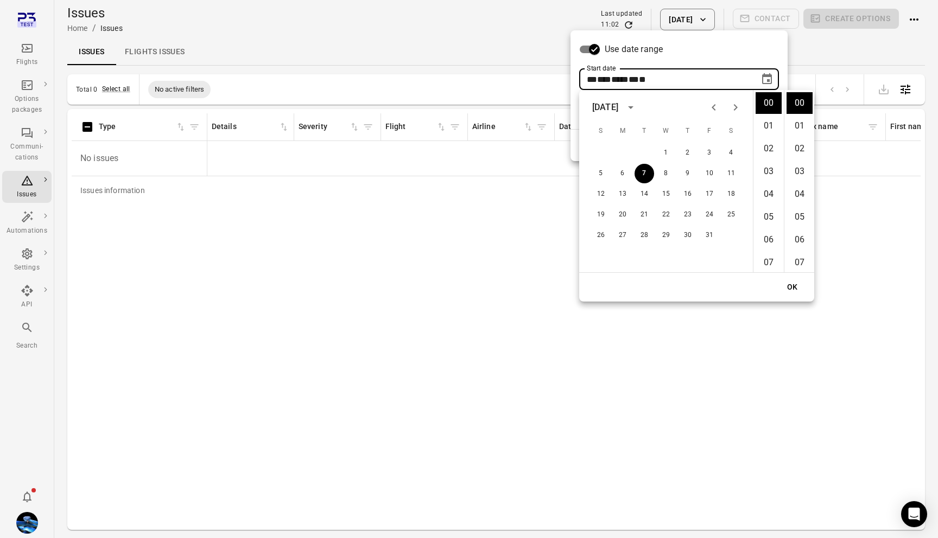
click at [725, 111] on button "Next month" at bounding box center [736, 108] width 22 height 22
click at [713, 109] on icon "Previous month" at bounding box center [714, 107] width 4 height 7
click at [709, 150] on button "1" at bounding box center [710, 153] width 20 height 20
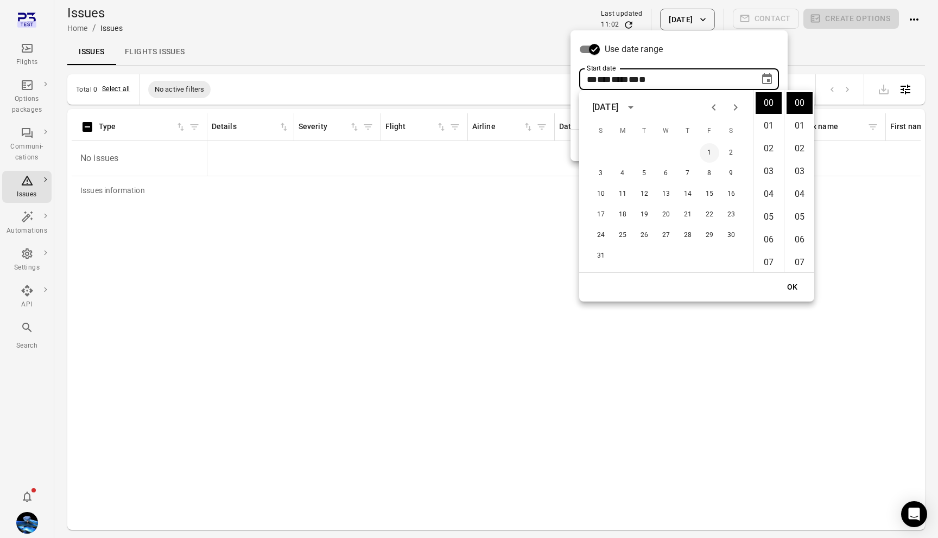
type input "**********"
click at [801, 293] on button "OK" at bounding box center [792, 287] width 35 height 20
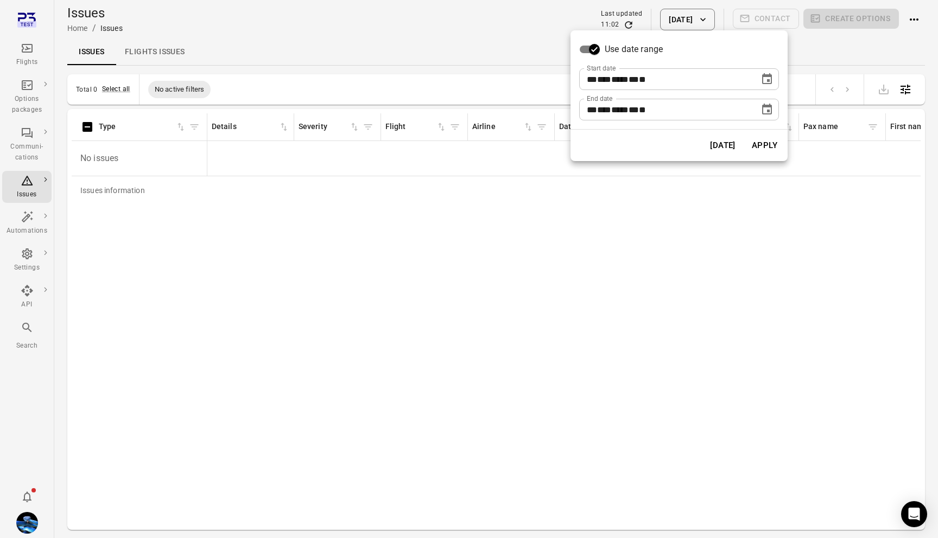
click at [768, 106] on icon "Choose date, selected date is Oct 7, 2025" at bounding box center [767, 109] width 10 height 11
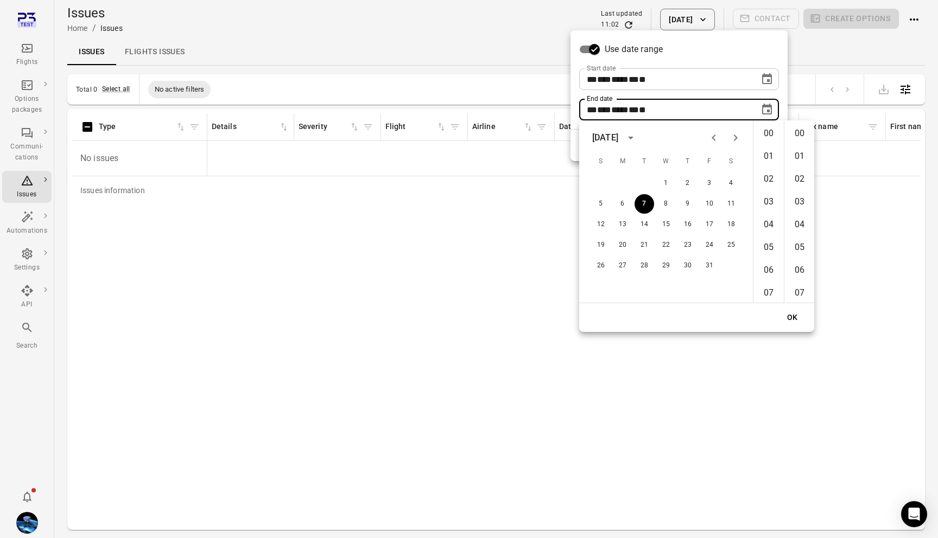
scroll to position [1188, 0]
click at [791, 314] on button "OK" at bounding box center [792, 318] width 35 height 20
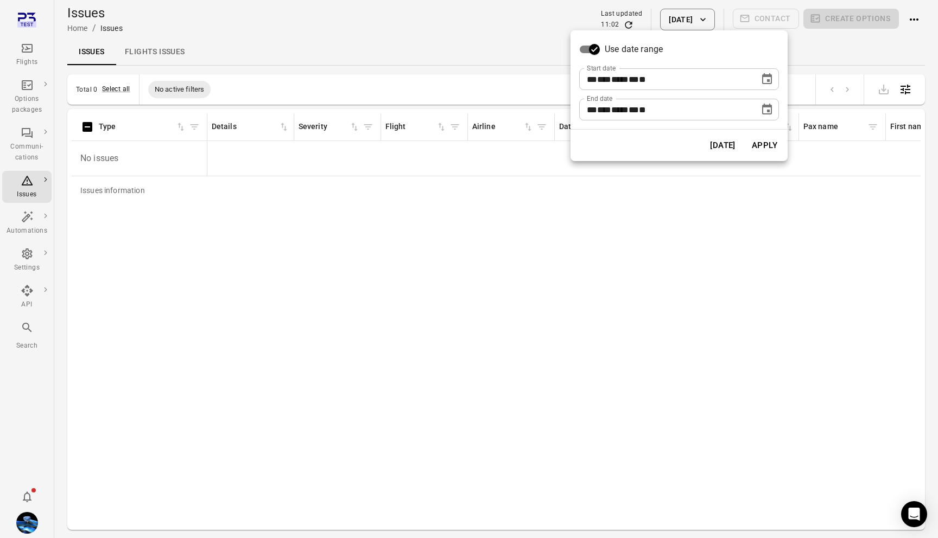
click at [769, 148] on button "Apply" at bounding box center [764, 145] width 37 height 23
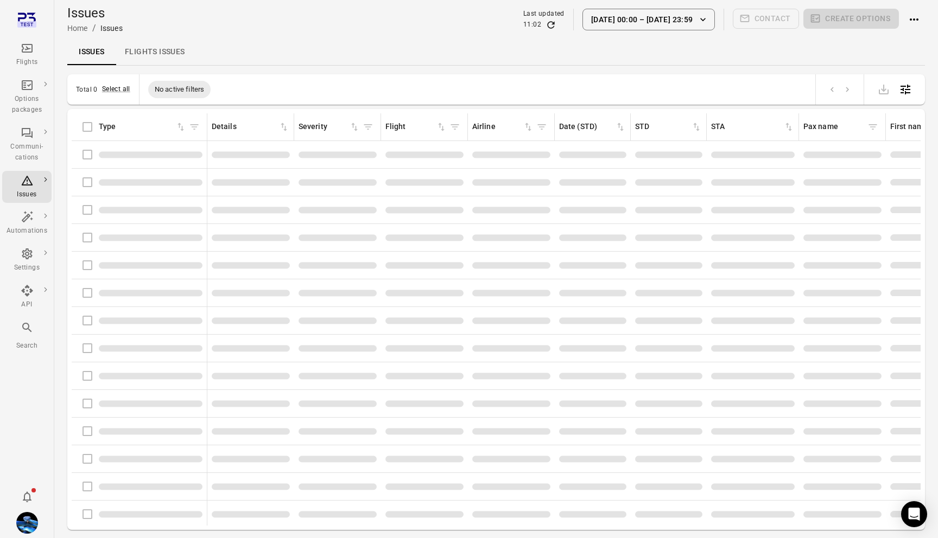
click at [467, 375] on td "Issues information" at bounding box center [424, 377] width 87 height 28
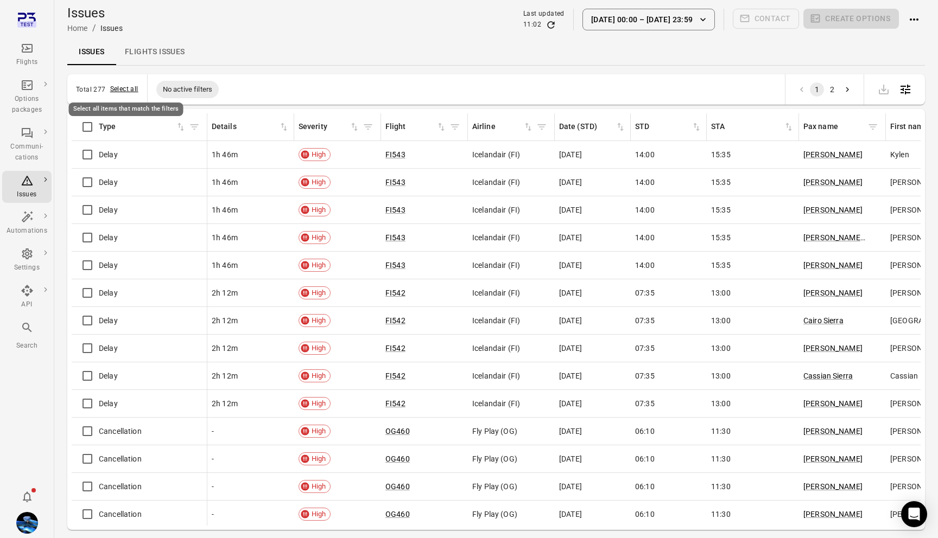
click at [130, 92] on button "Select all" at bounding box center [124, 89] width 28 height 11
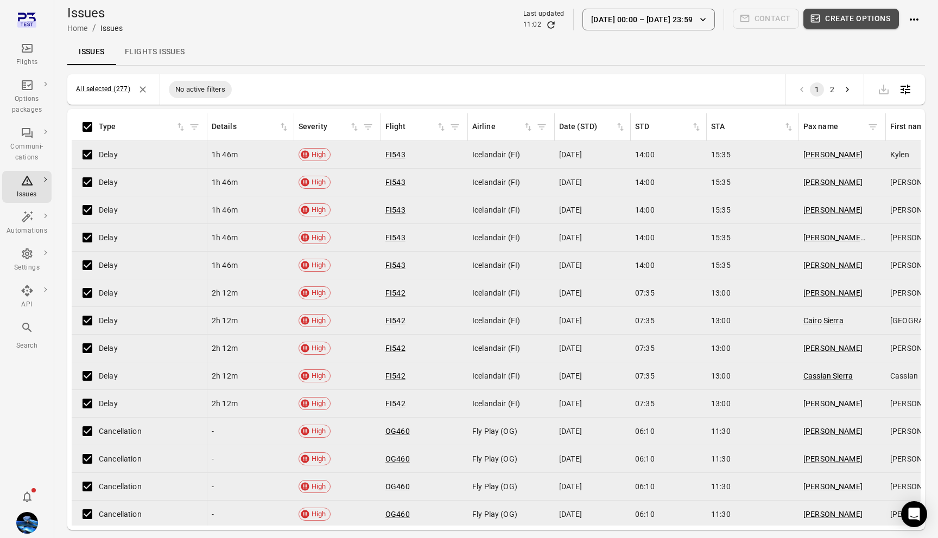
click at [840, 18] on button "Create options" at bounding box center [851, 19] width 96 height 20
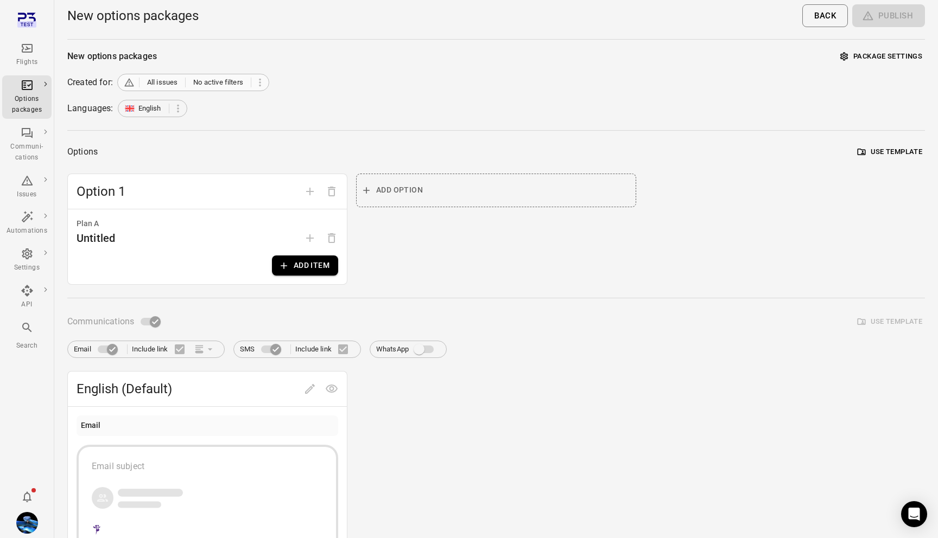
click at [202, 78] on span "No active filters" at bounding box center [218, 82] width 50 height 11
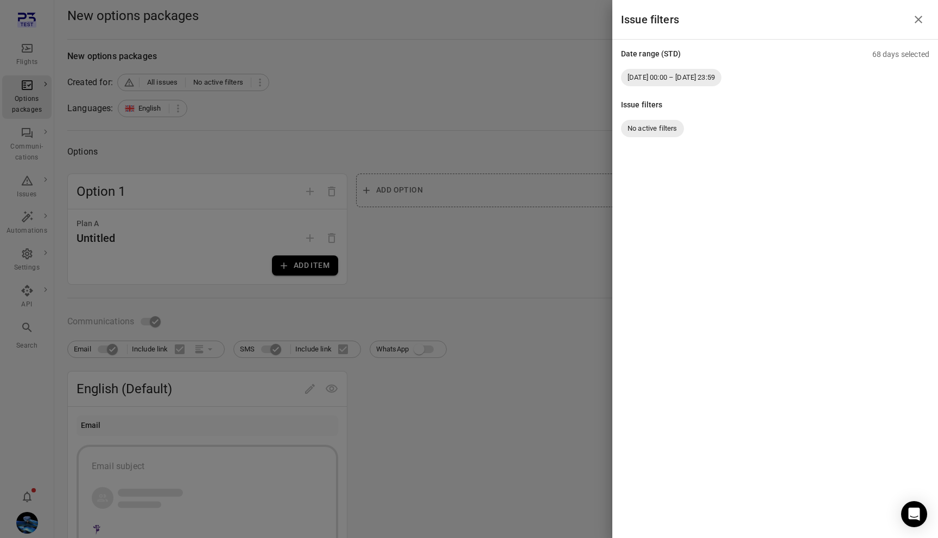
click at [490, 107] on div at bounding box center [469, 269] width 938 height 538
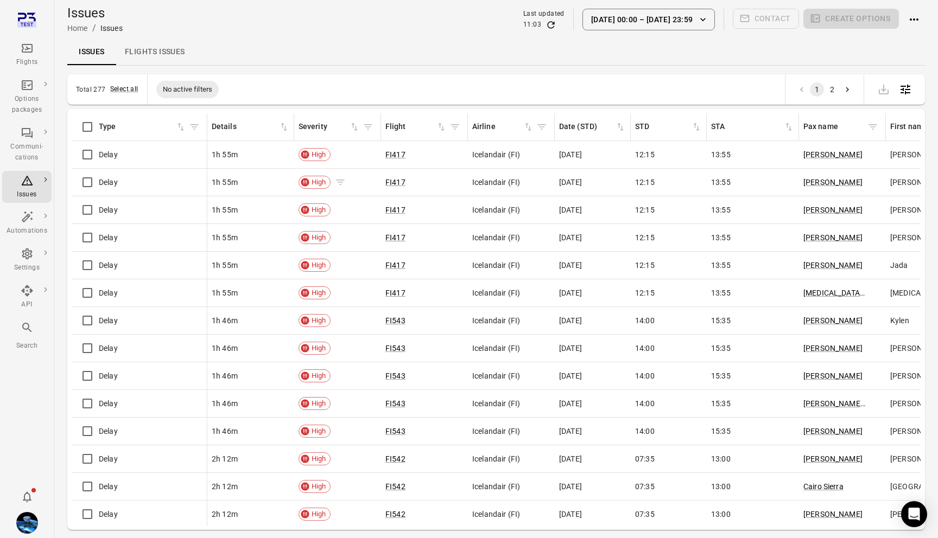
click at [340, 182] on icon "Issues information" at bounding box center [340, 182] width 11 height 11
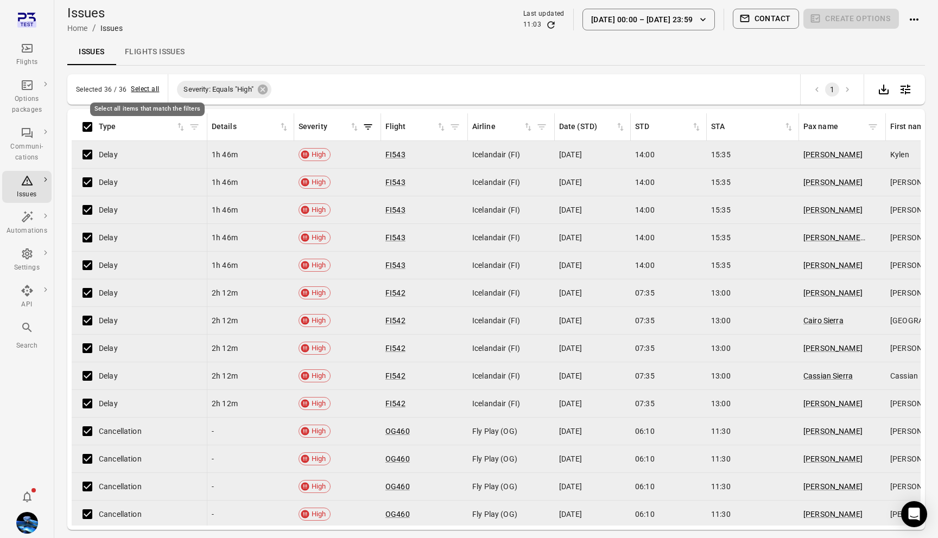
click at [142, 88] on button "Select all" at bounding box center [145, 89] width 28 height 11
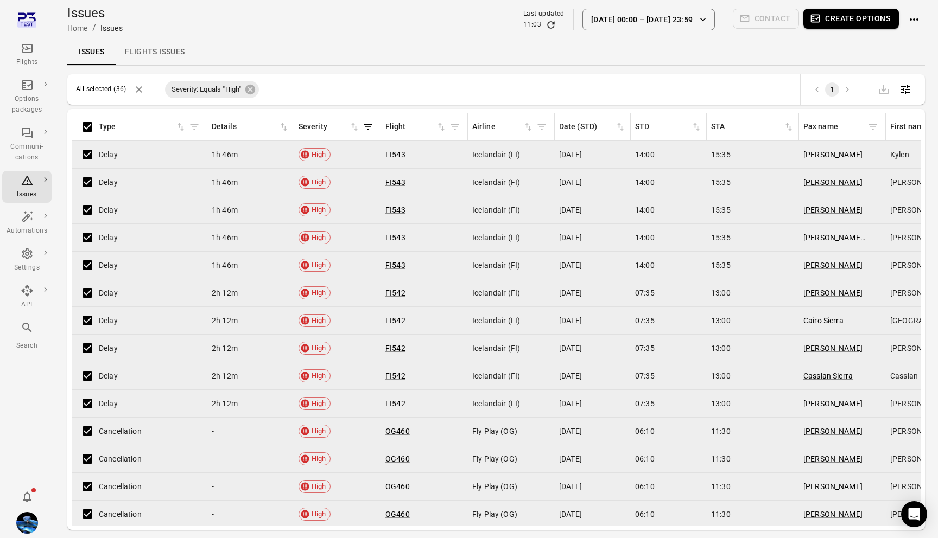
click at [870, 26] on button "Create options" at bounding box center [851, 19] width 96 height 20
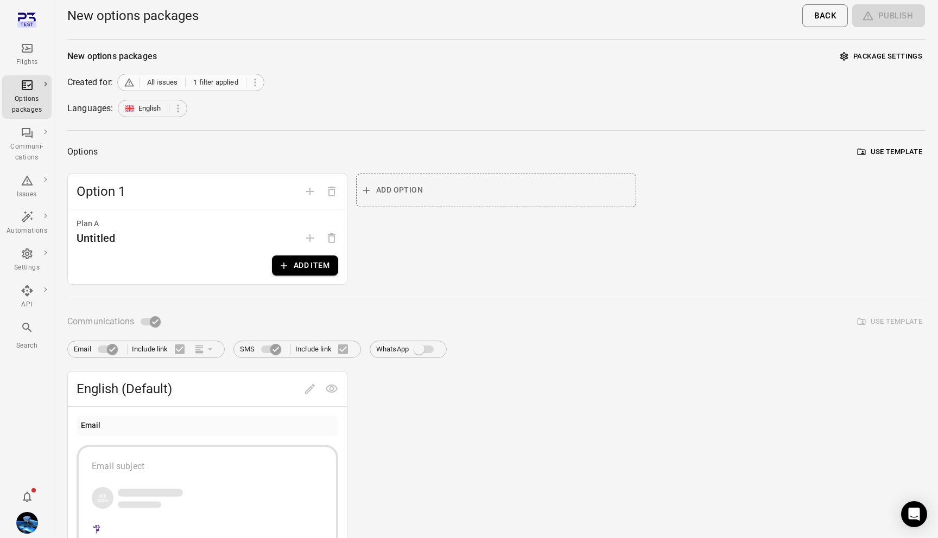
click at [207, 78] on span "1 filter applied" at bounding box center [215, 82] width 45 height 11
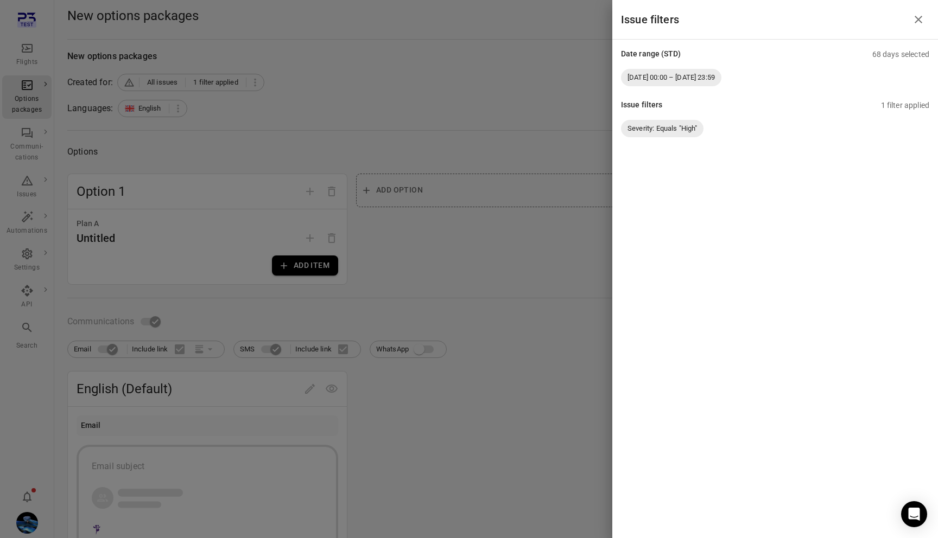
click at [656, 131] on span "Severity: Equals "High"" at bounding box center [662, 128] width 82 height 11
click at [506, 87] on div at bounding box center [469, 269] width 938 height 538
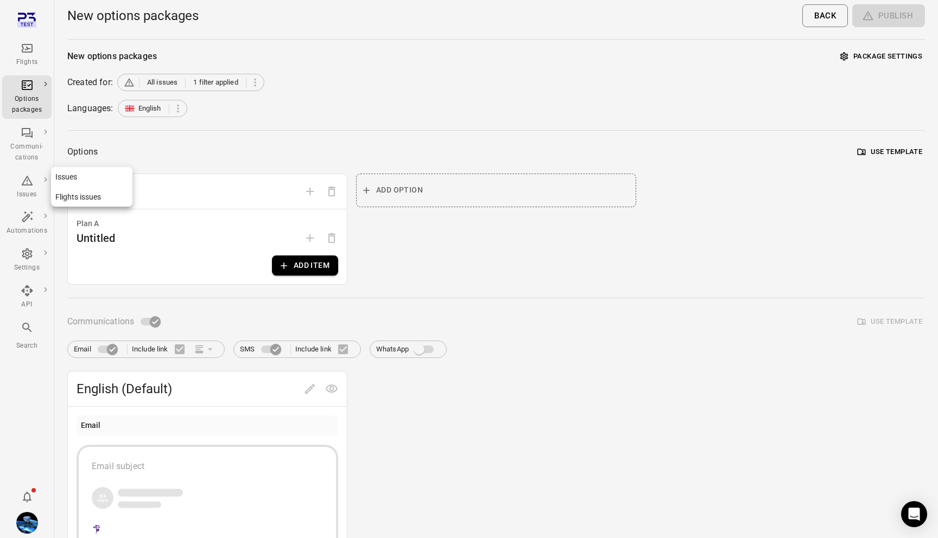
click at [24, 184] on icon "Main navigation" at bounding box center [27, 180] width 13 height 13
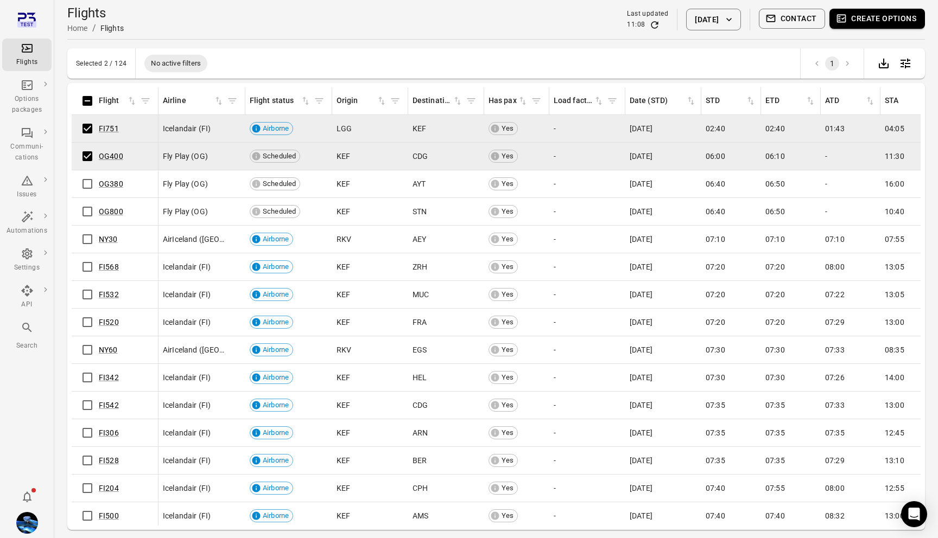
click at [87, 199] on td "OG800" at bounding box center [115, 212] width 87 height 28
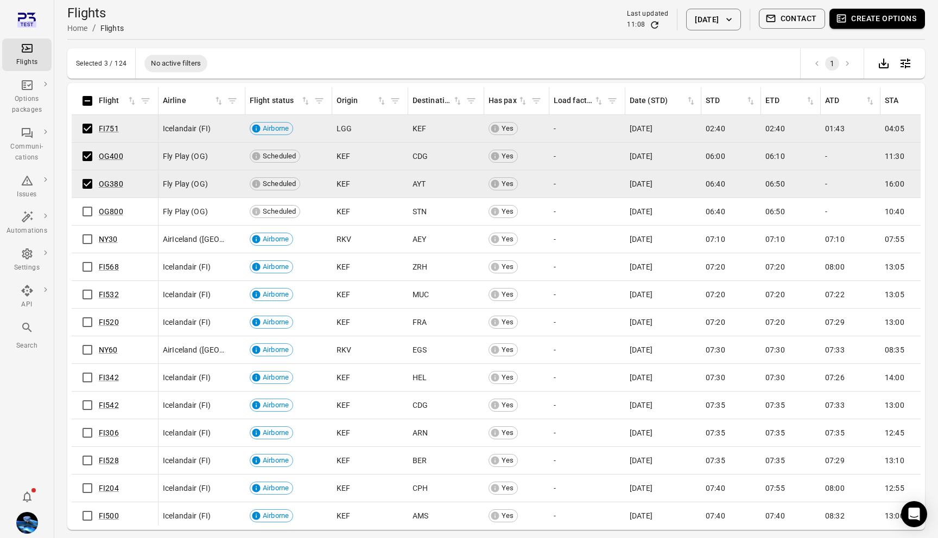
click at [875, 29] on span "Create options" at bounding box center [877, 20] width 96 height 22
click at [876, 21] on button "Create options" at bounding box center [877, 19] width 96 height 20
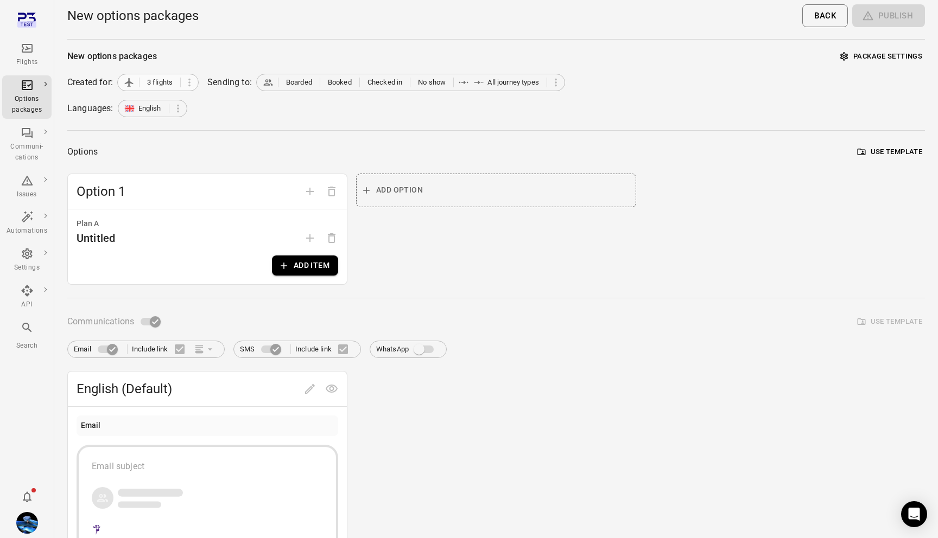
click at [137, 83] on span "3 flights" at bounding box center [152, 82] width 57 height 11
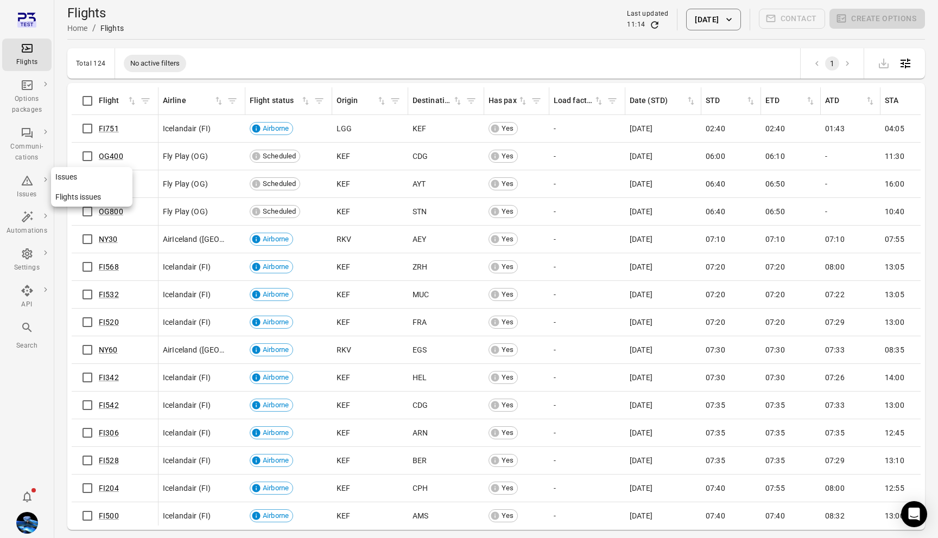
click at [22, 183] on icon "Main navigation" at bounding box center [26, 181] width 11 height 10
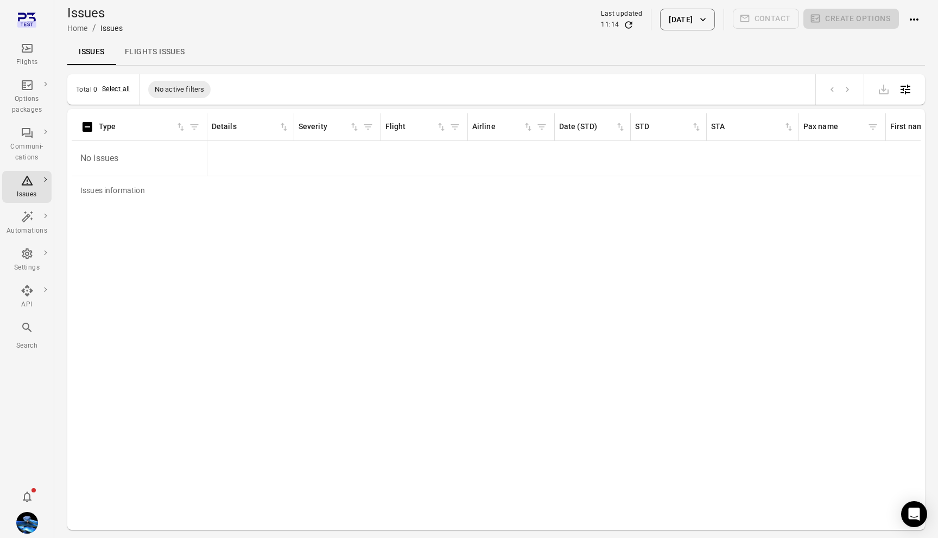
click at [90, 154] on p "No issues" at bounding box center [139, 158] width 126 height 30
click at [641, 17] on div "Last updated 11:14 [DATE] Contact Create options" at bounding box center [763, 20] width 324 height 22
click at [673, 11] on button "[DATE]" at bounding box center [687, 20] width 54 height 22
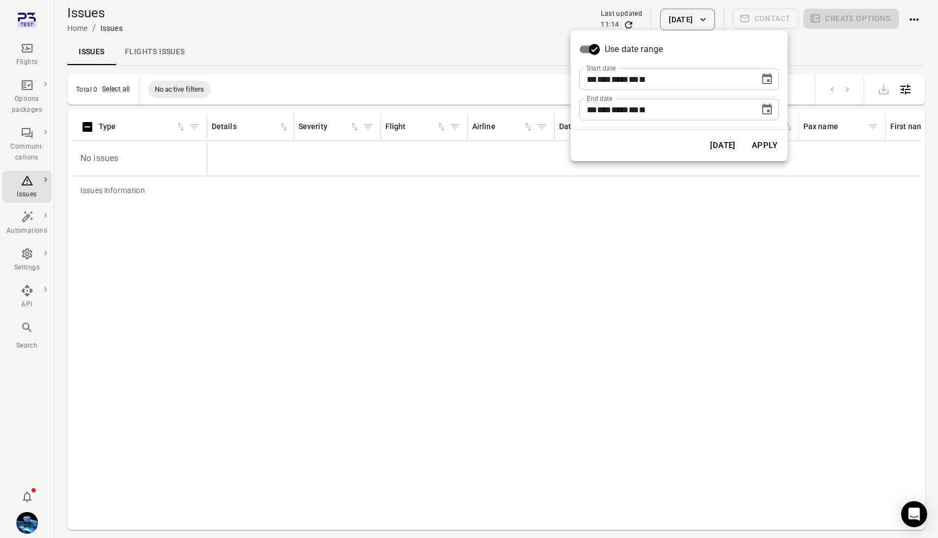
click at [770, 75] on icon "Choose date, selected date is Oct 7, 2025" at bounding box center [767, 78] width 10 height 11
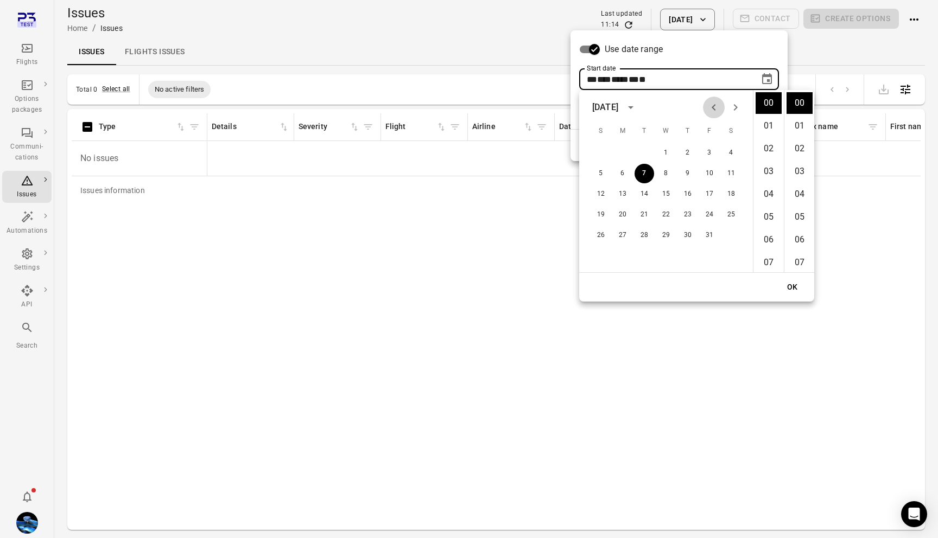
click at [709, 106] on icon "Previous month" at bounding box center [713, 107] width 13 height 13
click at [624, 147] on button "1" at bounding box center [623, 153] width 20 height 20
type input "**********"
click at [788, 277] on button "OK" at bounding box center [792, 287] width 35 height 20
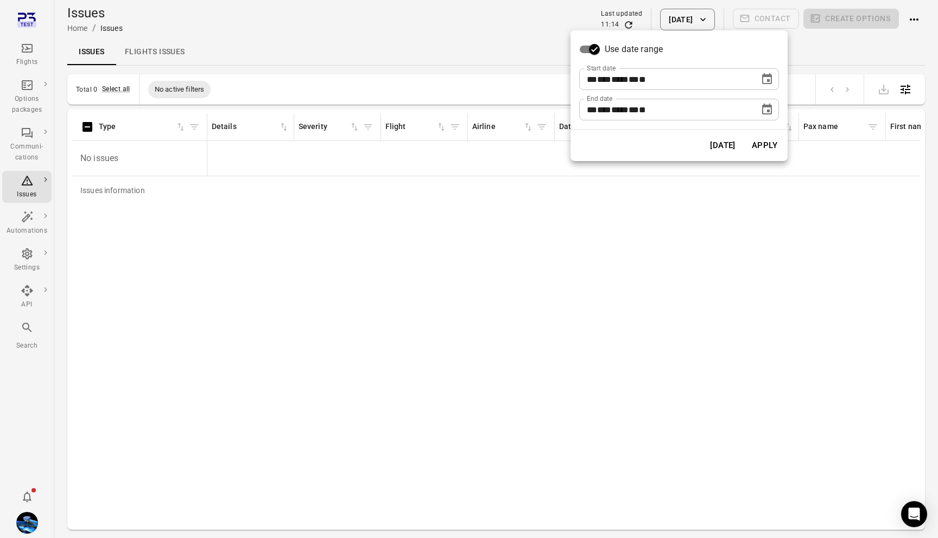
click at [772, 137] on button "Apply" at bounding box center [764, 145] width 37 height 23
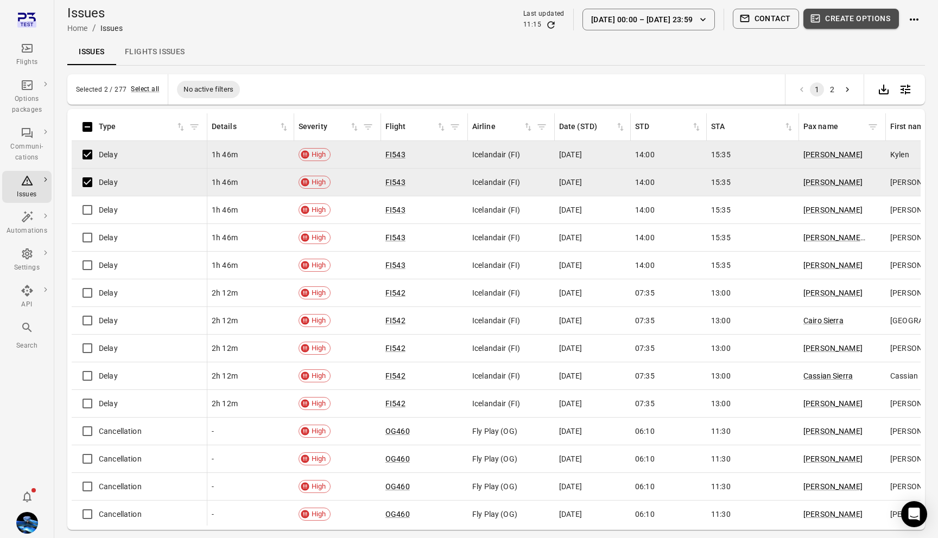
click at [856, 27] on button "Create options" at bounding box center [851, 19] width 96 height 20
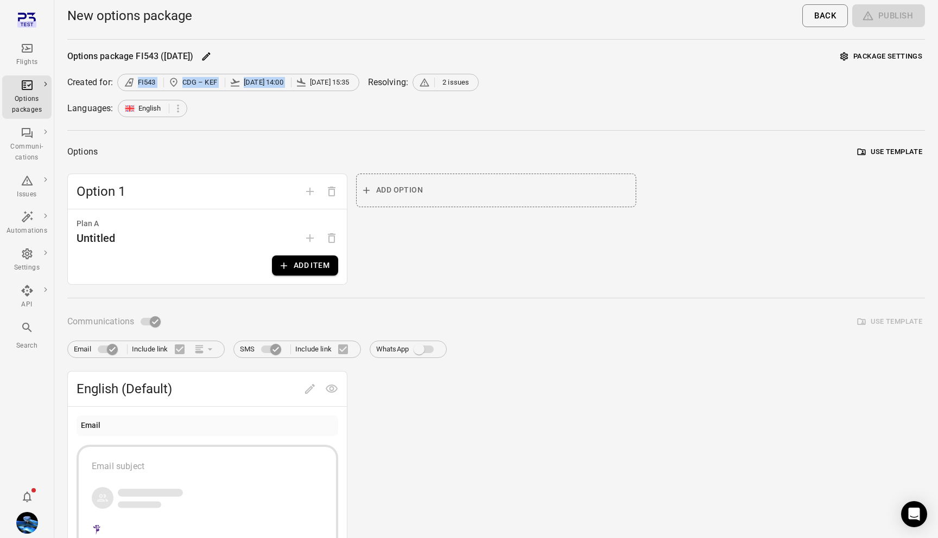
drag, startPoint x: 136, startPoint y: 84, endPoint x: 311, endPoint y: 84, distance: 175.3
click at [311, 84] on span "FI543 CDG – KEF [DATE] 14:00 [DATE] 15:35" at bounding box center [238, 82] width 229 height 11
click at [311, 84] on span "[DATE] 15:35" at bounding box center [324, 82] width 57 height 11
click at [103, 81] on div "Created for:" at bounding box center [90, 82] width 46 height 13
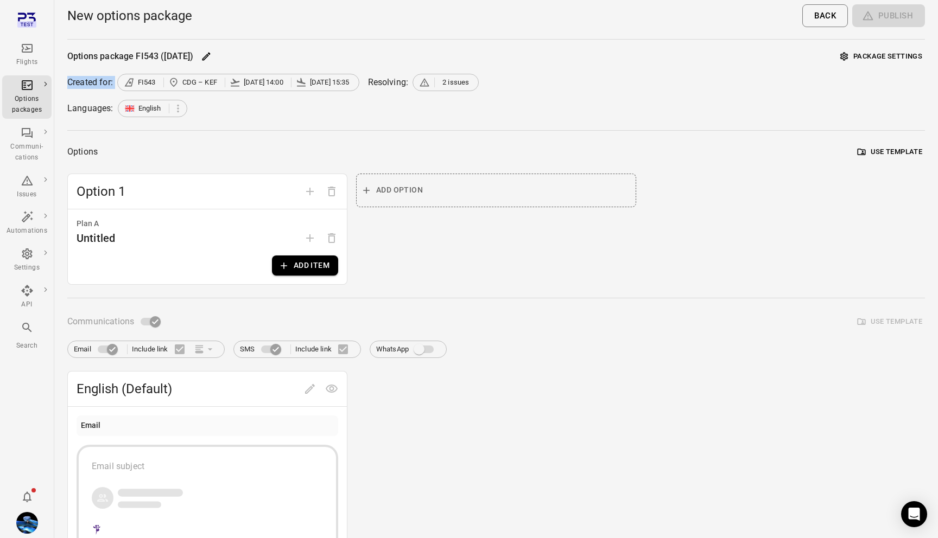
click at [103, 81] on div "Created for:" at bounding box center [90, 82] width 46 height 13
copy div "Created for:"
